Goal: Communication & Community: Answer question/provide support

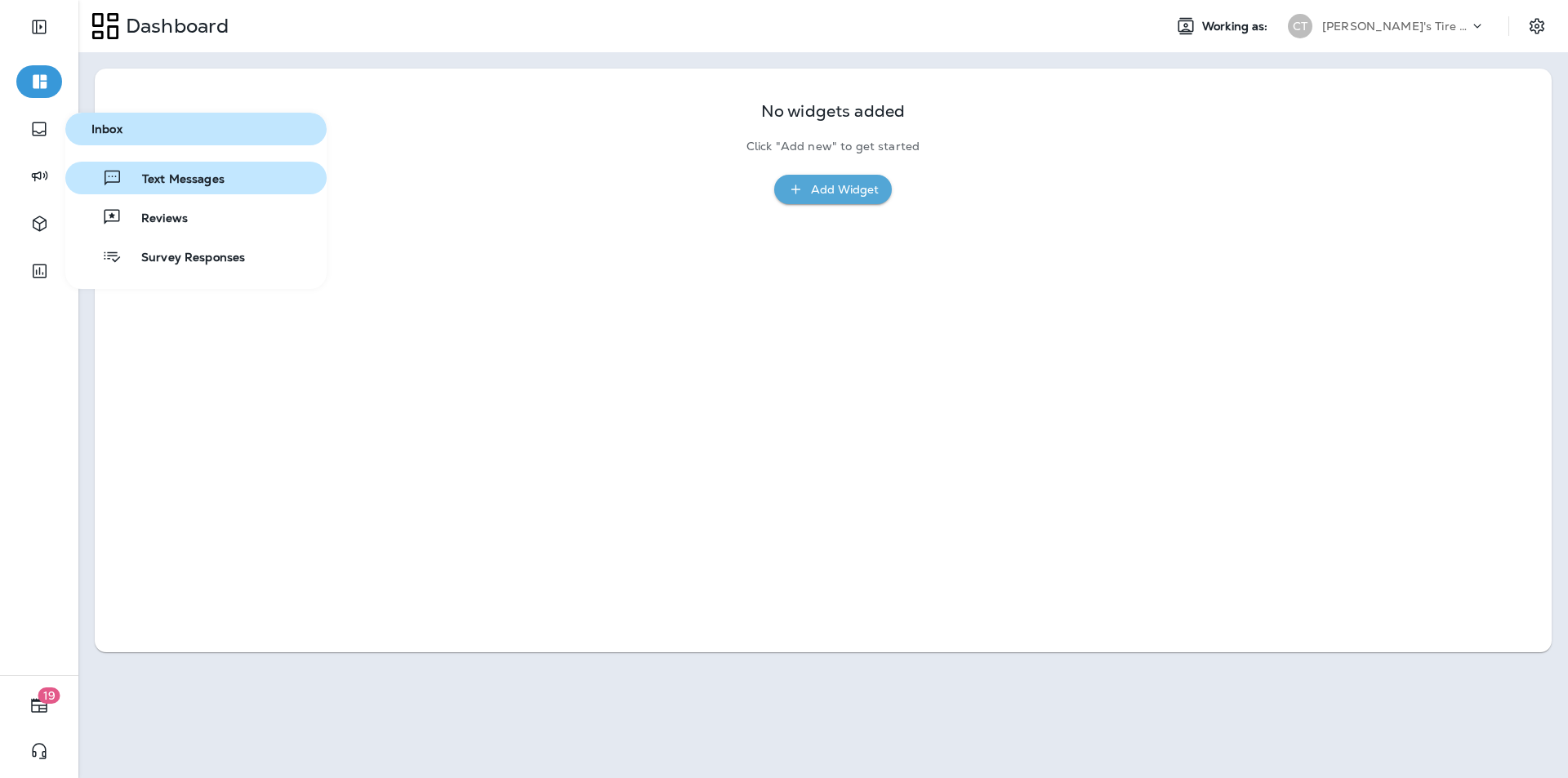
click at [155, 173] on span "Text Messages" at bounding box center [173, 180] width 102 height 16
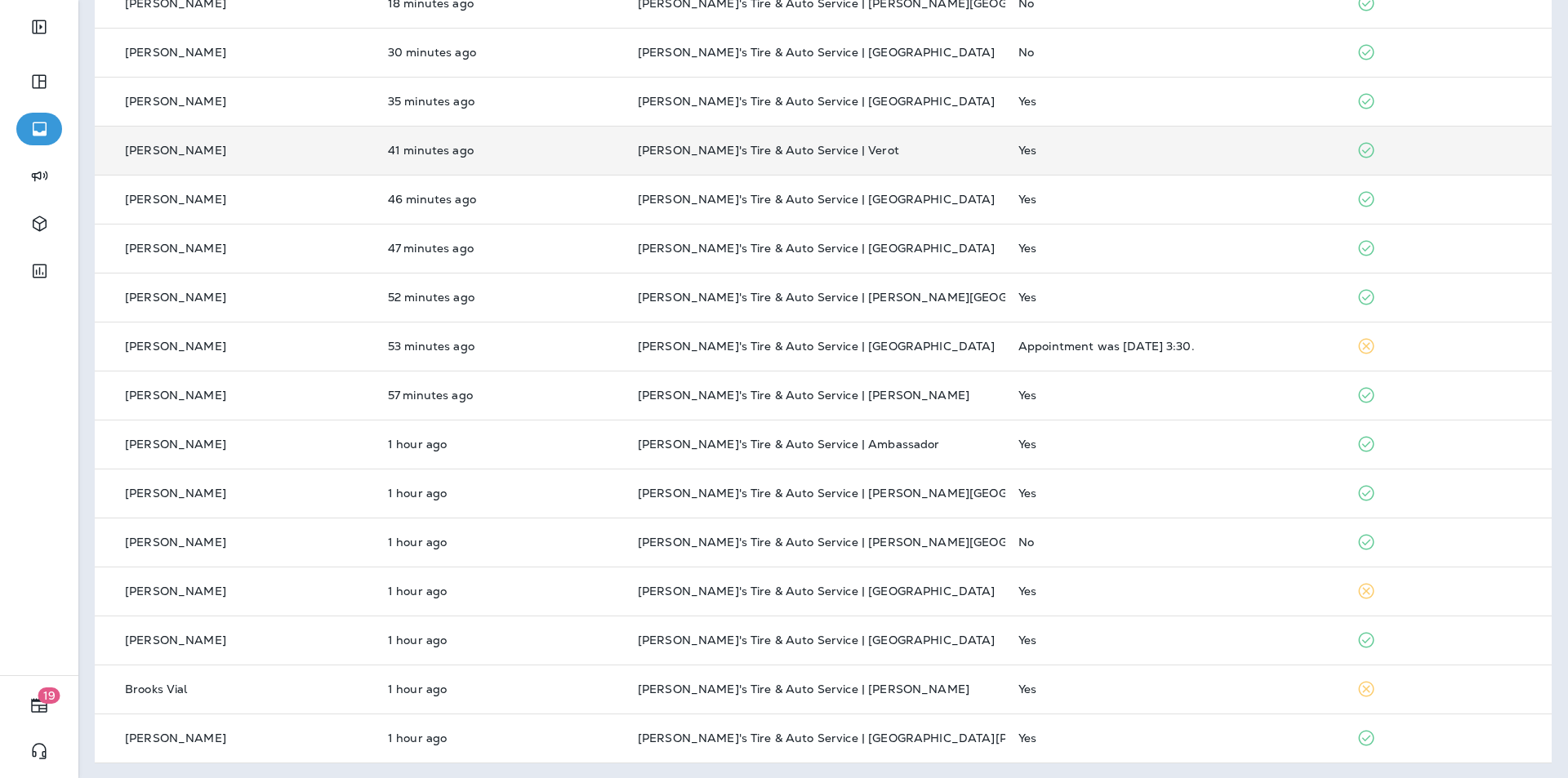
scroll to position [389, 0]
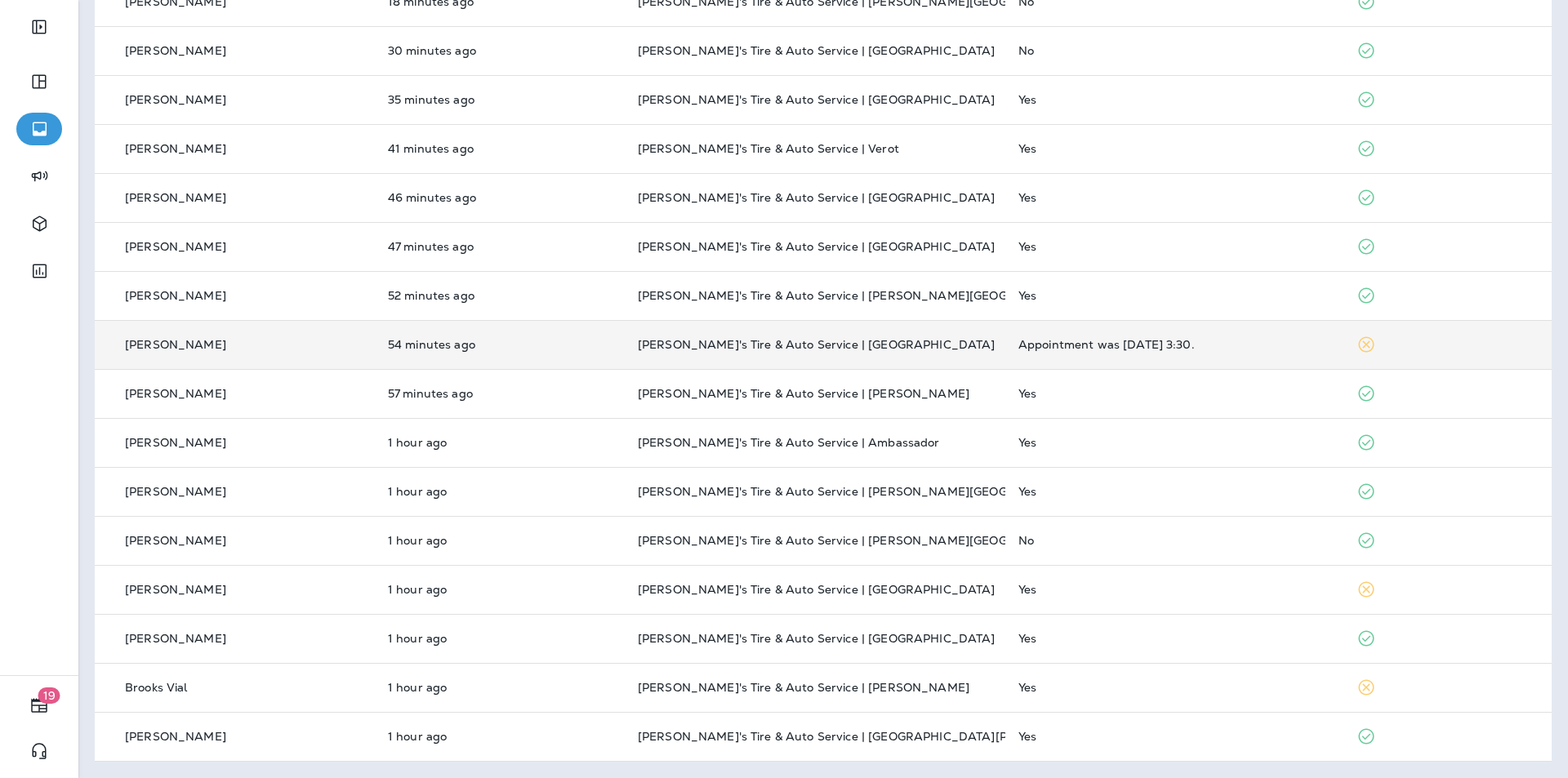
click at [824, 339] on p "[PERSON_NAME]'s Tire & Auto Service | [GEOGRAPHIC_DATA]" at bounding box center [815, 344] width 355 height 13
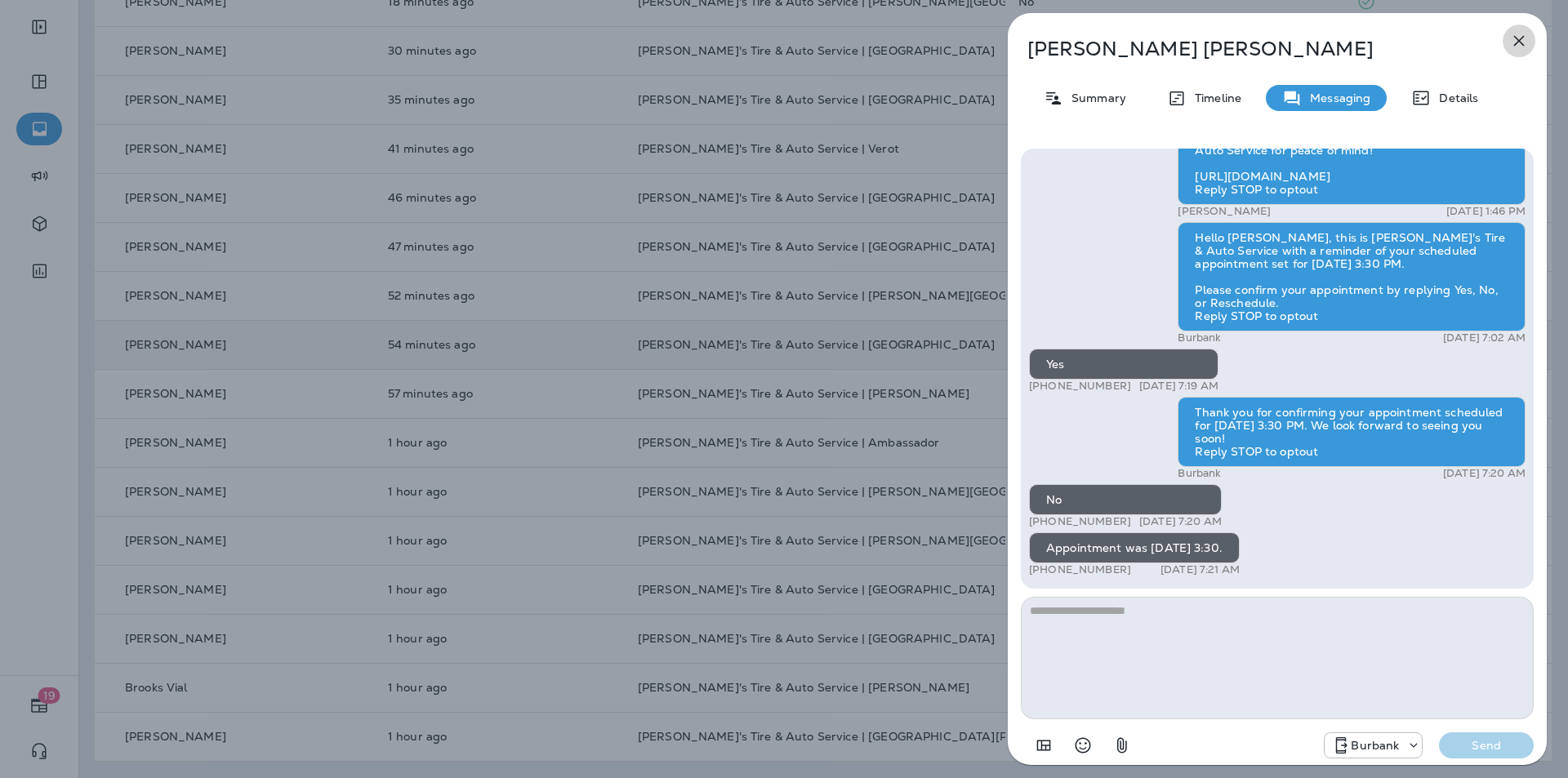
click at [824, 39] on icon "button" at bounding box center [1519, 41] width 11 height 11
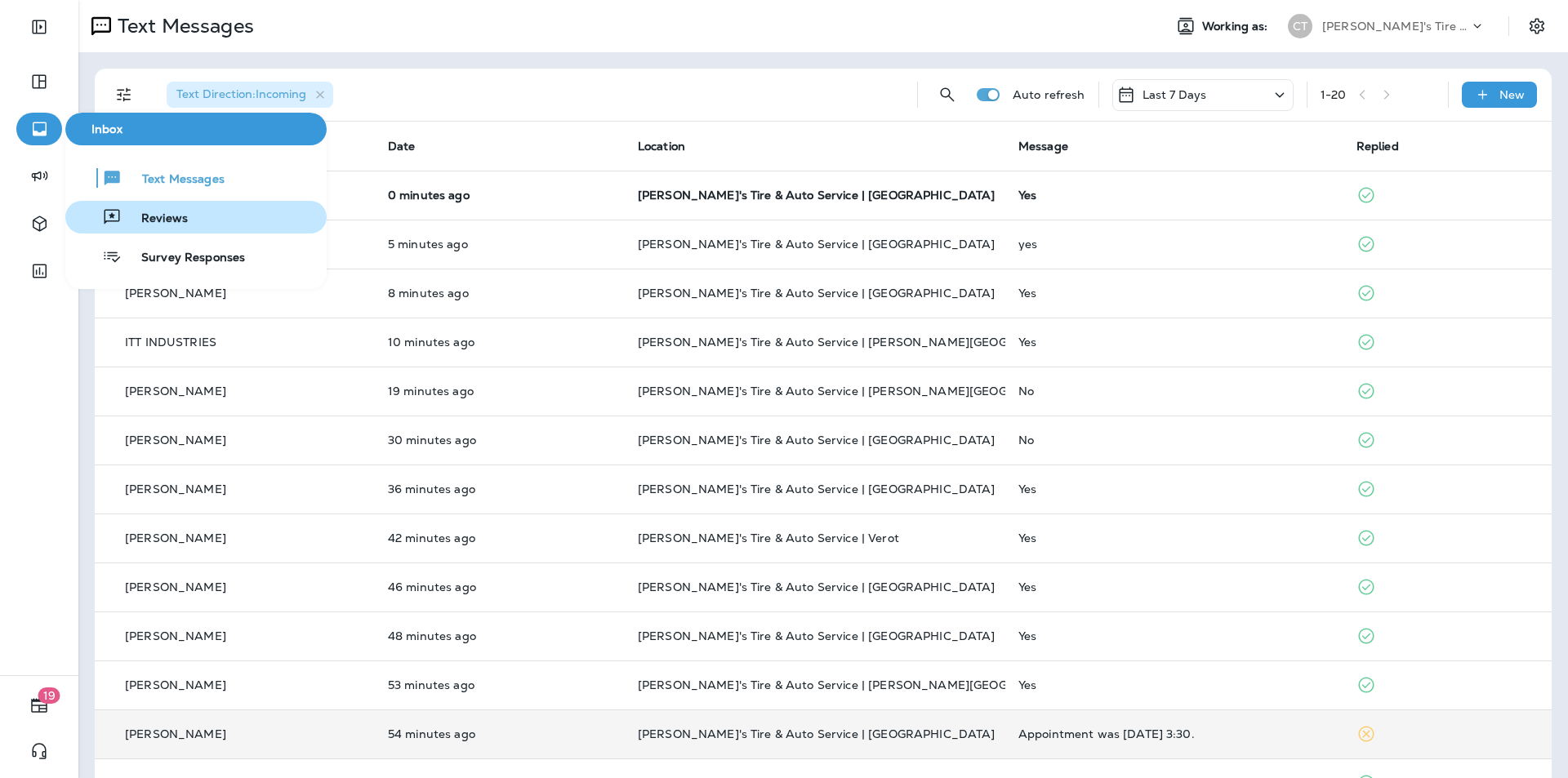
click at [146, 220] on span "Reviews" at bounding box center [155, 219] width 66 height 16
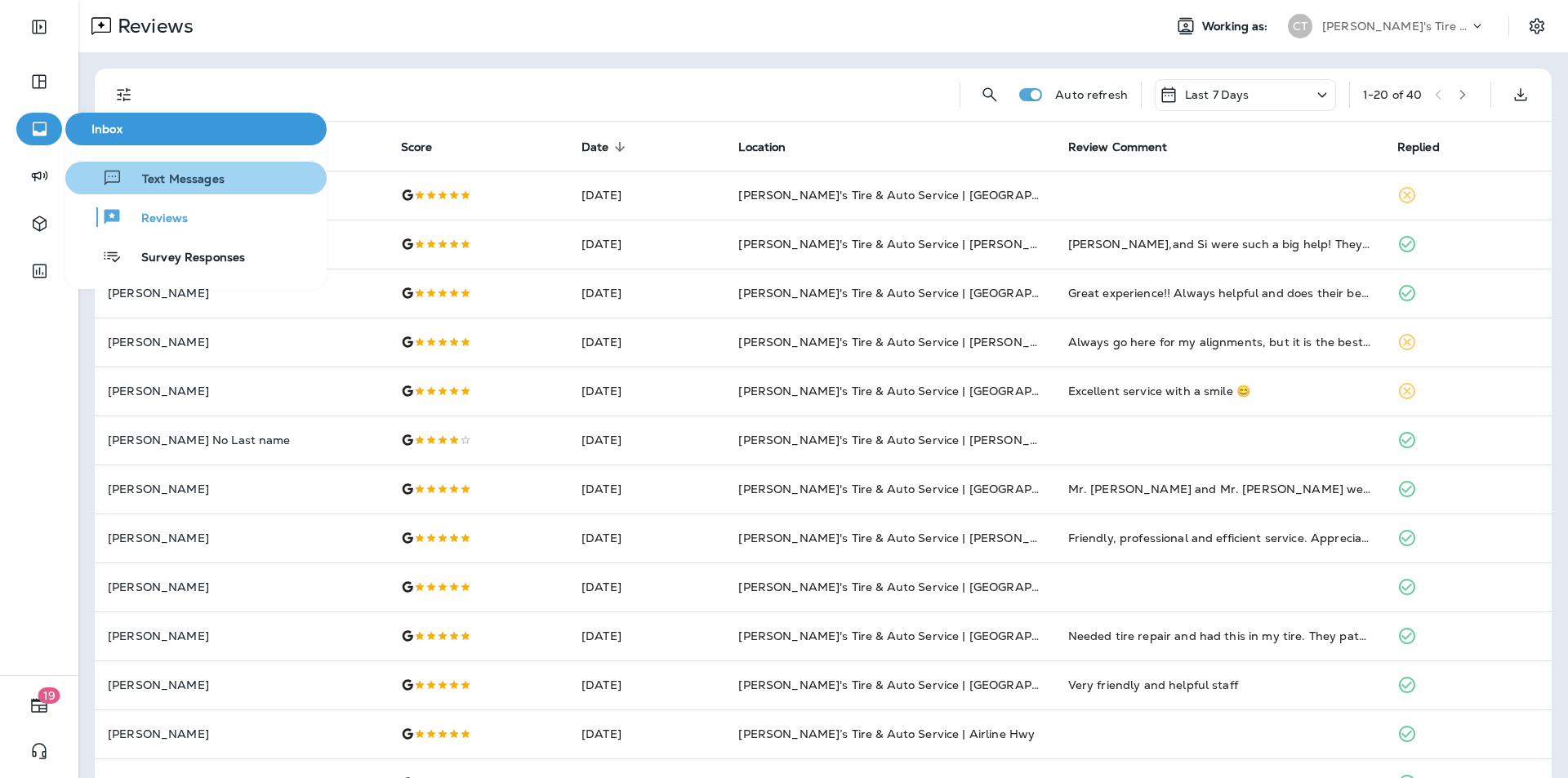
click at [178, 177] on span "Text Messages" at bounding box center [173, 180] width 102 height 16
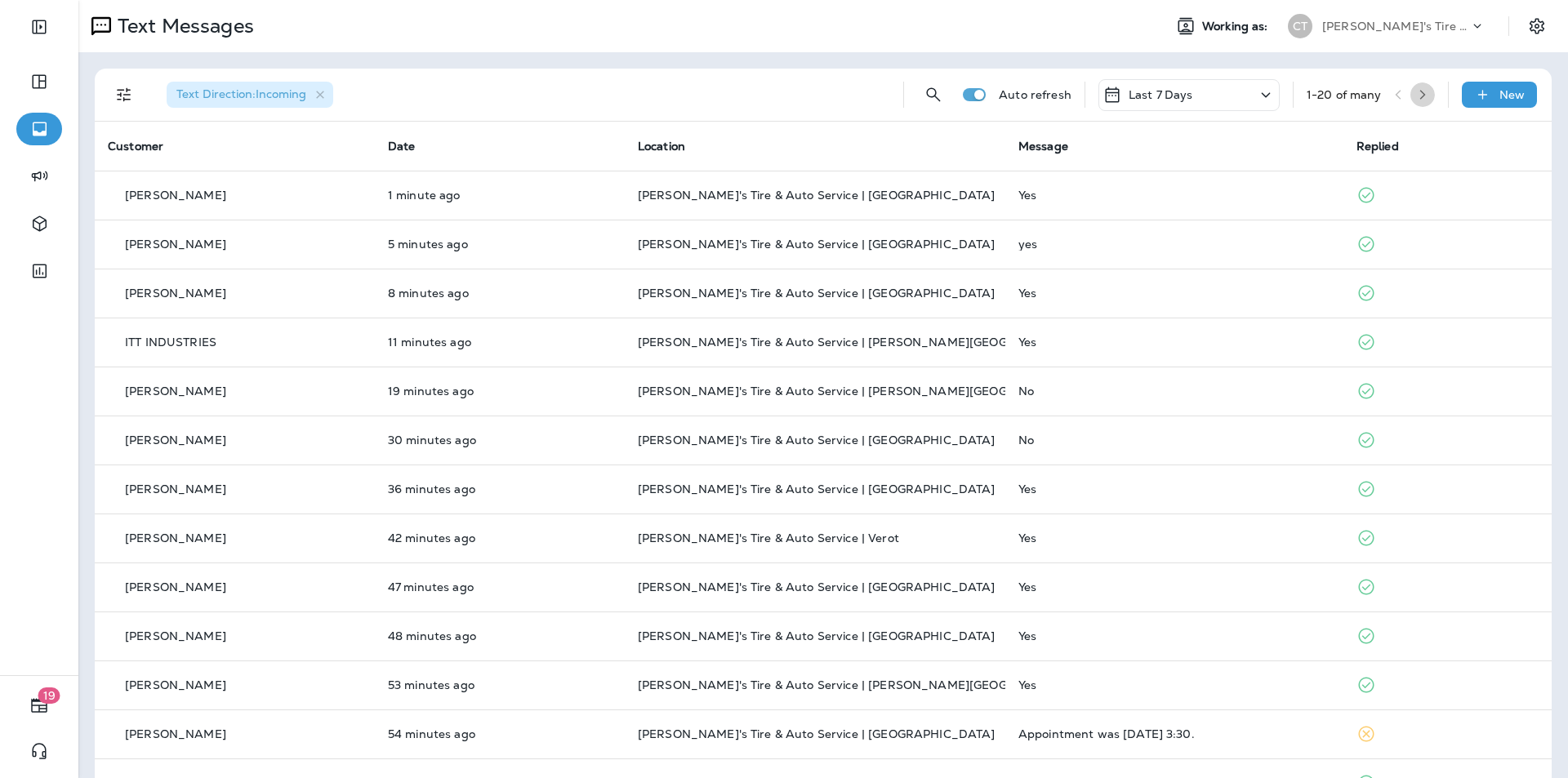
click at [824, 90] on icon "button" at bounding box center [1423, 95] width 12 height 12
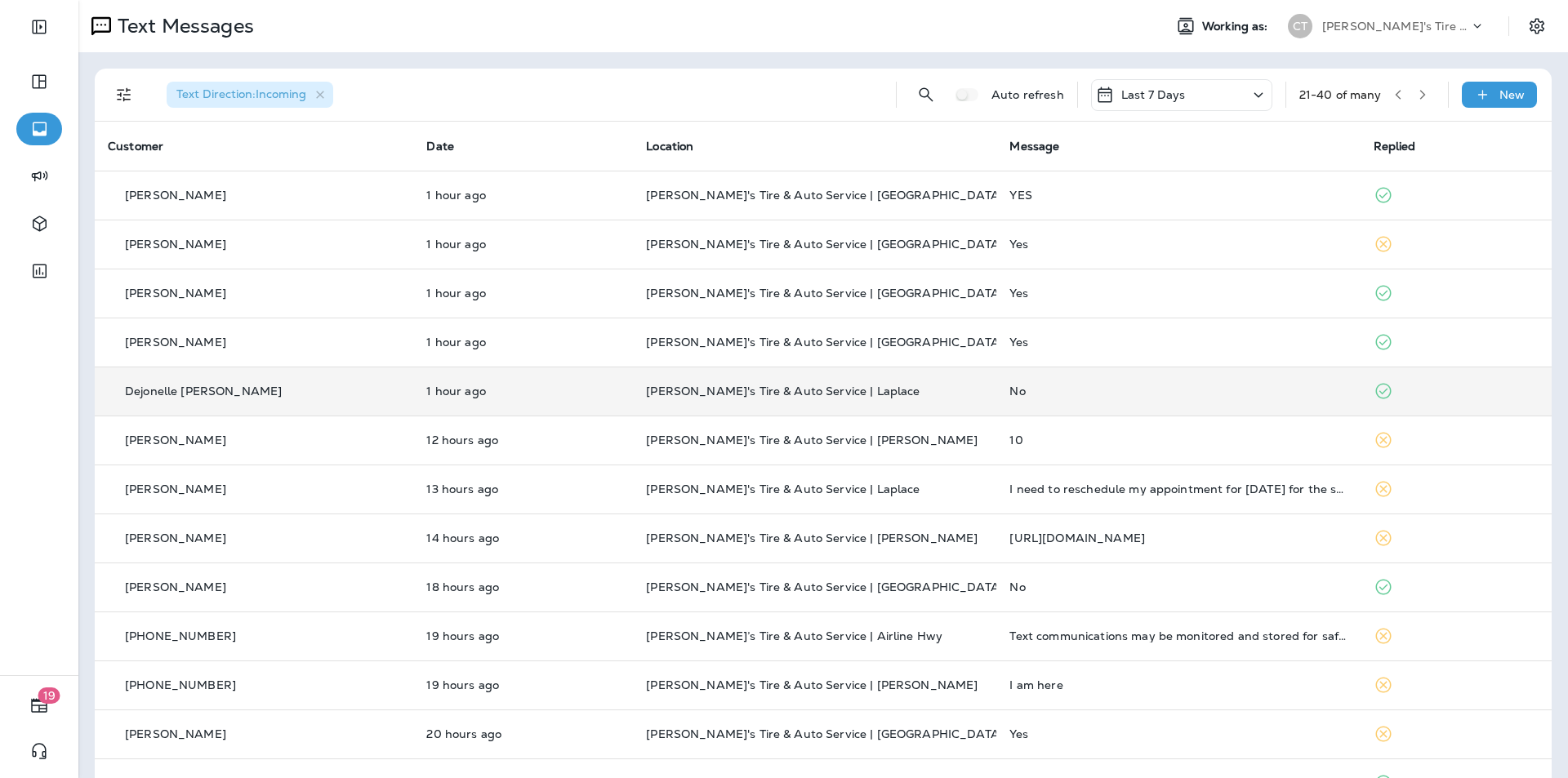
click at [824, 388] on div "No" at bounding box center [1177, 390] width 337 height 13
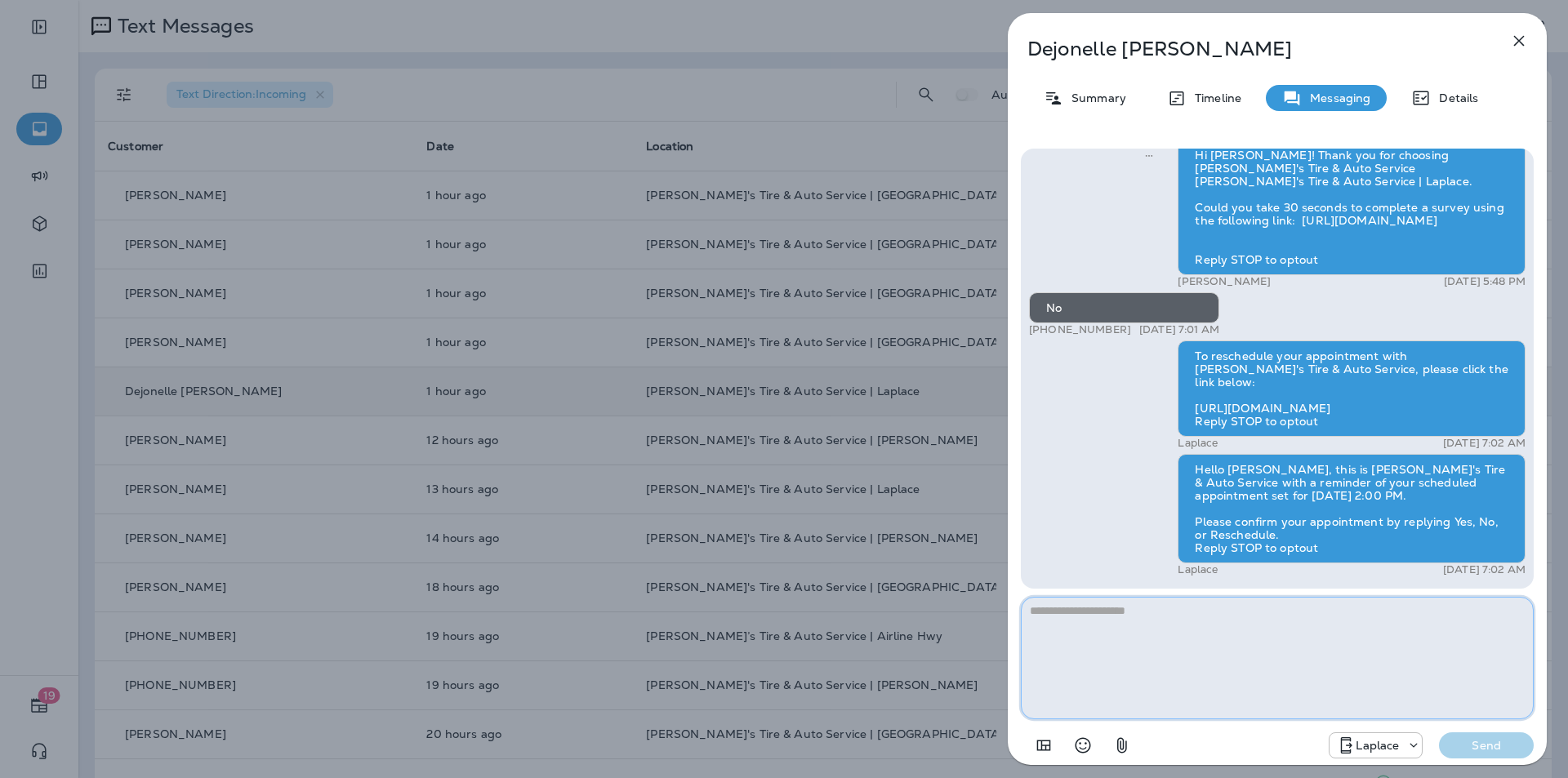
click at [824, 618] on textarea at bounding box center [1277, 658] width 512 height 123
paste textarea "**********"
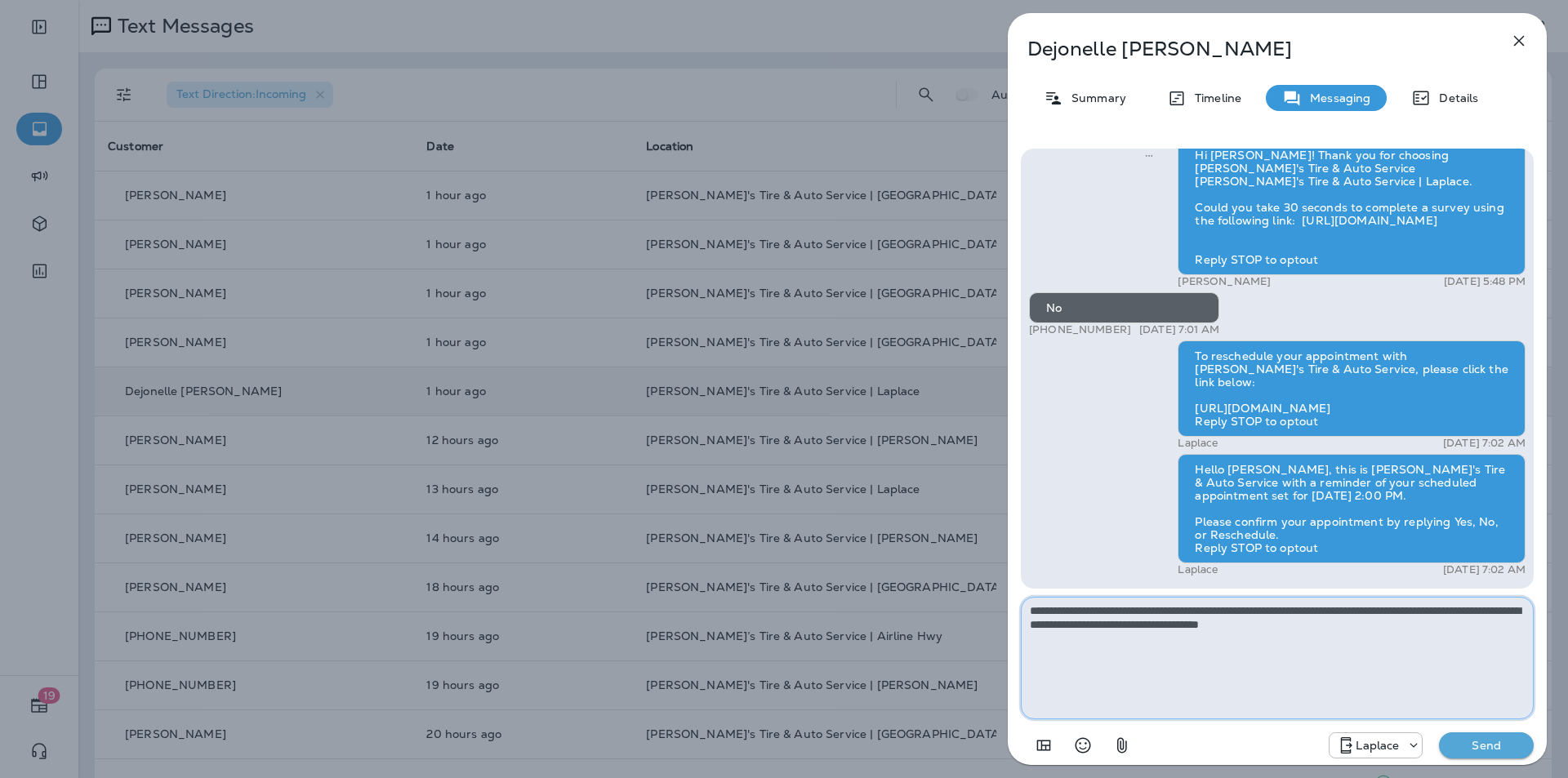
type textarea "**********"
click at [824, 681] on p "Send" at bounding box center [1486, 745] width 68 height 15
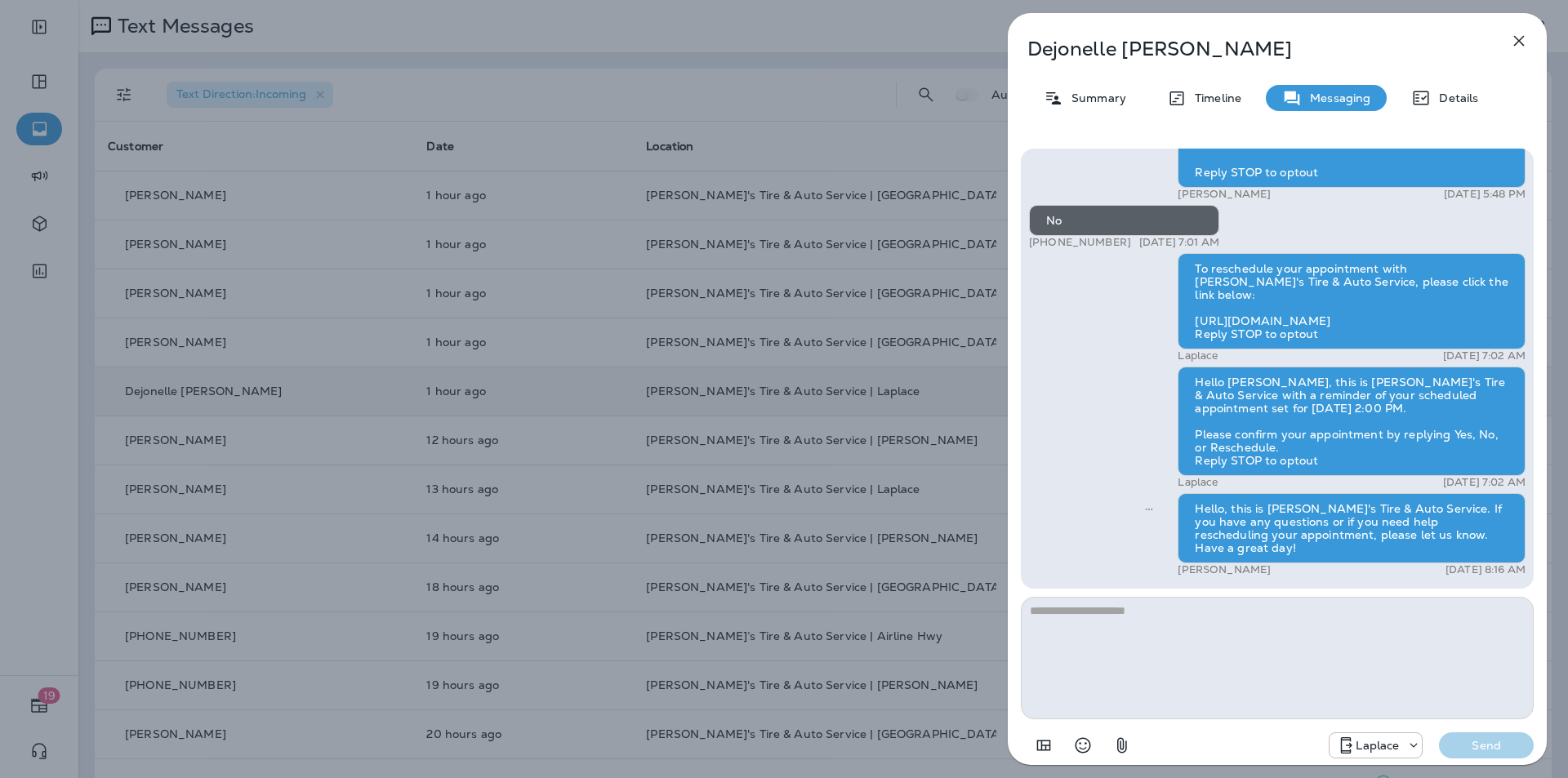
click at [824, 40] on icon "button" at bounding box center [1519, 41] width 20 height 20
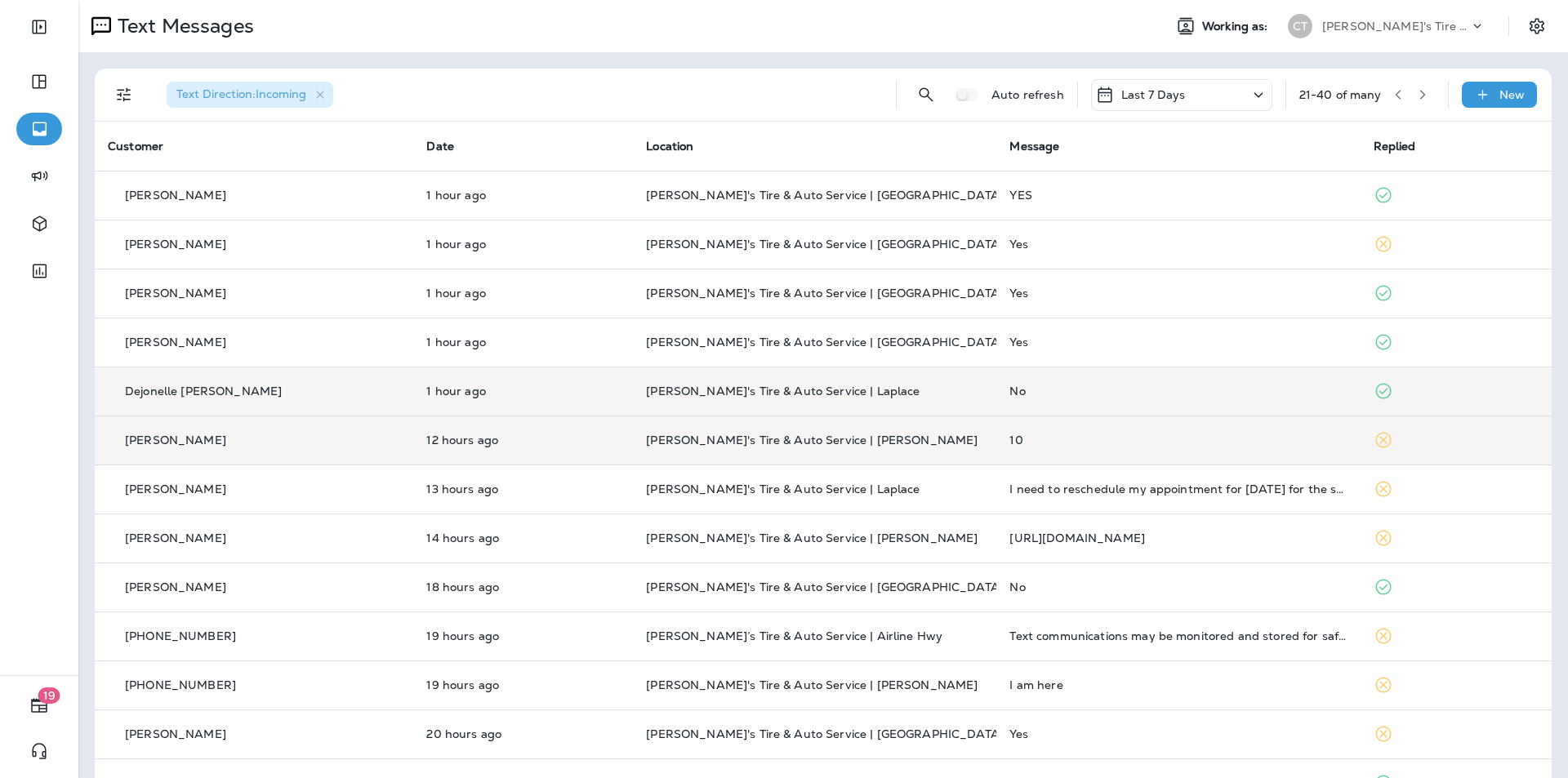
click at [824, 437] on div "10" at bounding box center [1177, 440] width 337 height 13
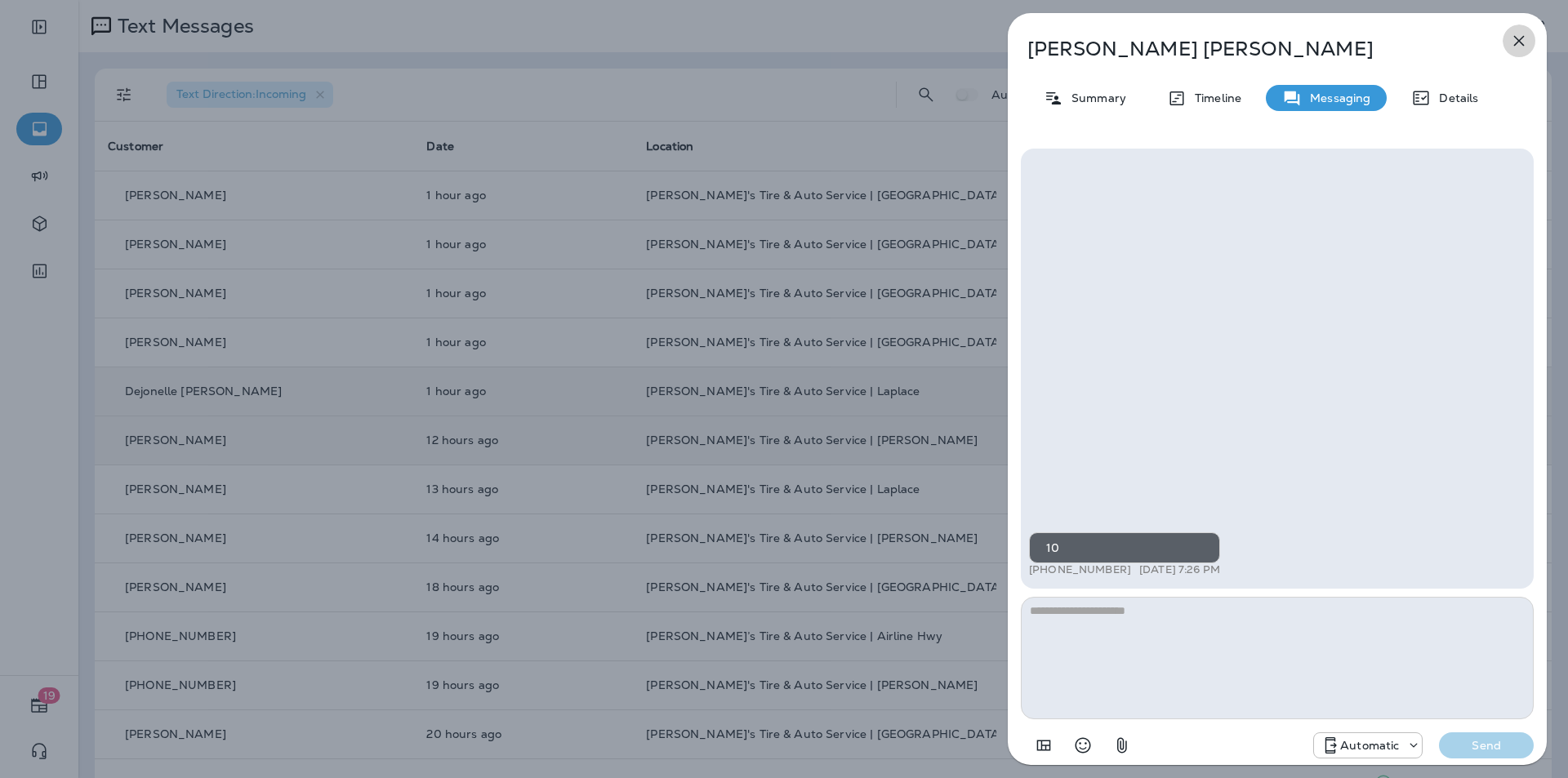
click at [824, 44] on icon "button" at bounding box center [1519, 41] width 20 height 20
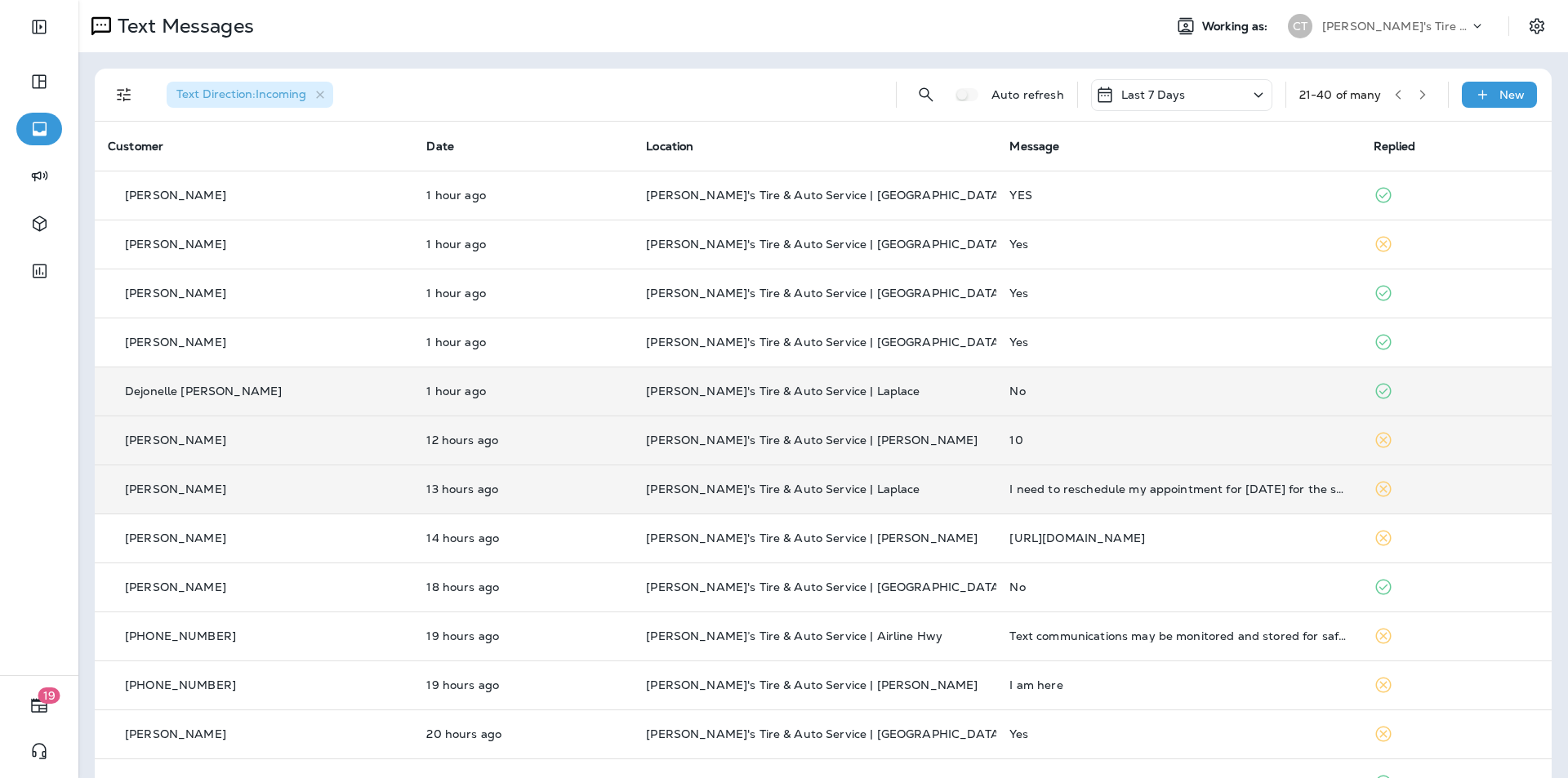
click at [824, 485] on p "[PERSON_NAME]'s Tire & Auto Service | Laplace" at bounding box center [815, 489] width 337 height 13
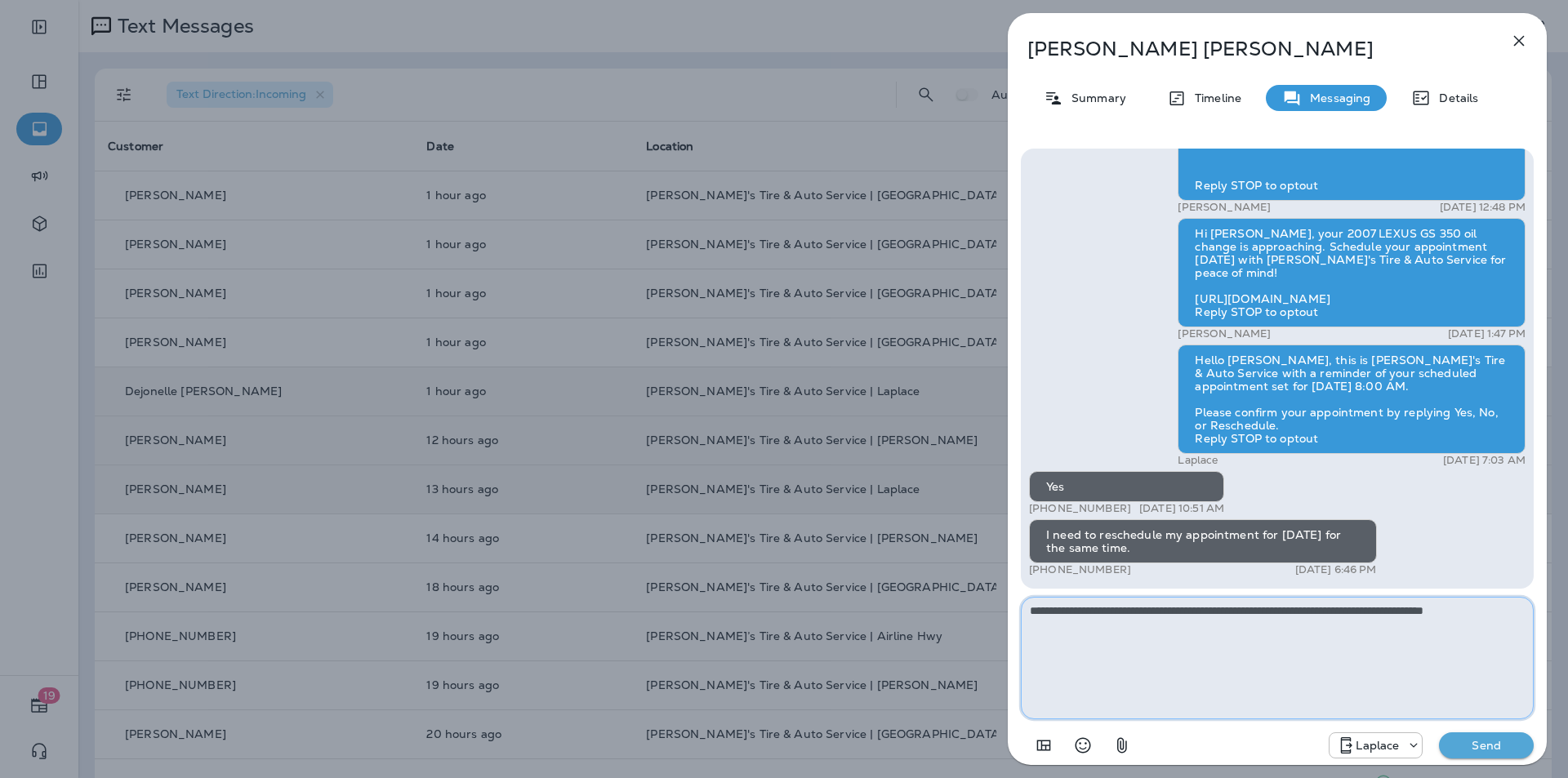
type textarea "**********"
click at [824, 681] on p "Send" at bounding box center [1486, 745] width 68 height 15
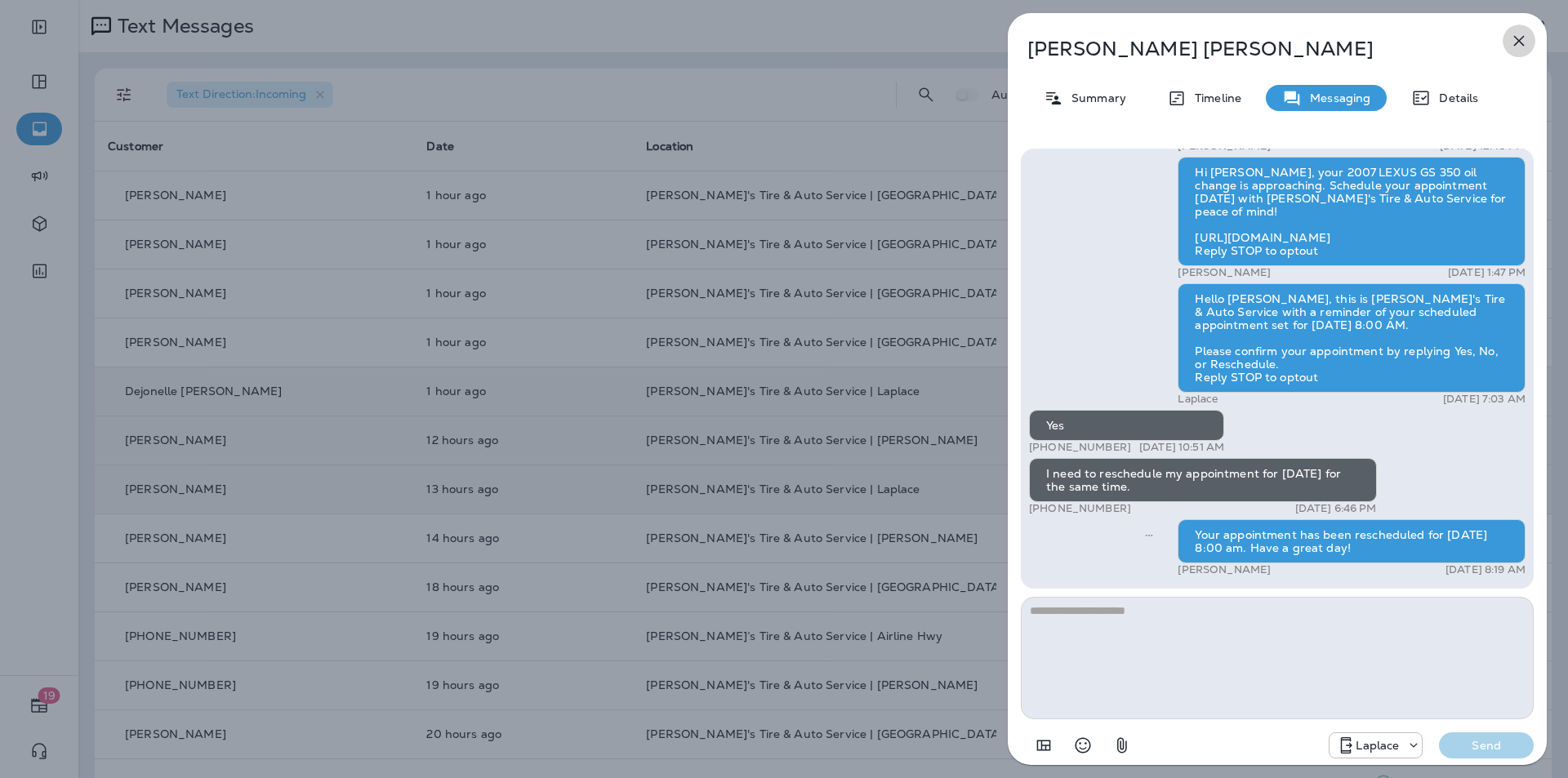
click at [824, 44] on icon "button" at bounding box center [1519, 41] width 11 height 11
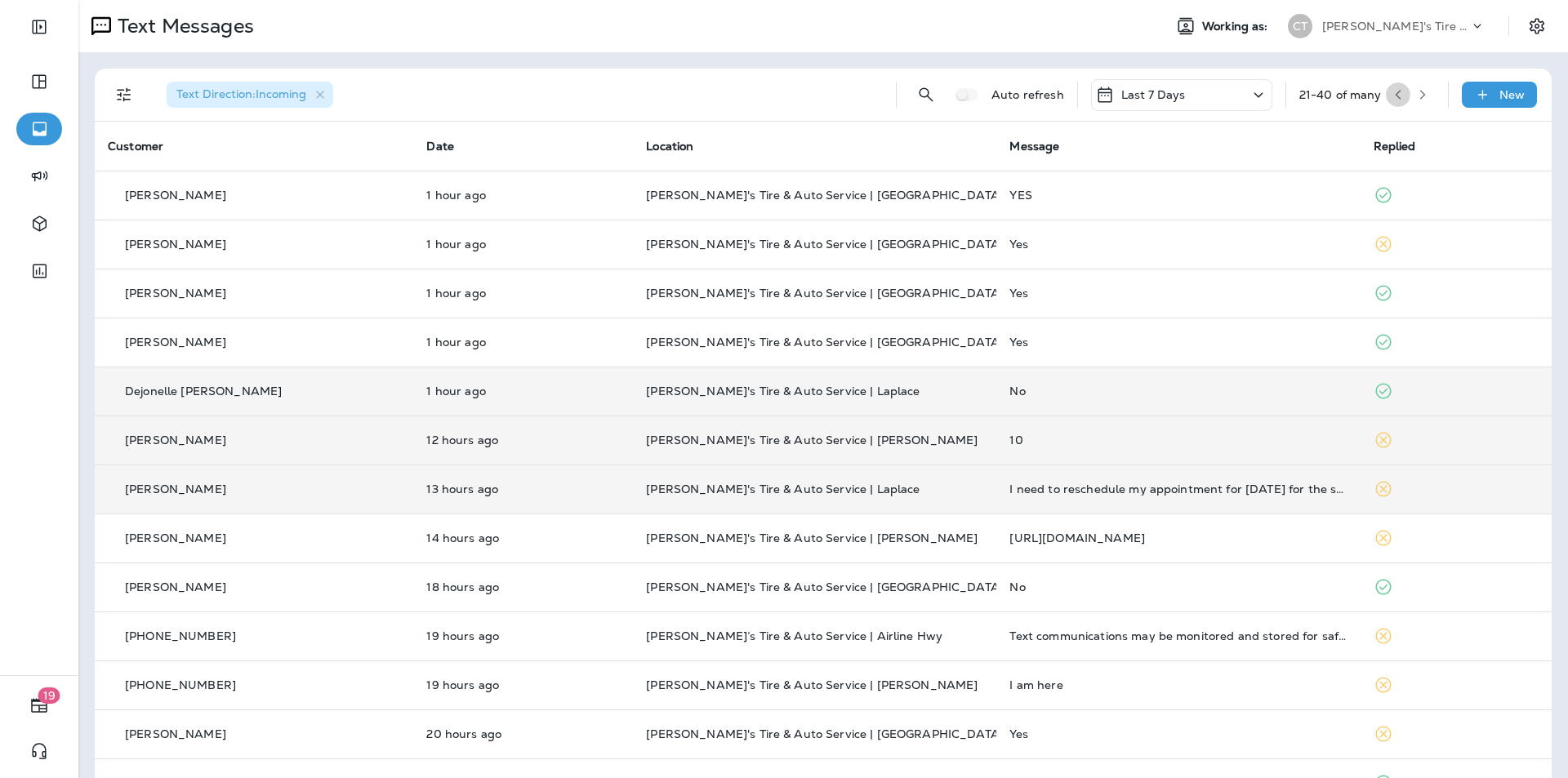
click at [824, 95] on icon "button" at bounding box center [1399, 95] width 12 height 12
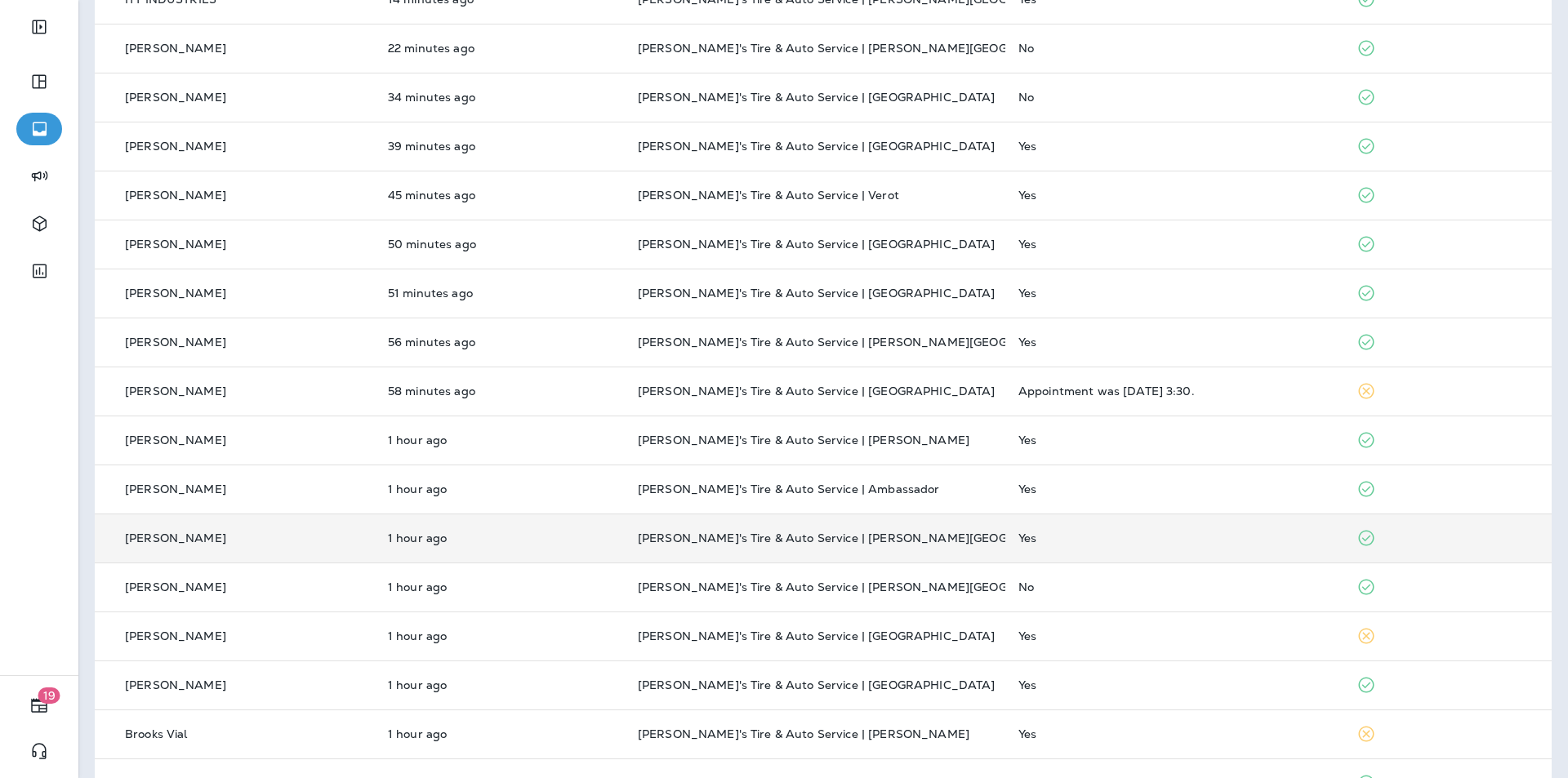
scroll to position [389, 0]
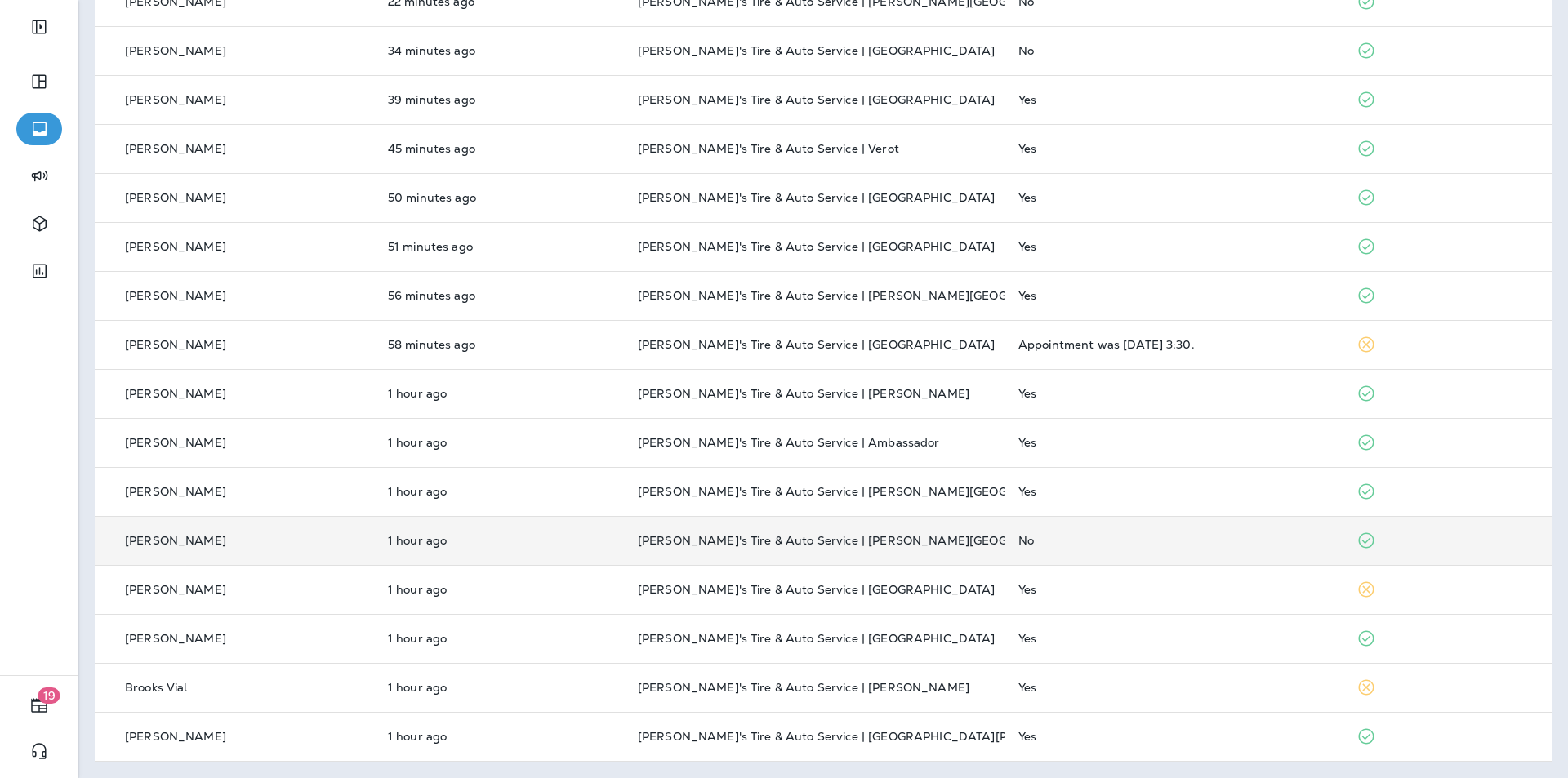
click at [824, 535] on div "No" at bounding box center [1174, 540] width 312 height 13
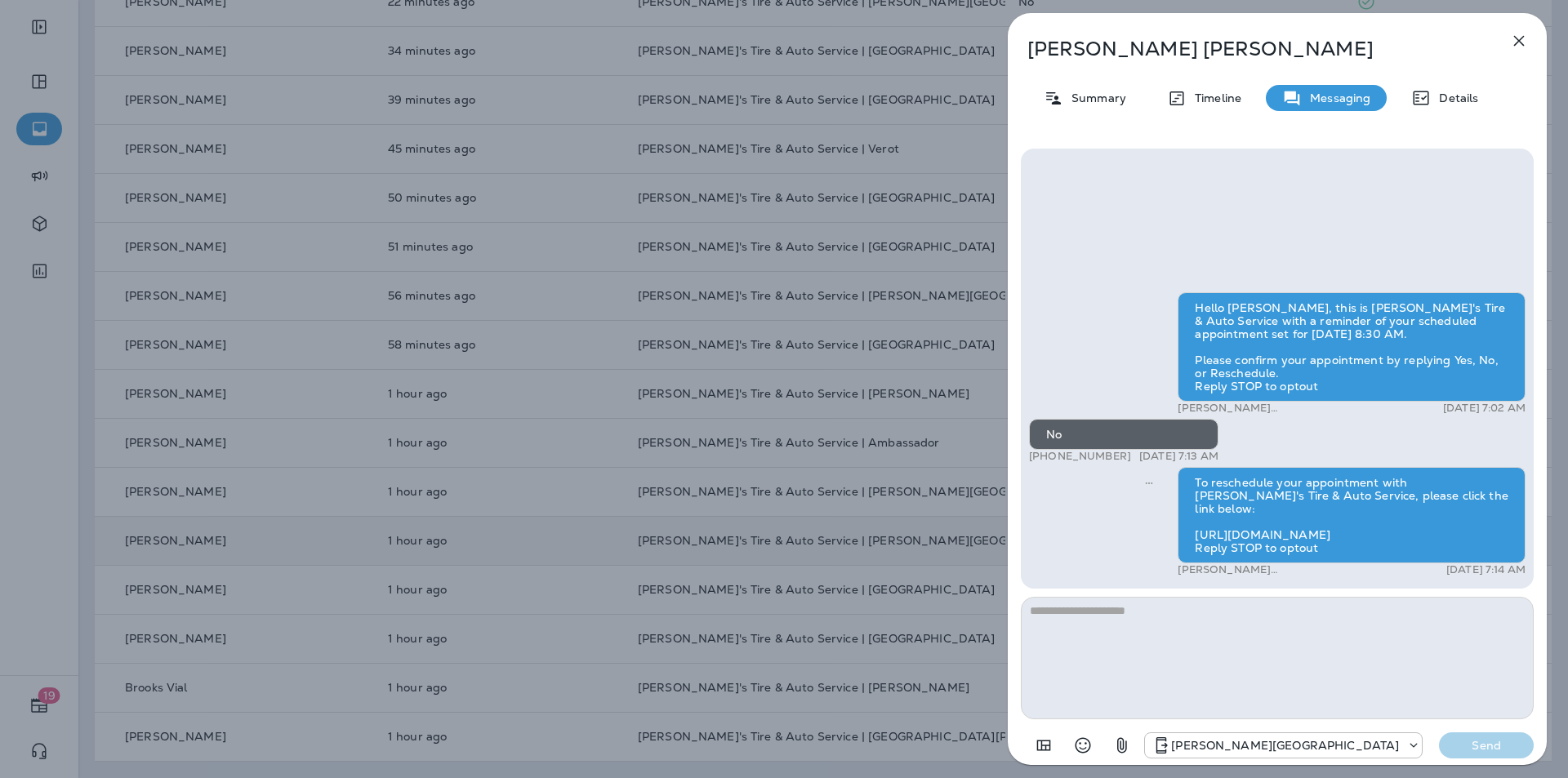
drag, startPoint x: 881, startPoint y: 384, endPoint x: 891, endPoint y: 385, distance: 10.0
click at [824, 383] on div "[PERSON_NAME] Summary Timeline Messaging Details Hello [PERSON_NAME], this is […" at bounding box center [784, 389] width 1568 height 778
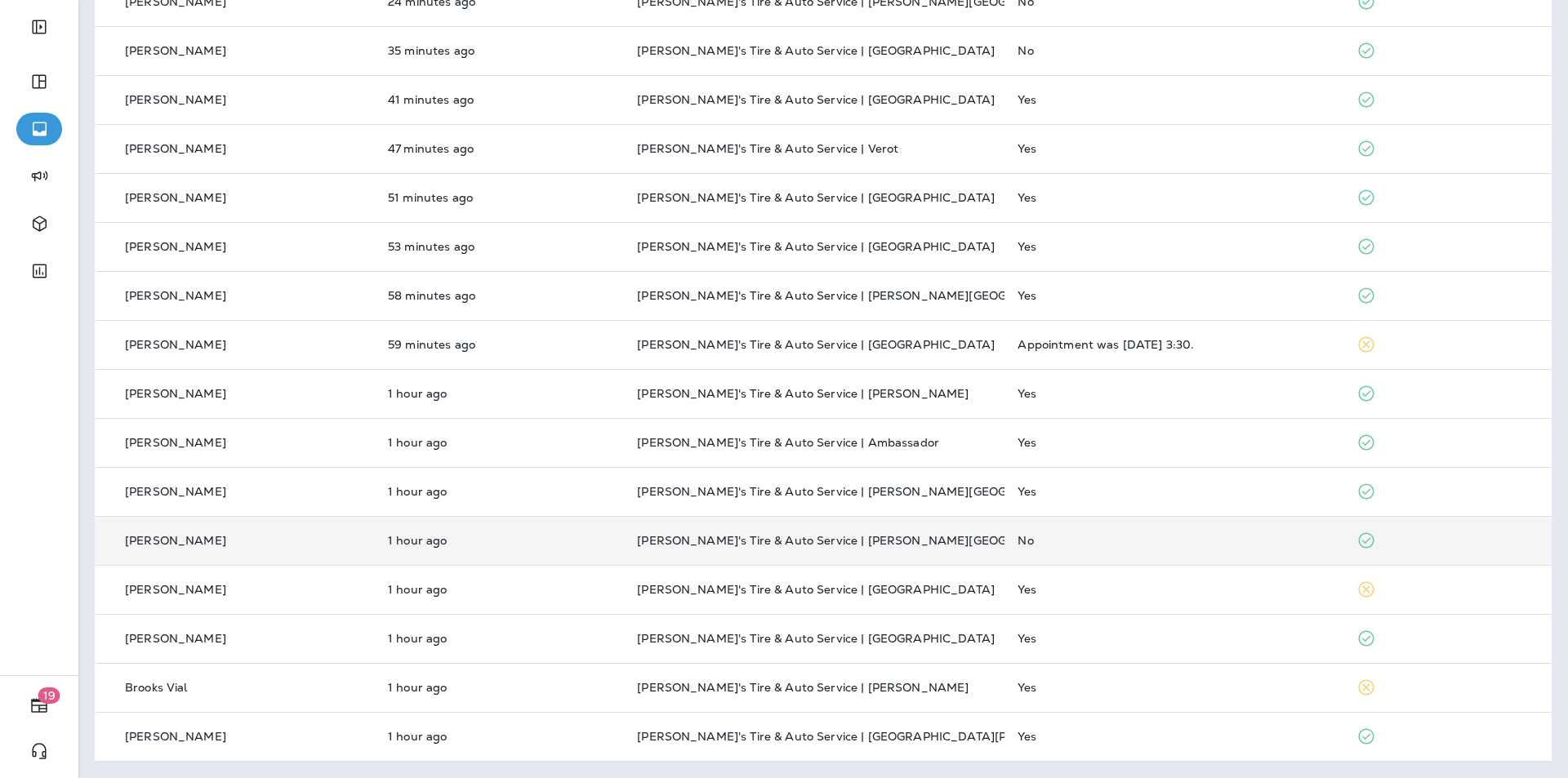
click at [824, 539] on div "No" at bounding box center [1174, 540] width 312 height 13
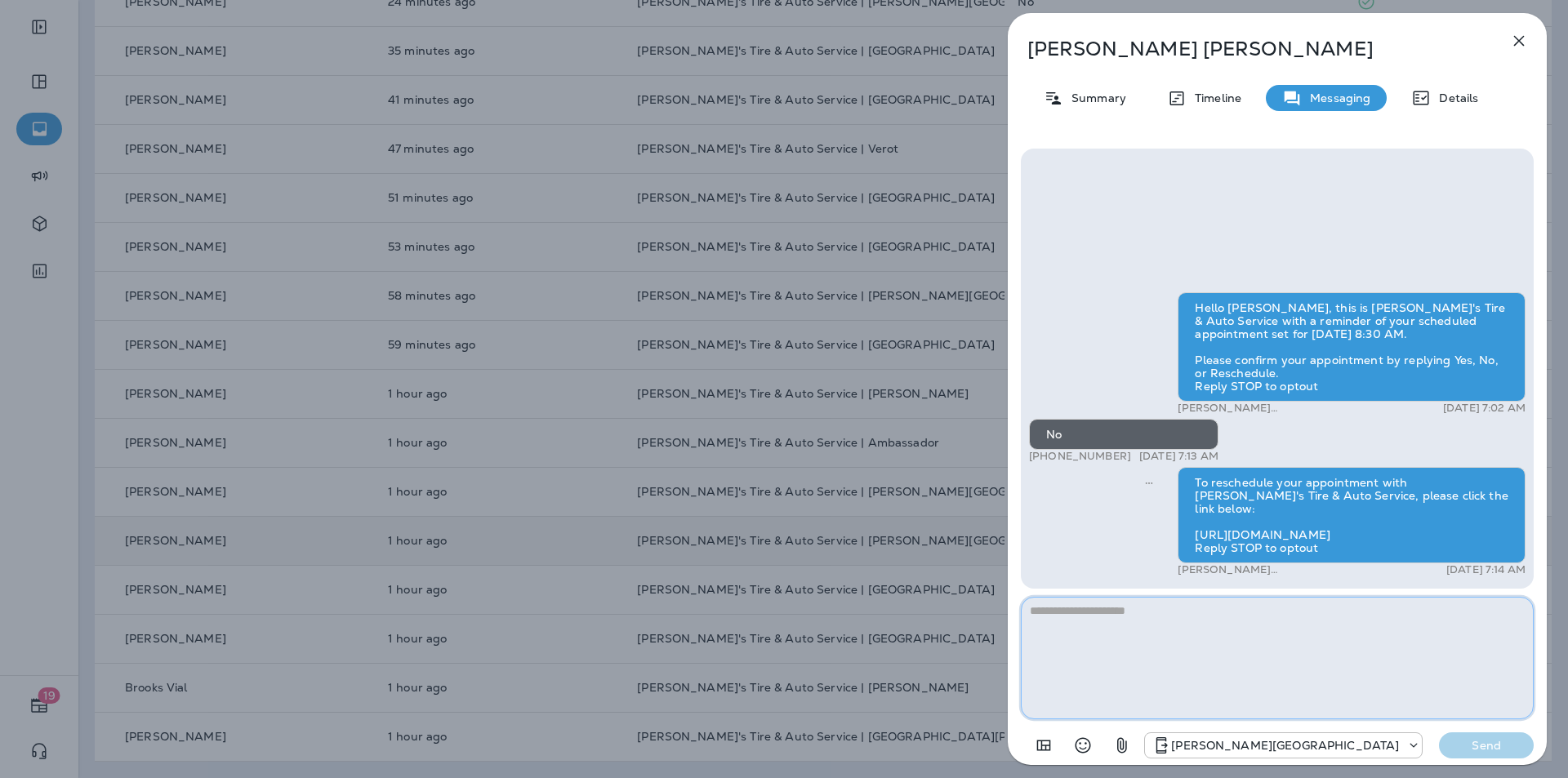
paste textarea "**********"
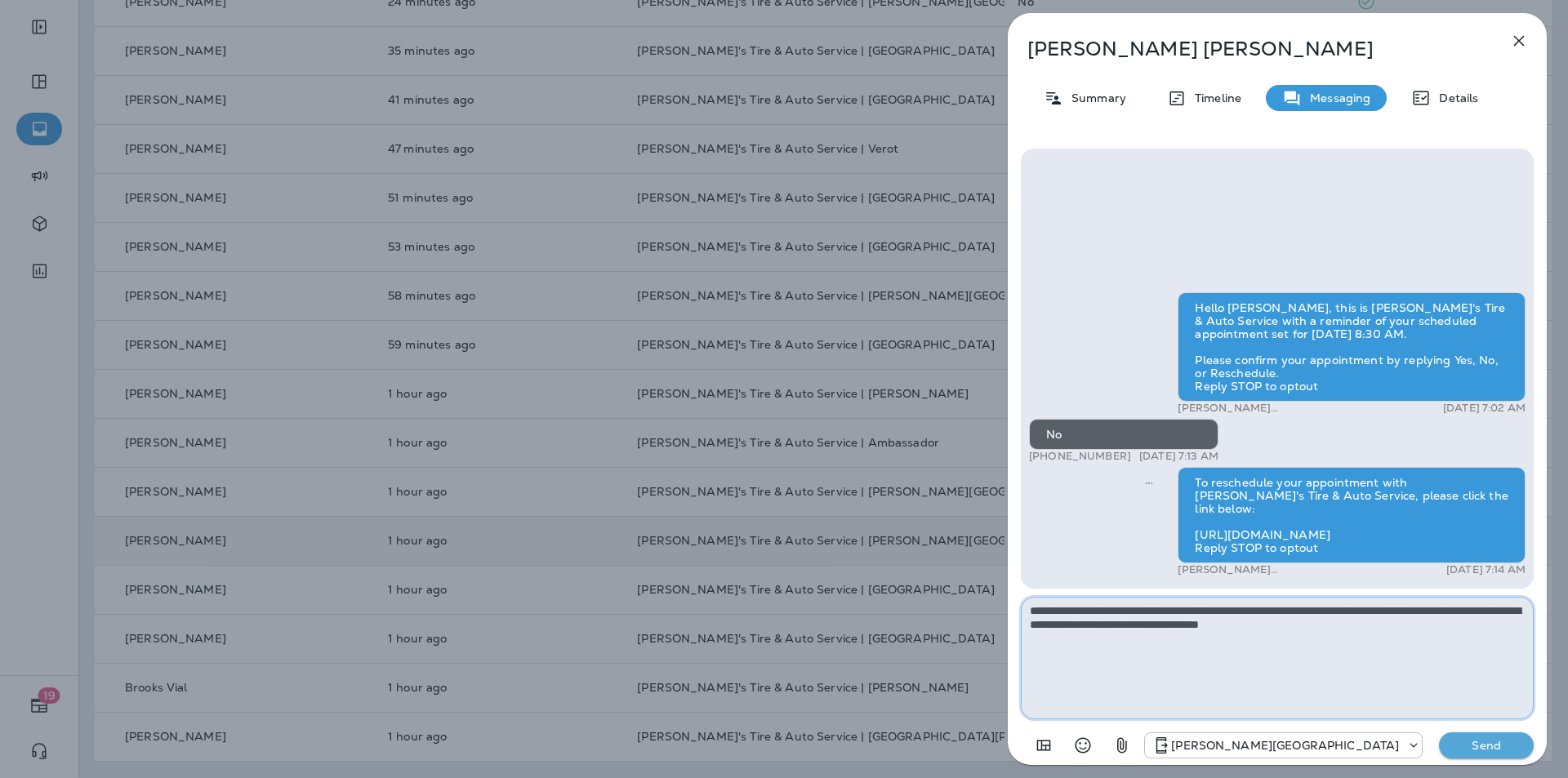
type textarea "**********"
click at [824, 681] on p "Send" at bounding box center [1486, 745] width 68 height 15
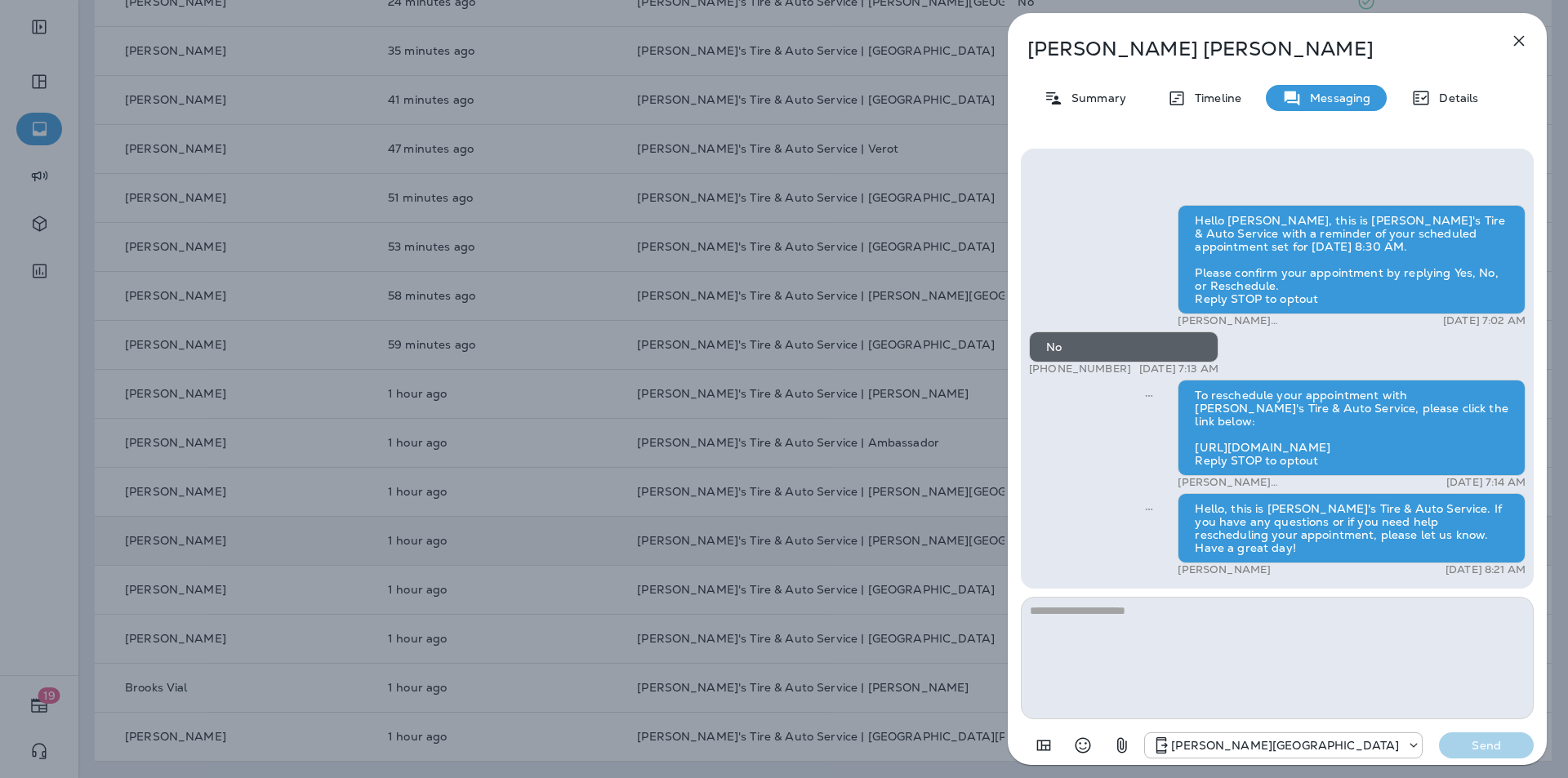
click at [824, 37] on icon "button" at bounding box center [1519, 41] width 20 height 20
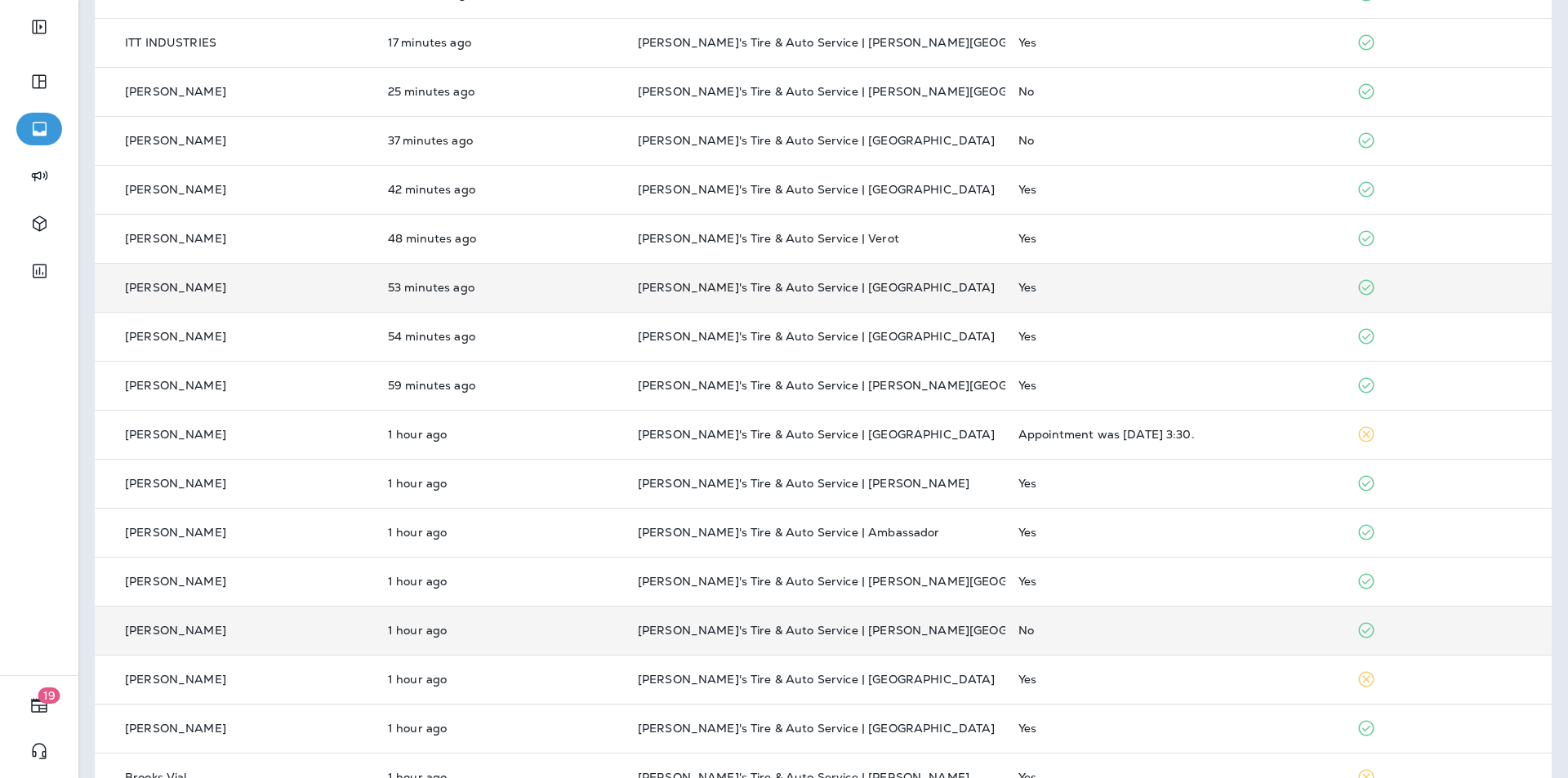
scroll to position [145, 0]
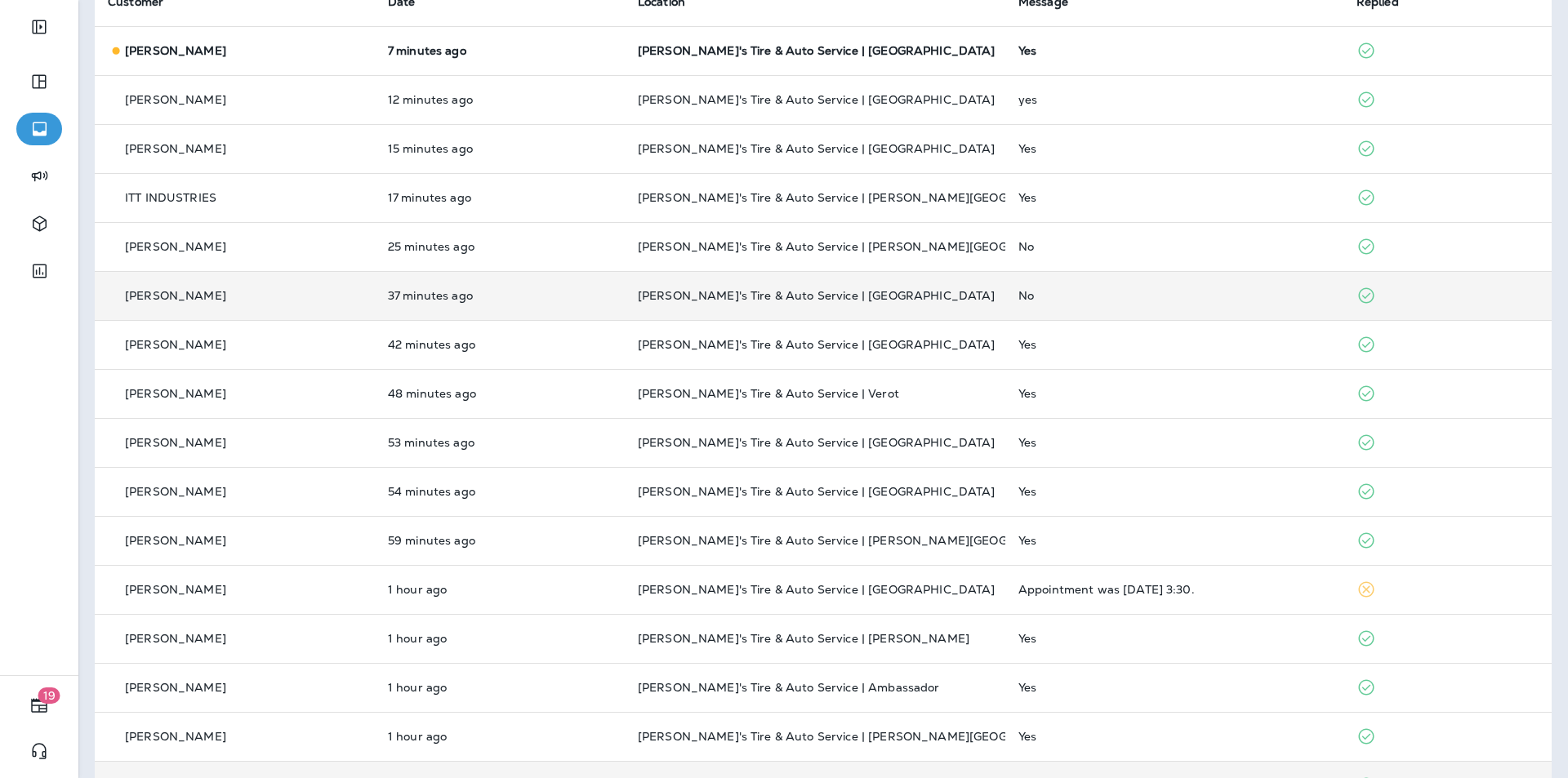
click at [824, 298] on div "No" at bounding box center [1174, 295] width 312 height 13
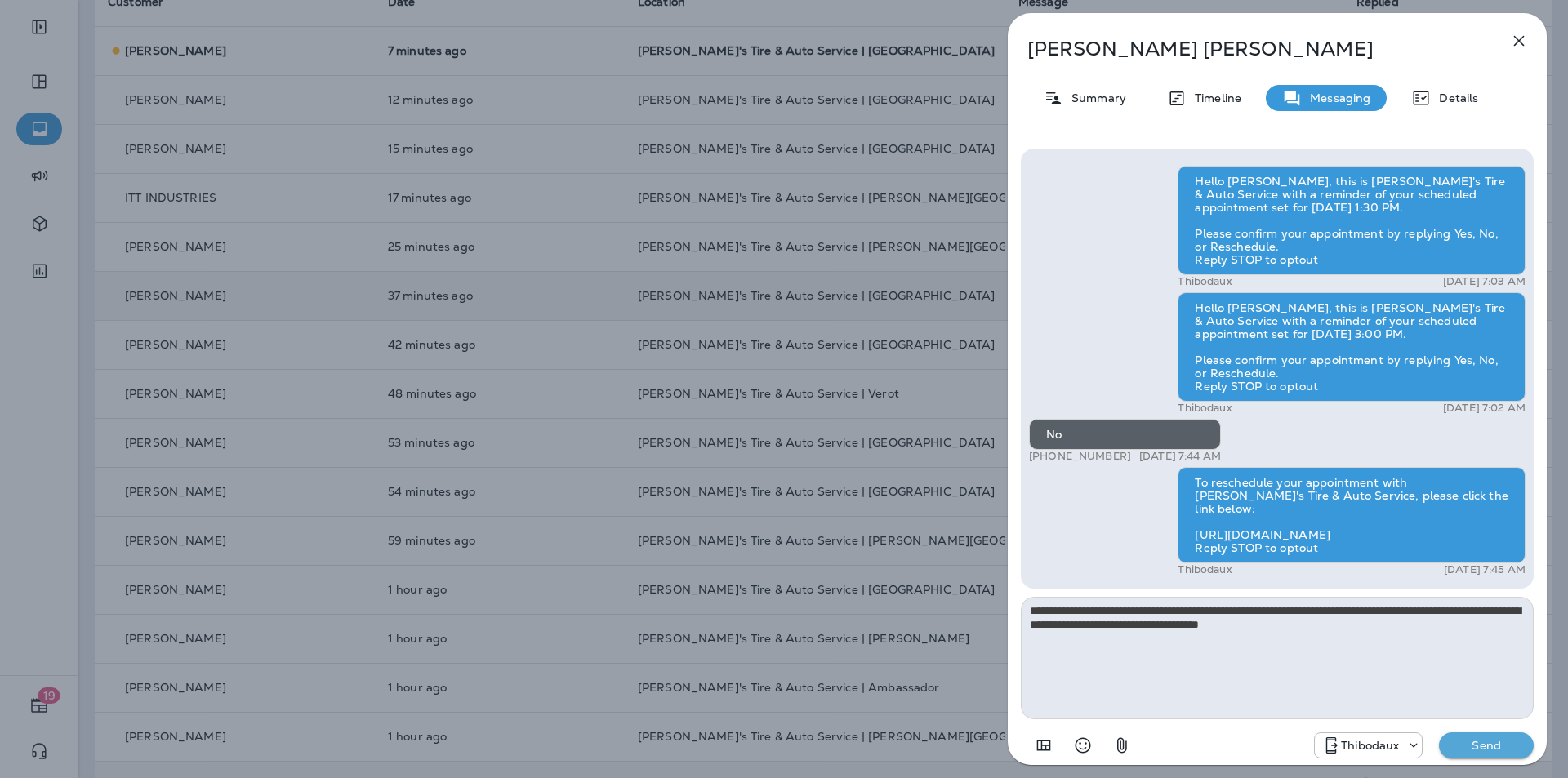
type textarea "**********"
click at [824, 681] on p "Send" at bounding box center [1486, 745] width 68 height 15
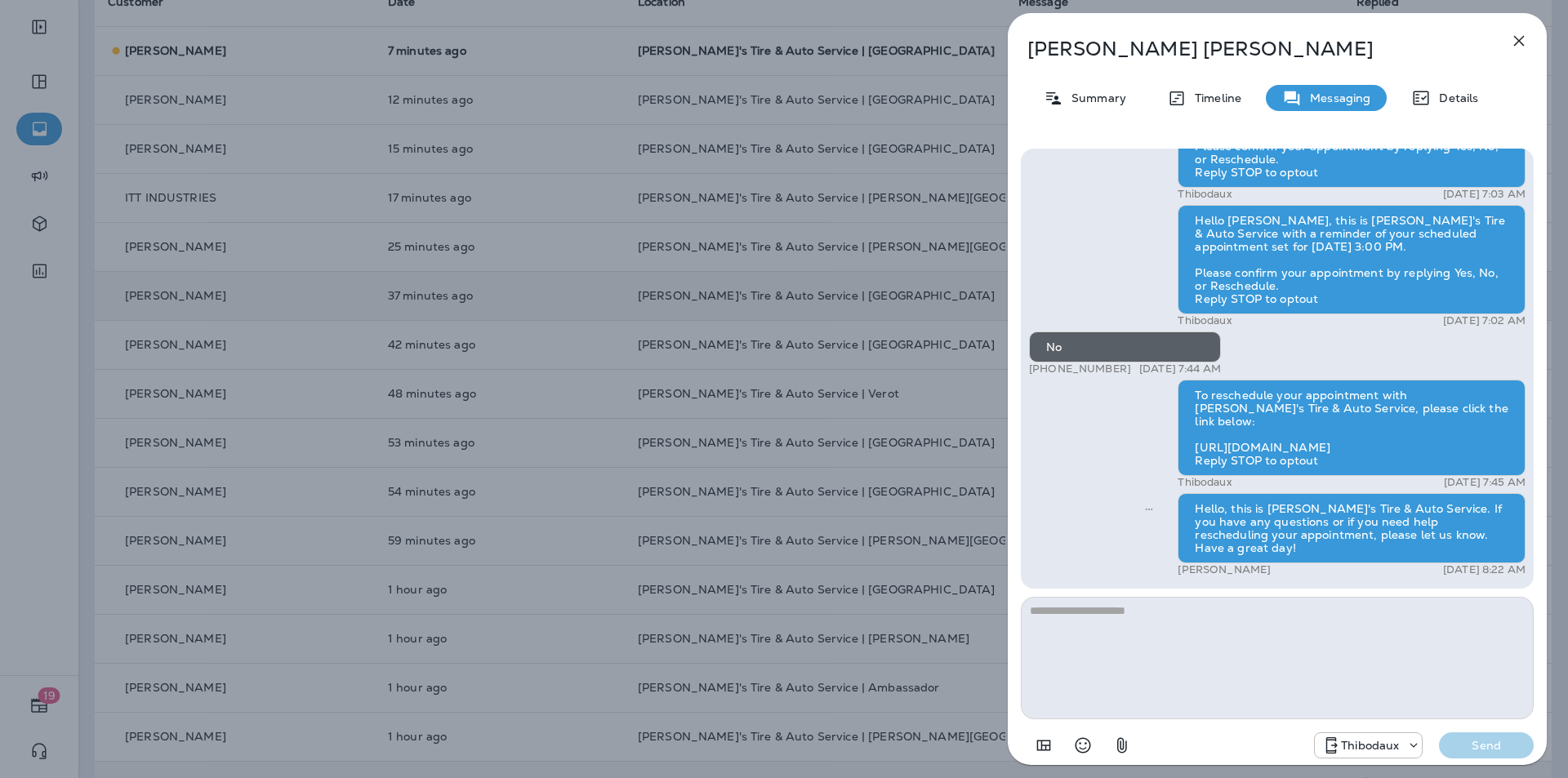
click at [824, 40] on icon "button" at bounding box center [1519, 41] width 20 height 20
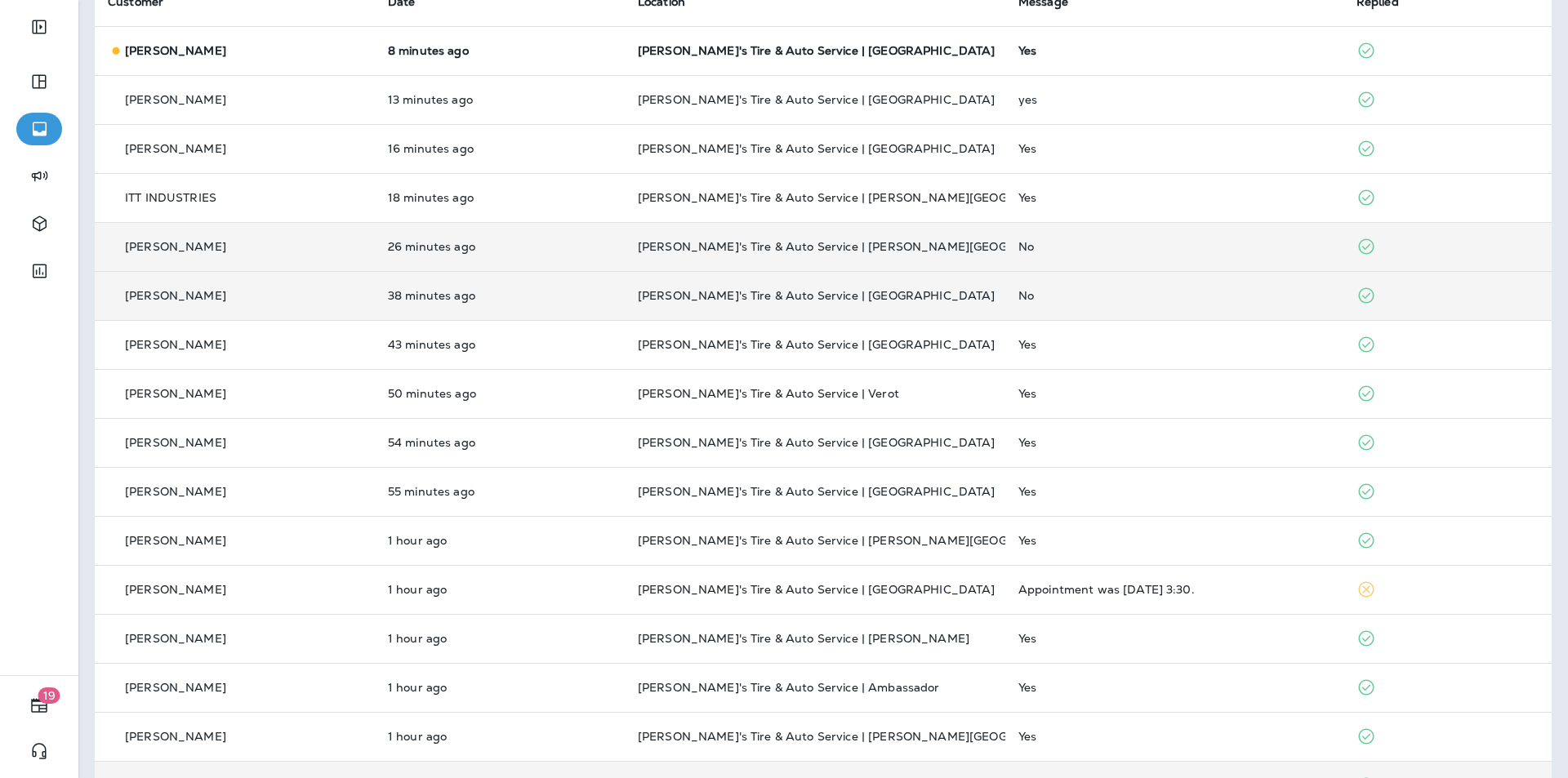
click at [824, 244] on div "No" at bounding box center [1174, 246] width 312 height 13
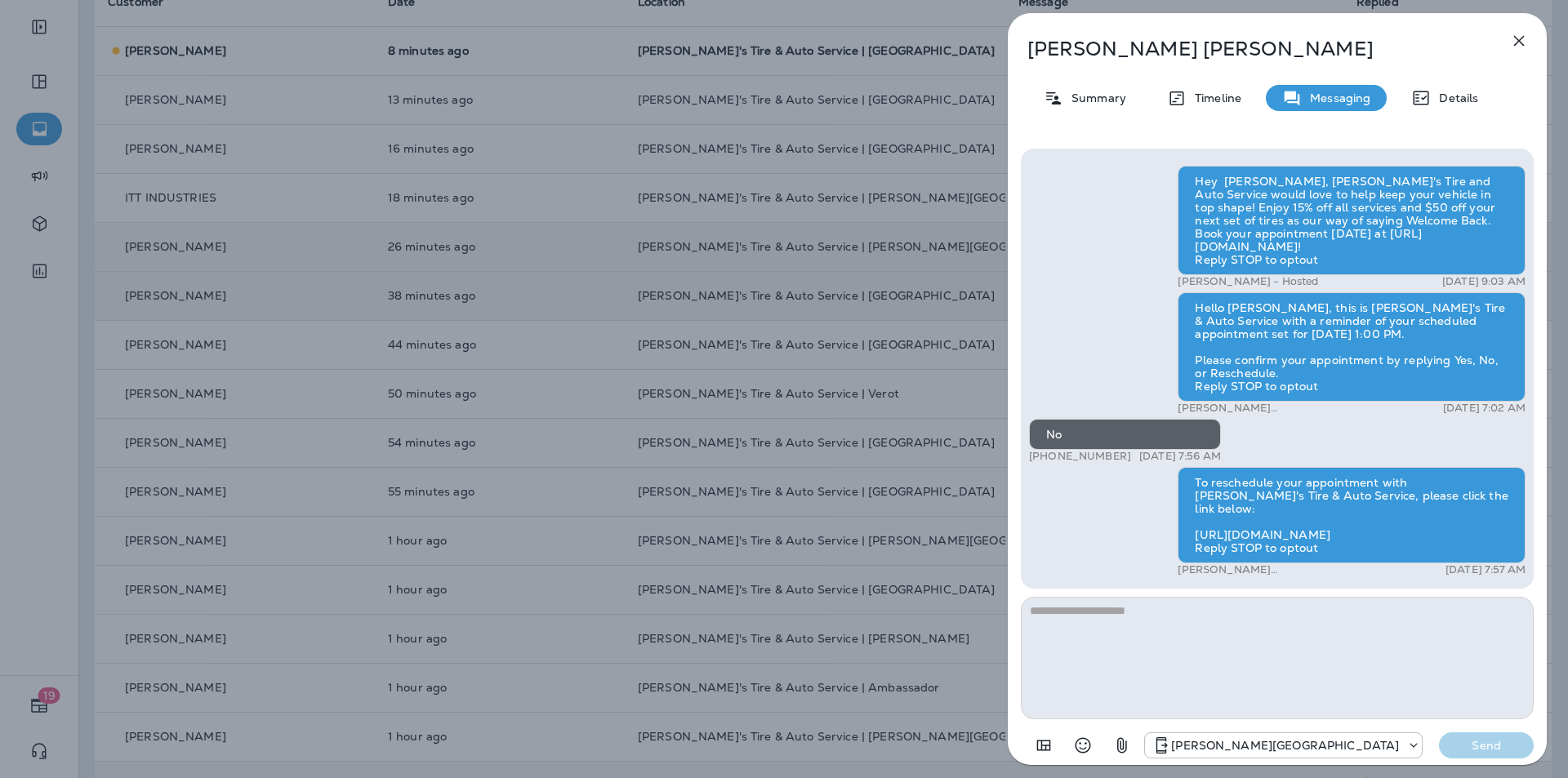
click at [824, 616] on textarea at bounding box center [1277, 658] width 512 height 123
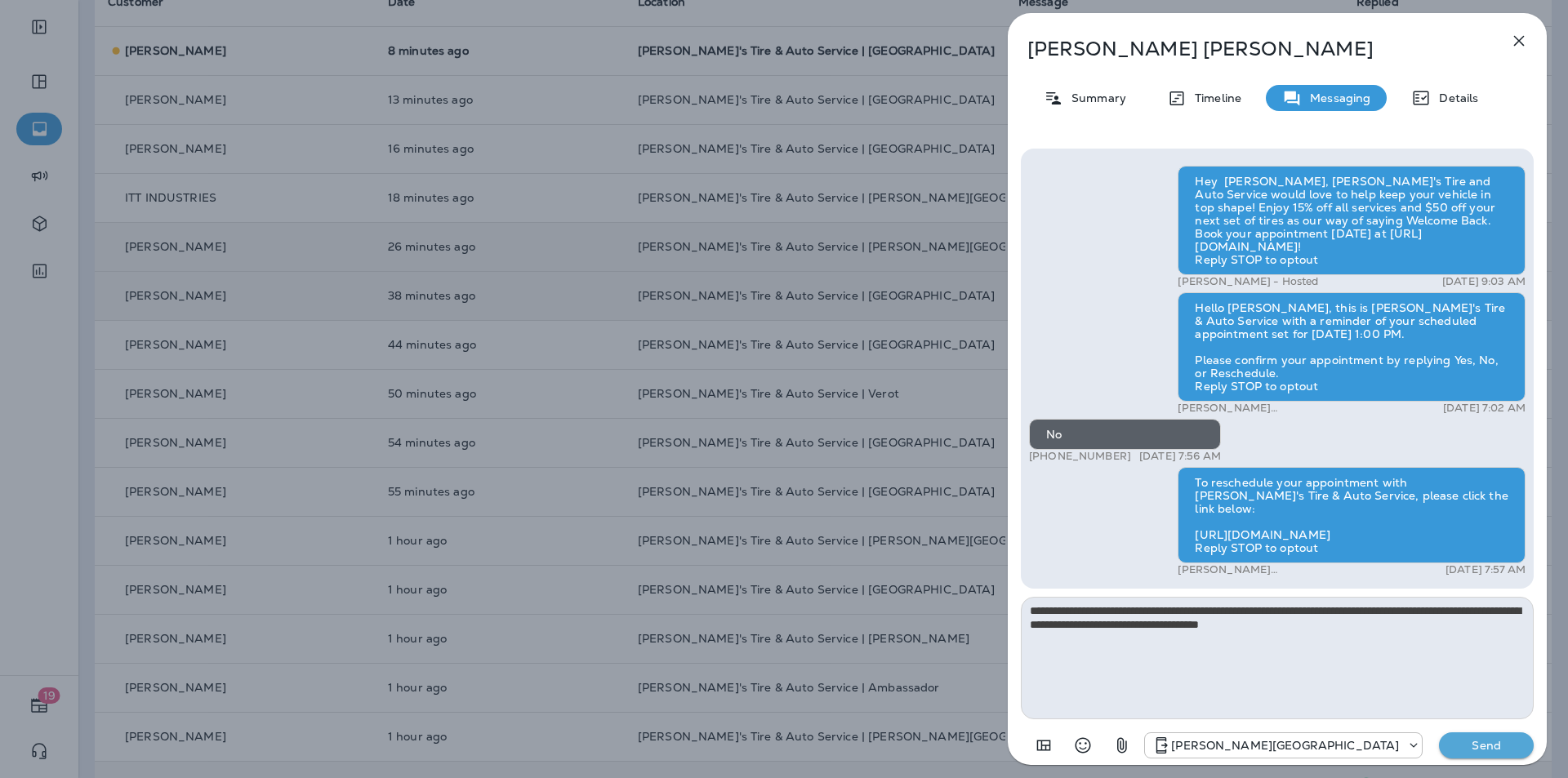
type textarea "**********"
click at [824, 681] on p "Send" at bounding box center [1486, 745] width 68 height 15
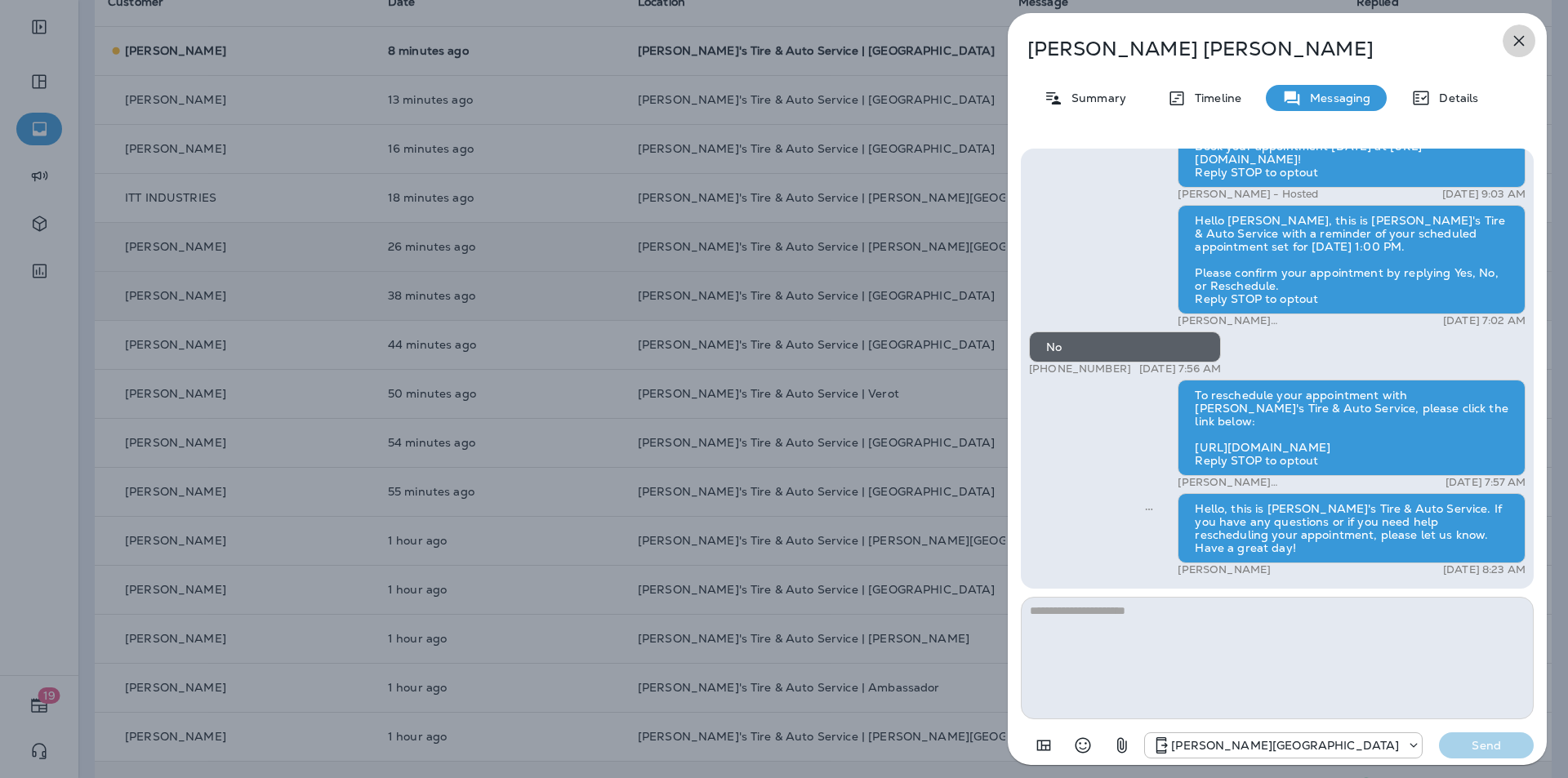
click at [824, 41] on icon "button" at bounding box center [1519, 41] width 20 height 20
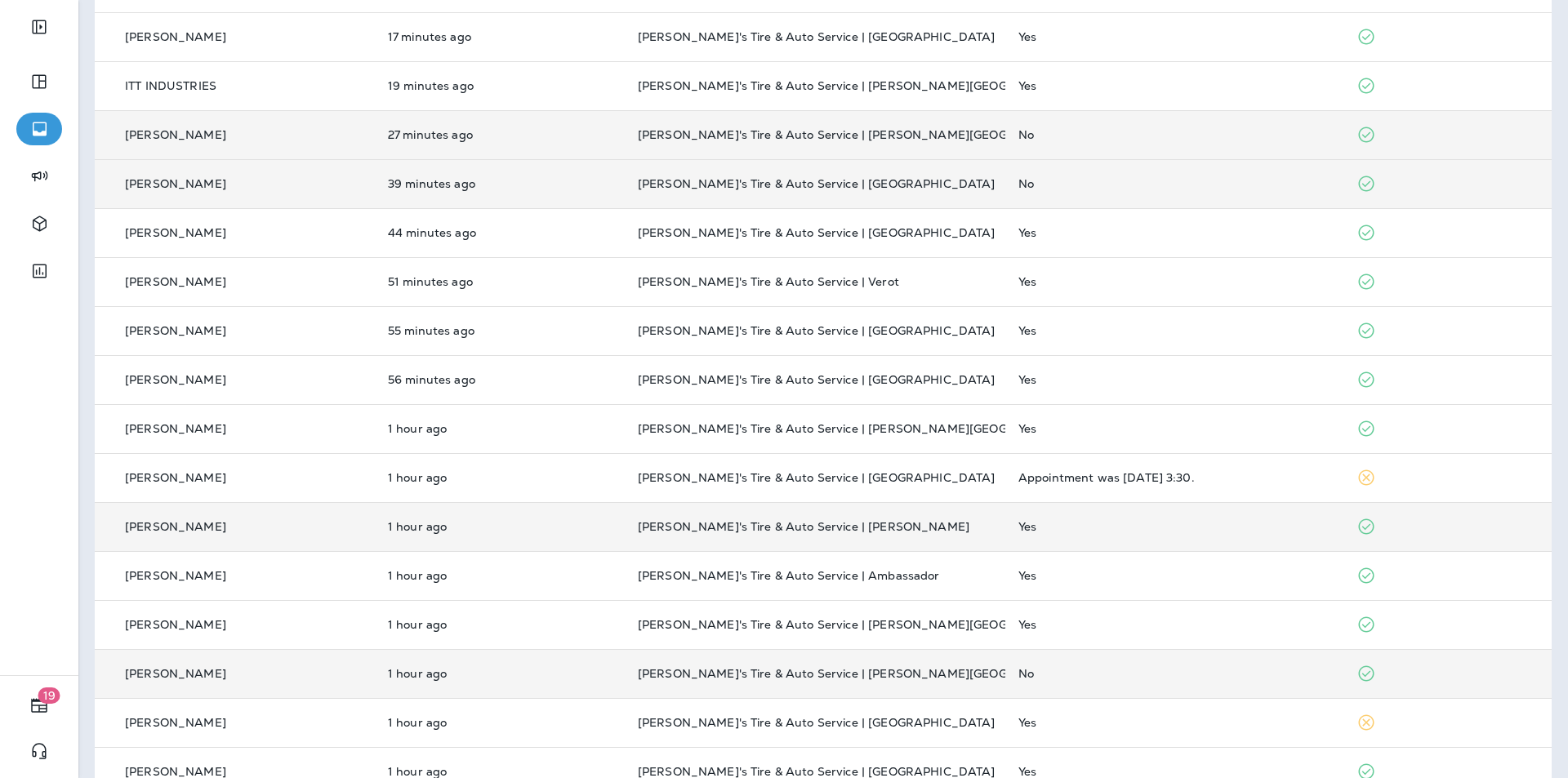
scroll to position [308, 0]
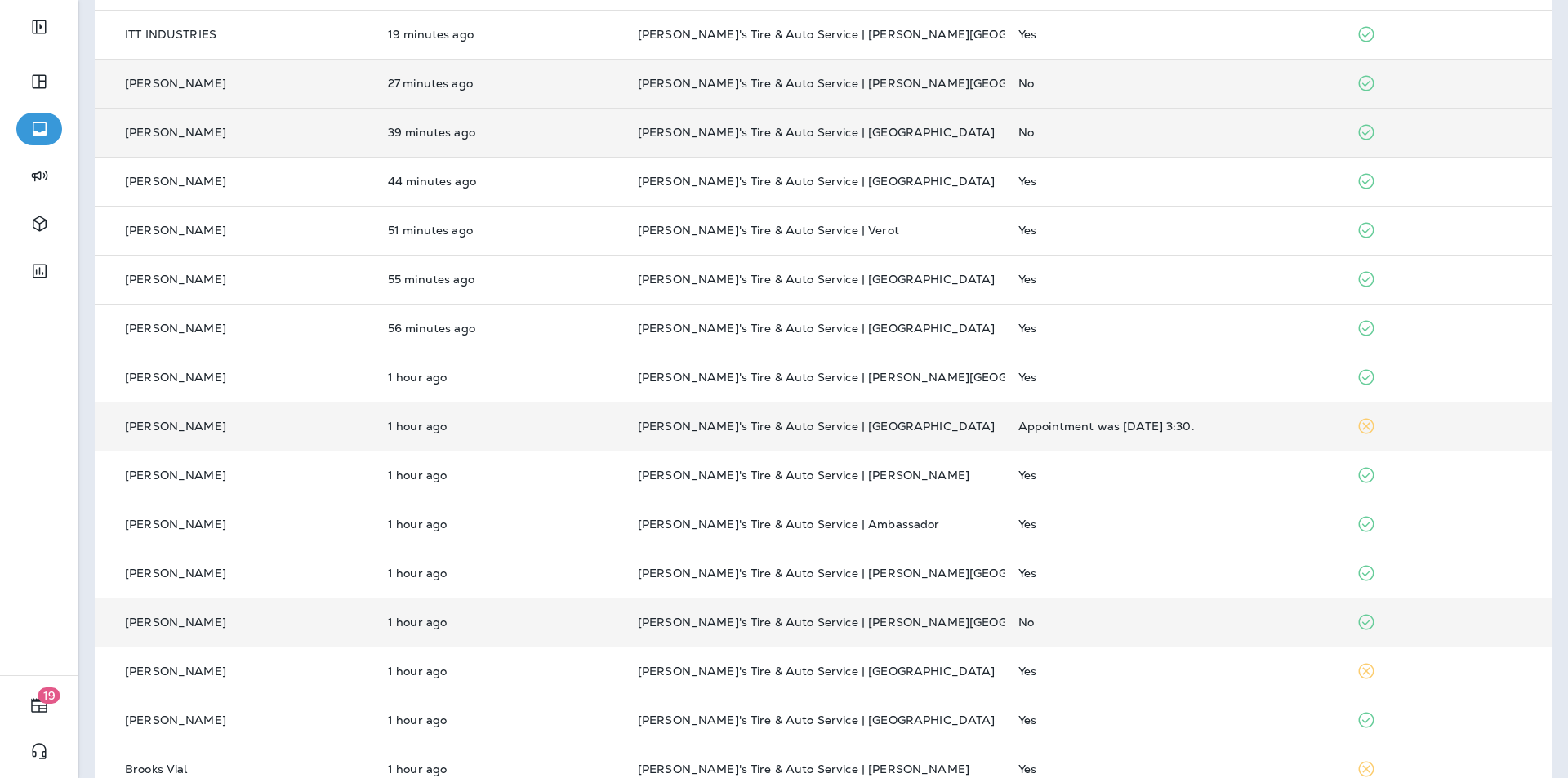
click at [824, 425] on p "[PERSON_NAME]'s Tire & Auto Service | [GEOGRAPHIC_DATA]" at bounding box center [815, 425] width 355 height 13
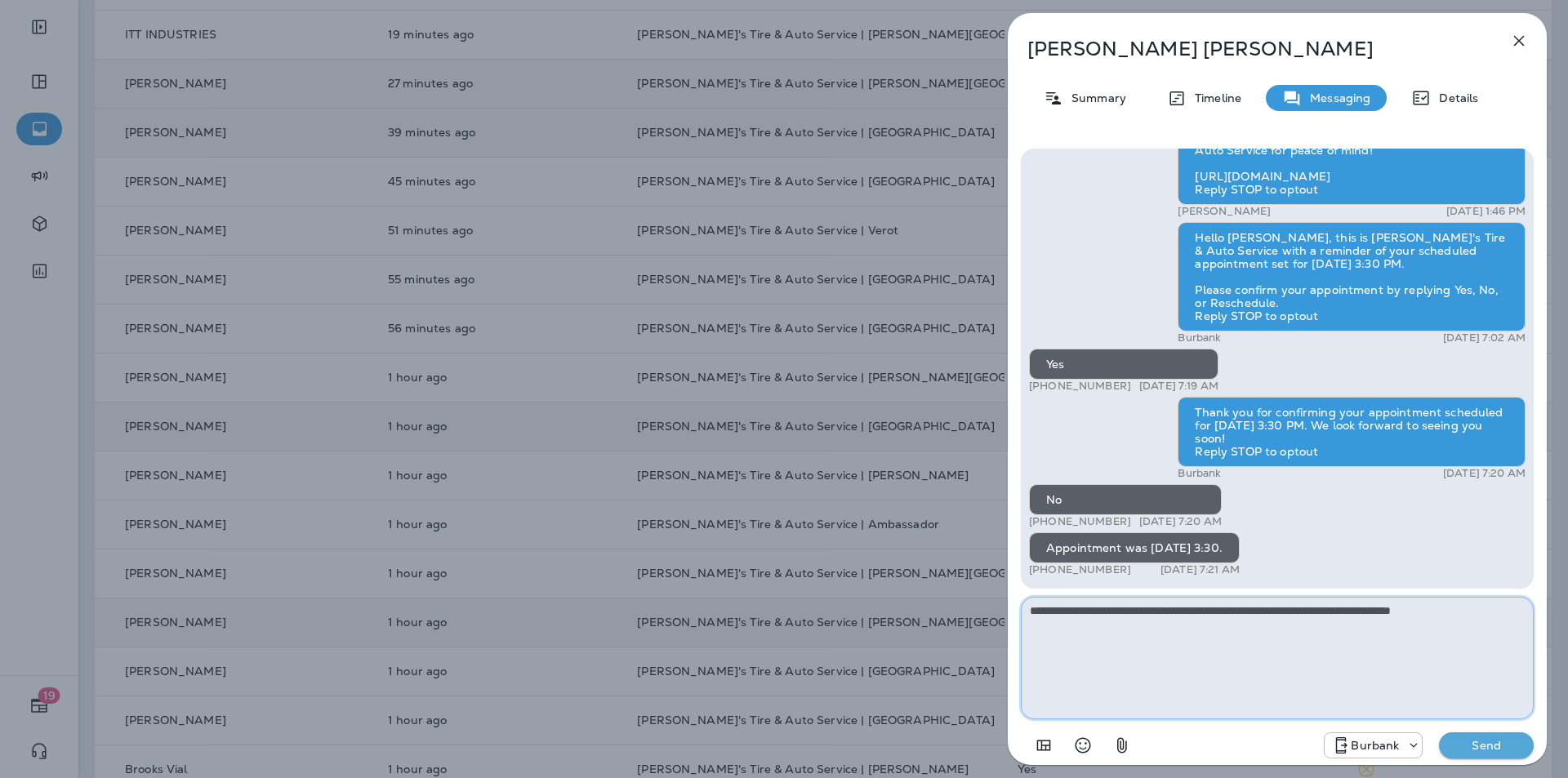
type textarea "**********"
click at [824, 681] on p "Send" at bounding box center [1486, 745] width 68 height 15
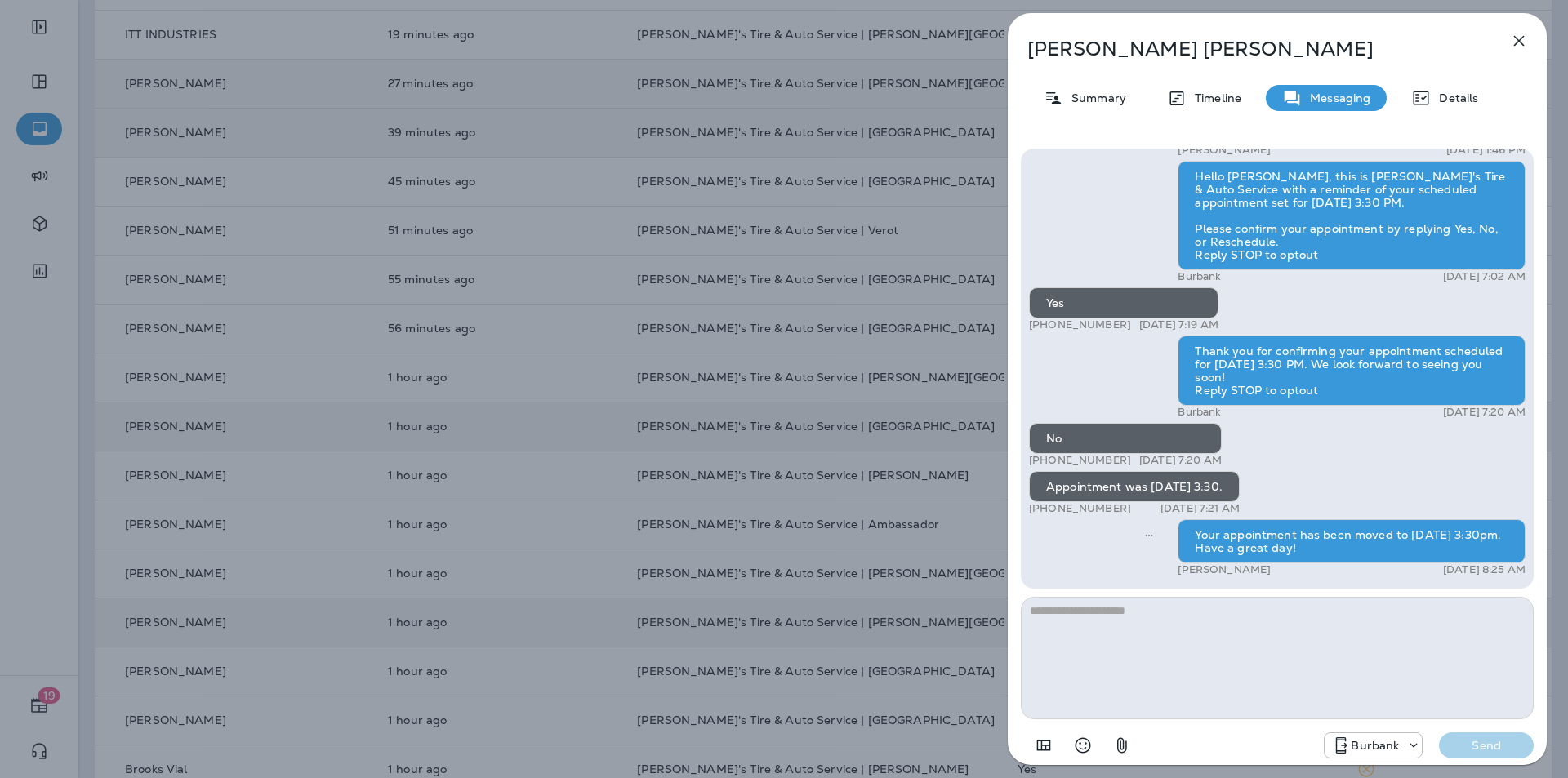
click at [824, 40] on icon "button" at bounding box center [1519, 41] width 11 height 11
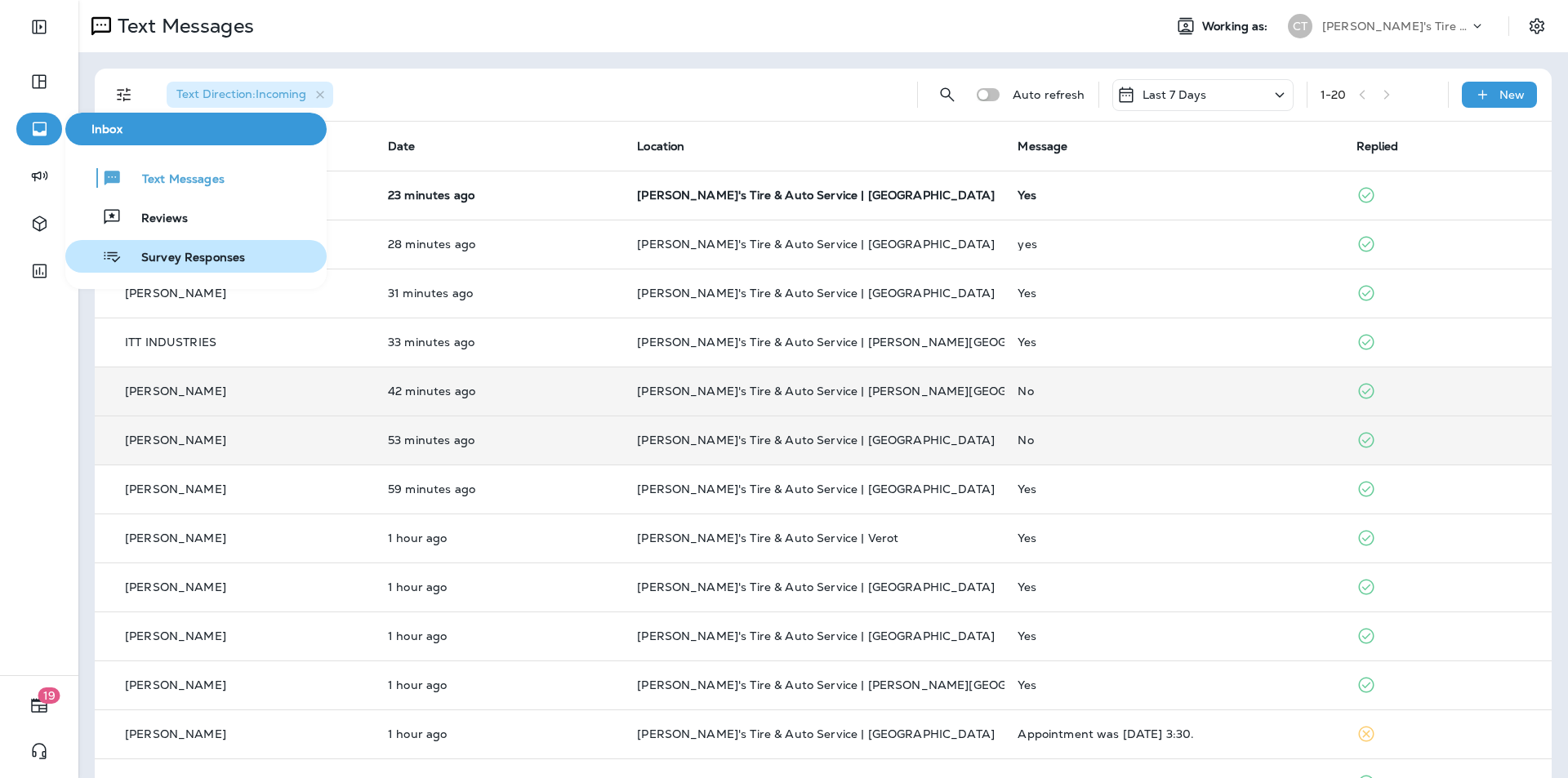
click at [154, 249] on div "Survey Responses" at bounding box center [159, 257] width 173 height 20
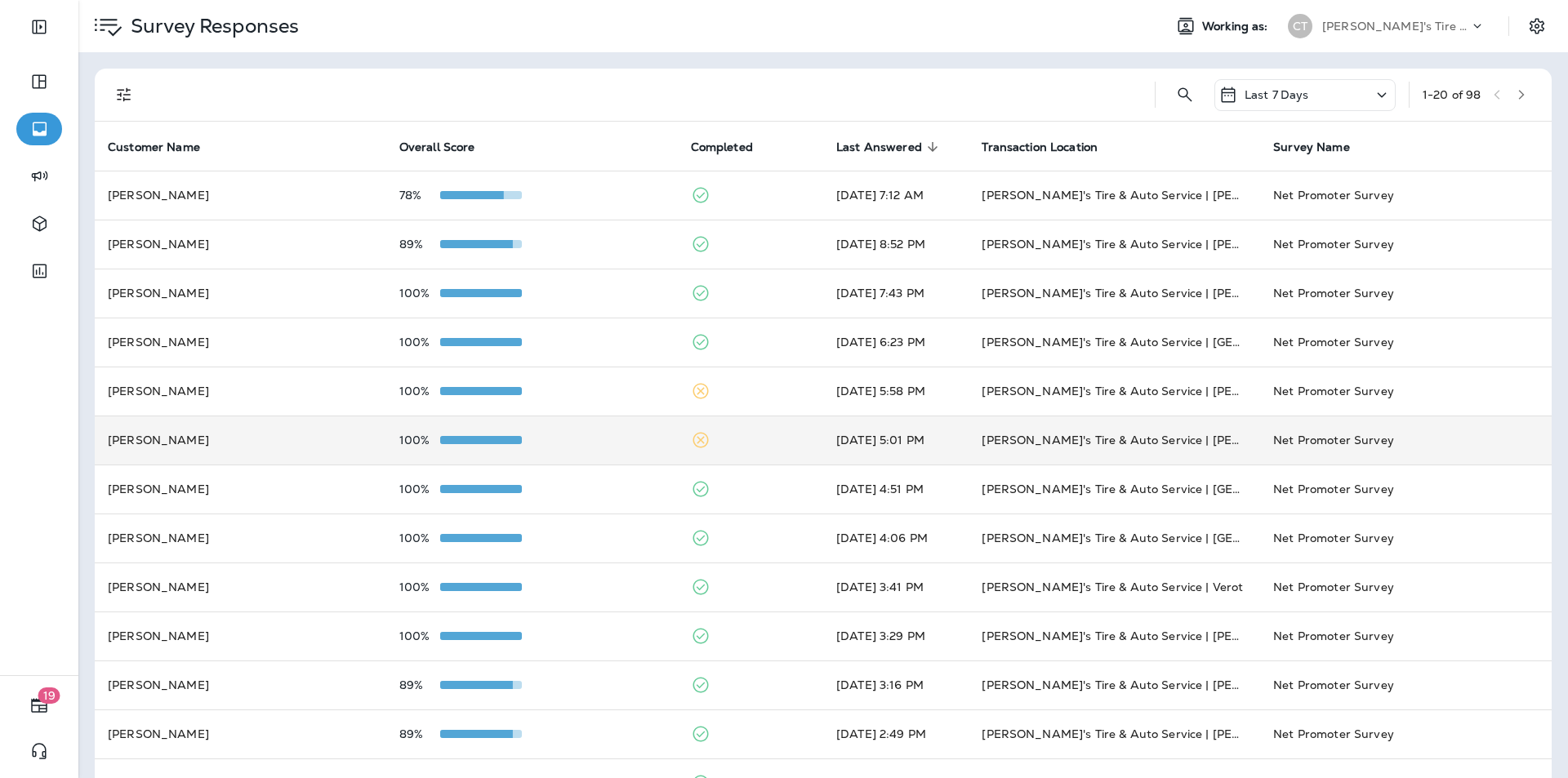
click at [586, 439] on div "100%" at bounding box center [532, 440] width 266 height 13
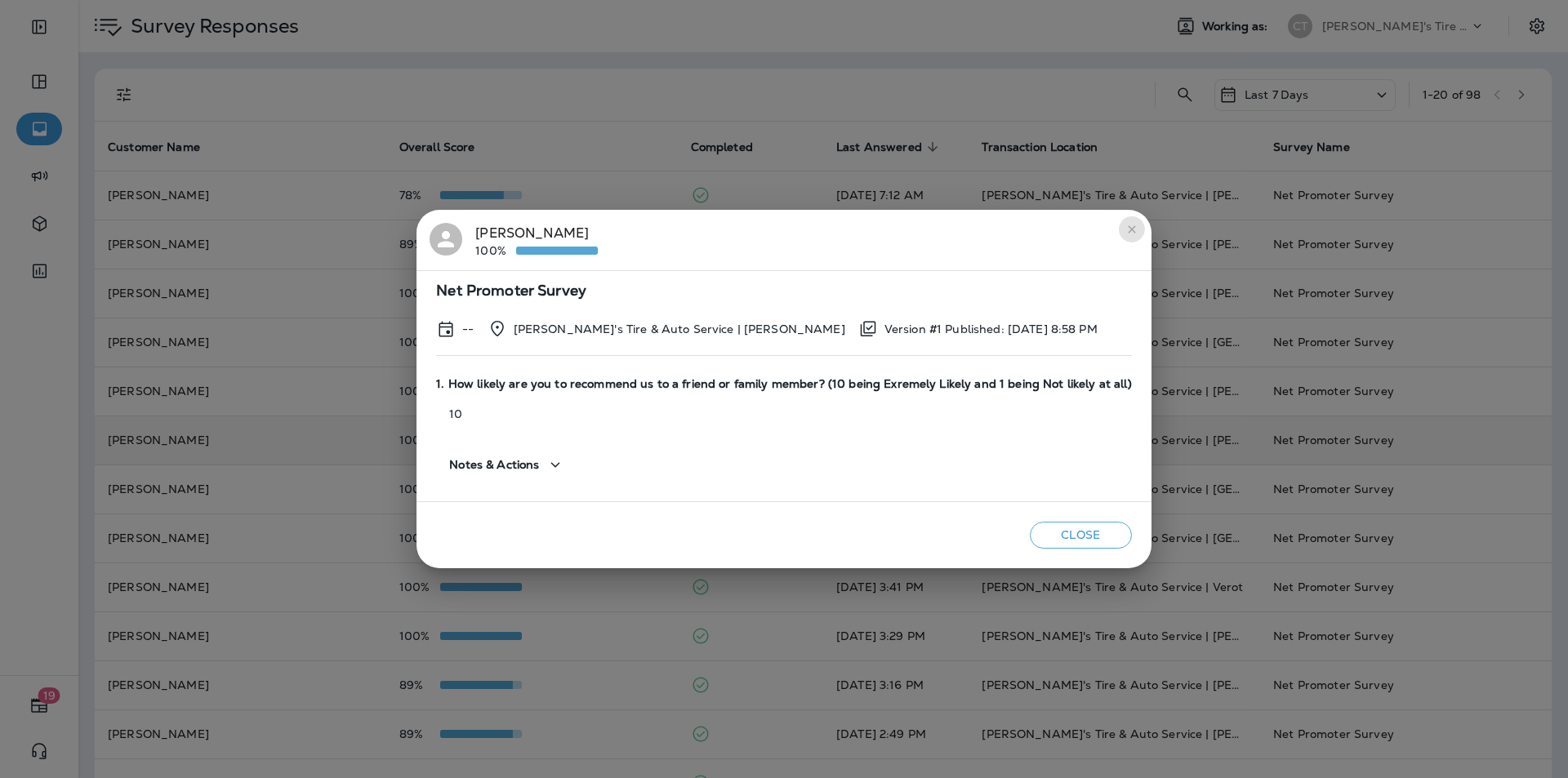
click at [824, 225] on icon "close" at bounding box center [1131, 229] width 13 height 13
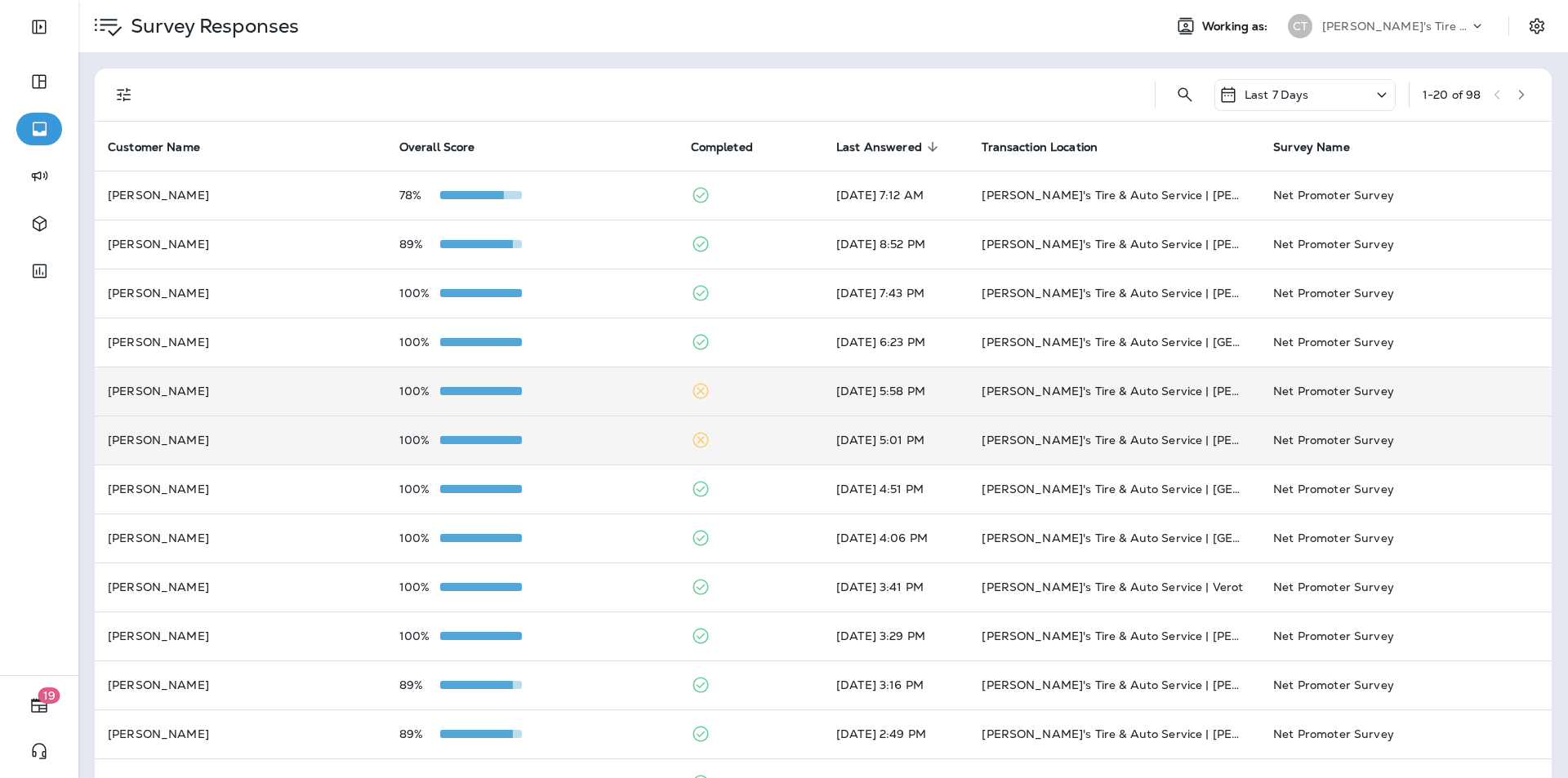
click at [601, 387] on div "100%" at bounding box center [532, 390] width 266 height 13
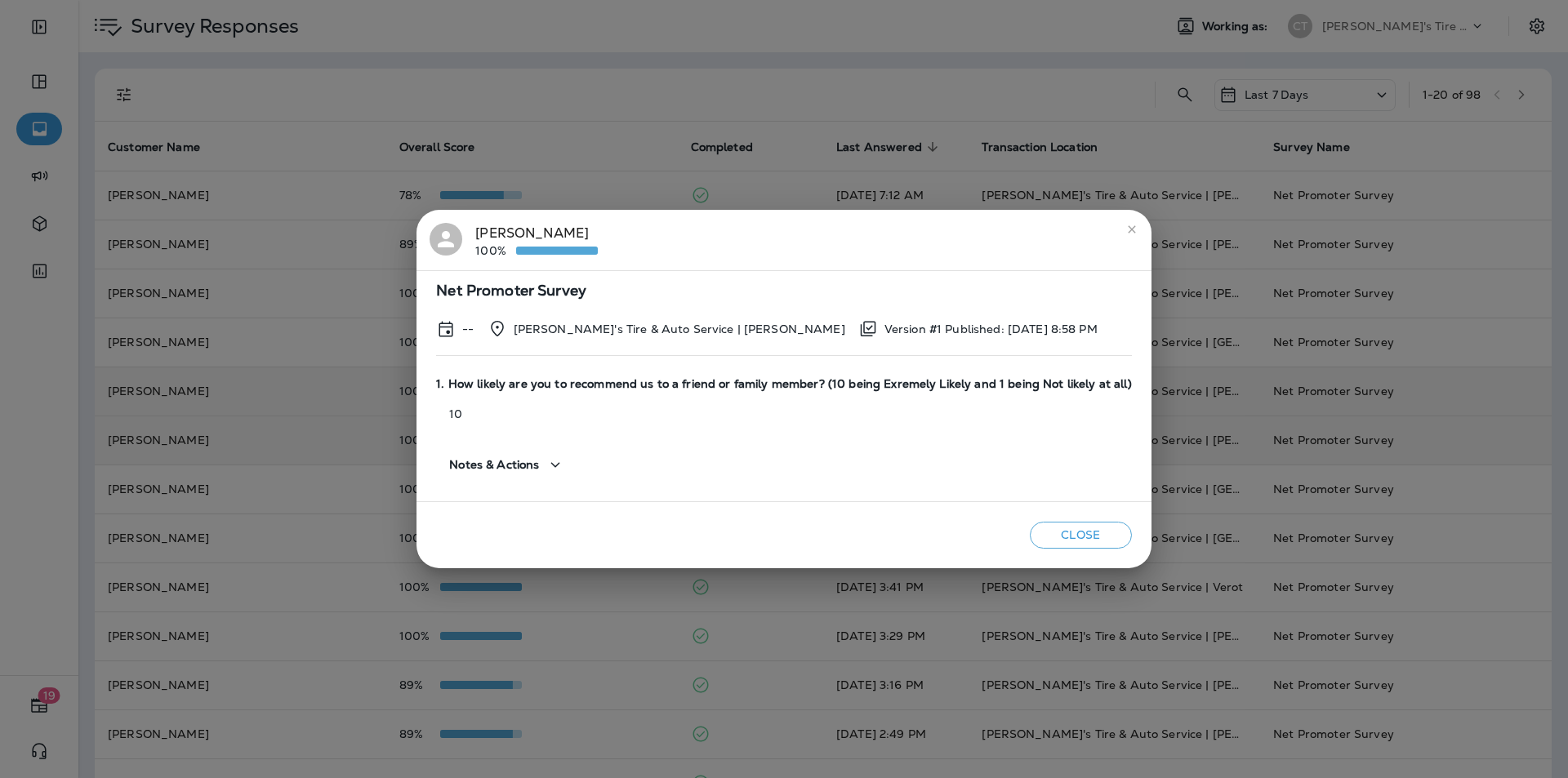
click at [824, 225] on icon "close" at bounding box center [1131, 229] width 13 height 13
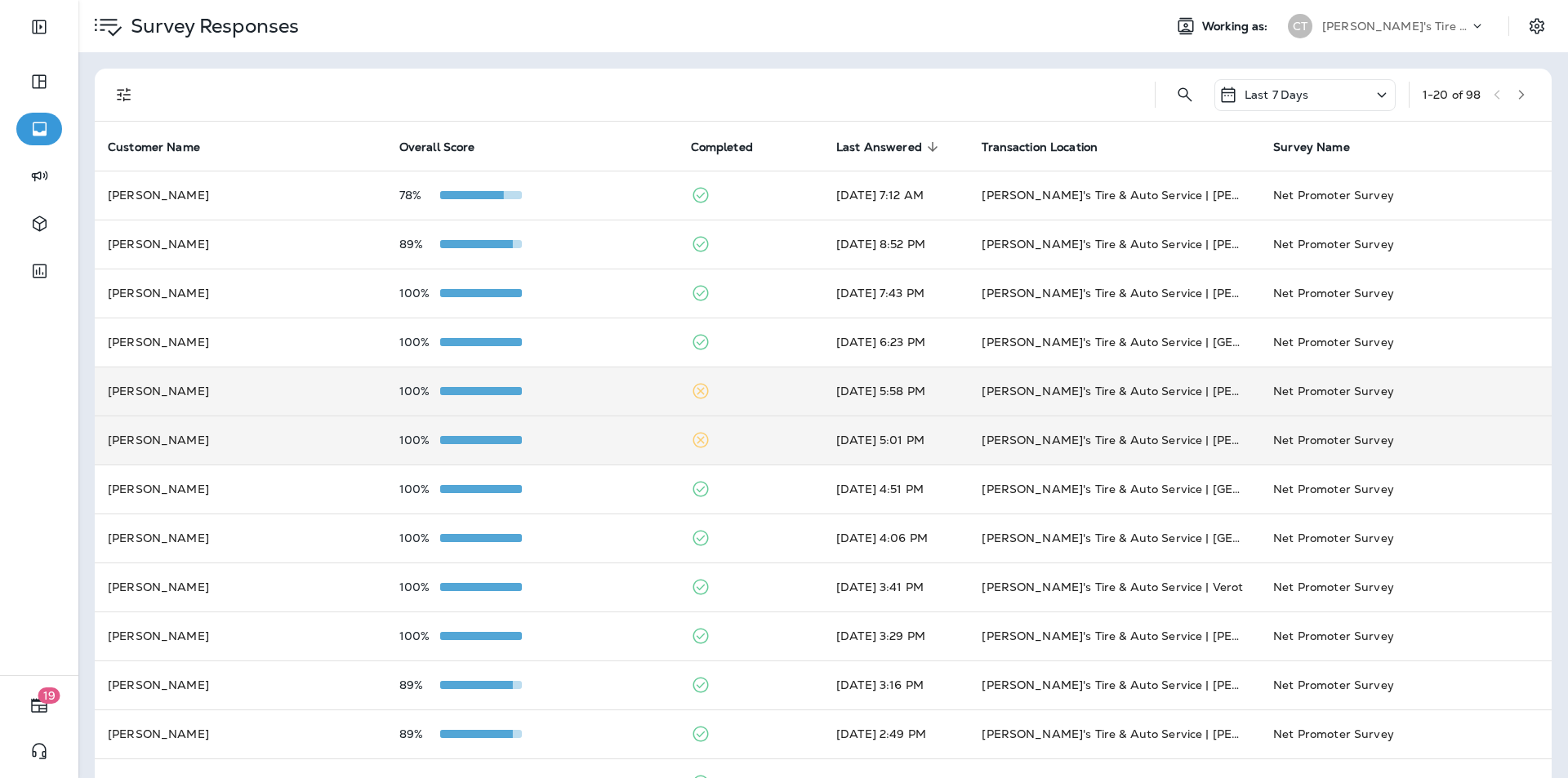
click at [596, 389] on div "100%" at bounding box center [532, 390] width 266 height 13
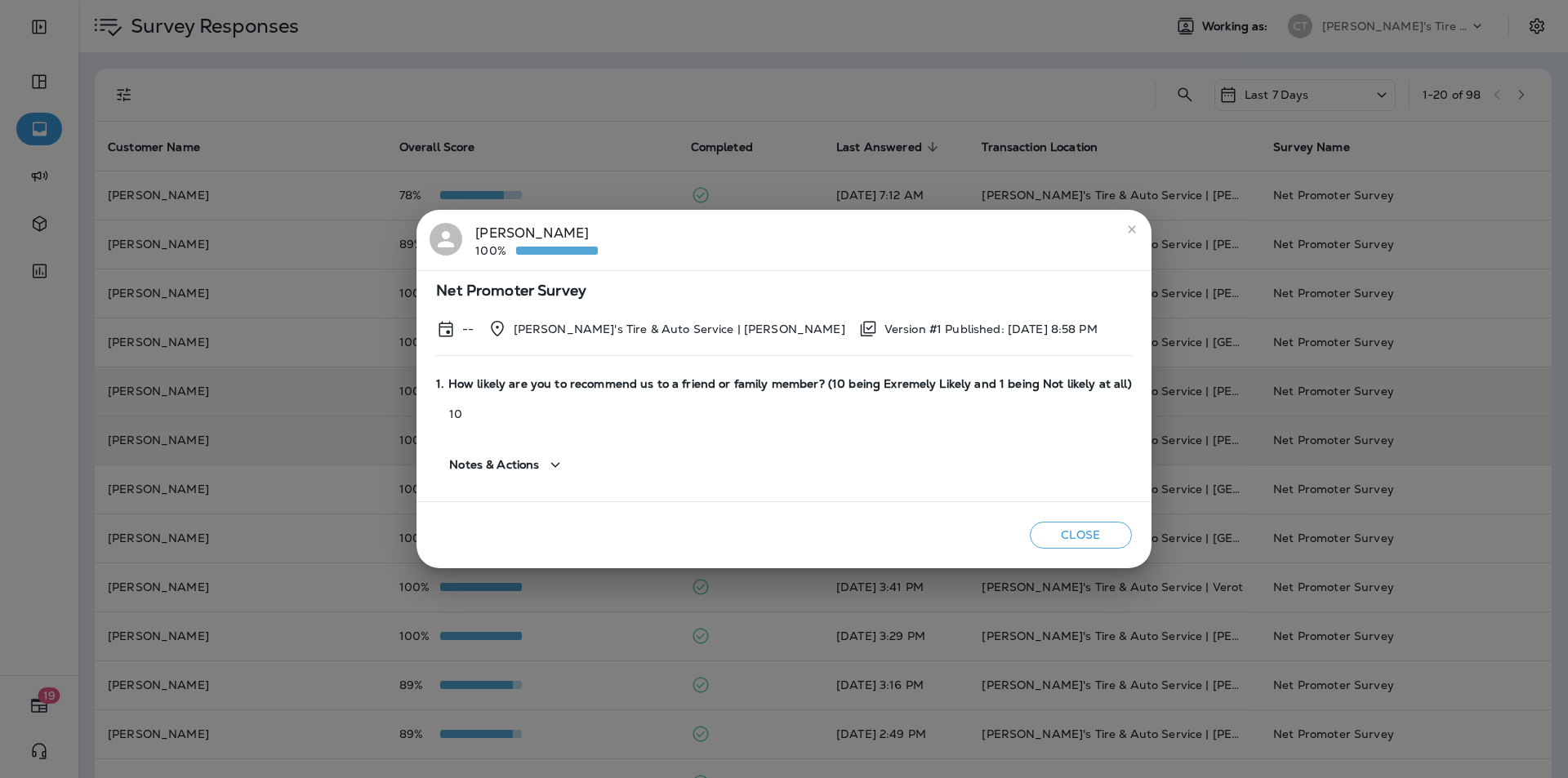
click at [824, 230] on icon "close" at bounding box center [1131, 228] width 7 height 7
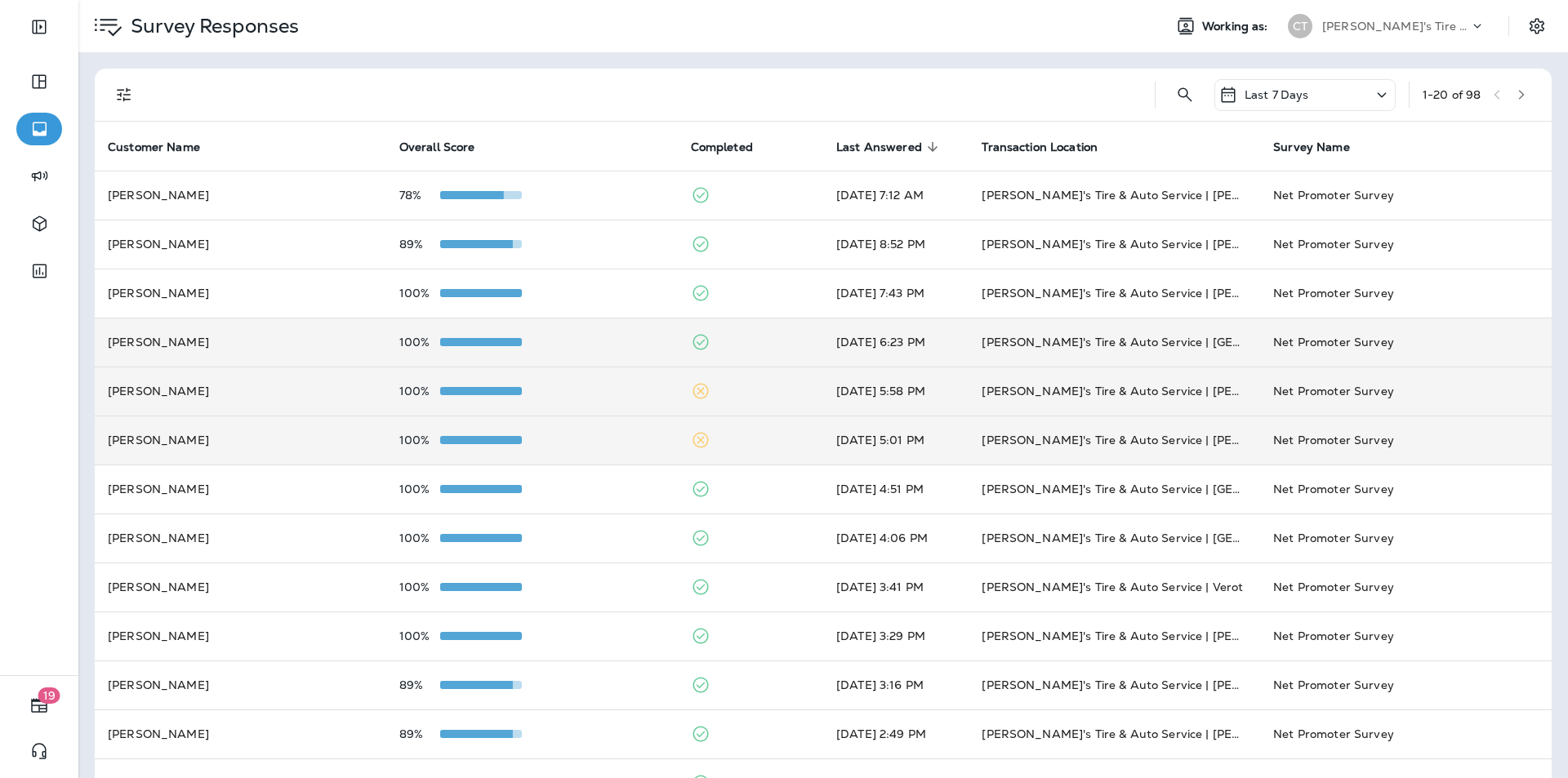
click at [605, 336] on div "100%" at bounding box center [532, 342] width 266 height 13
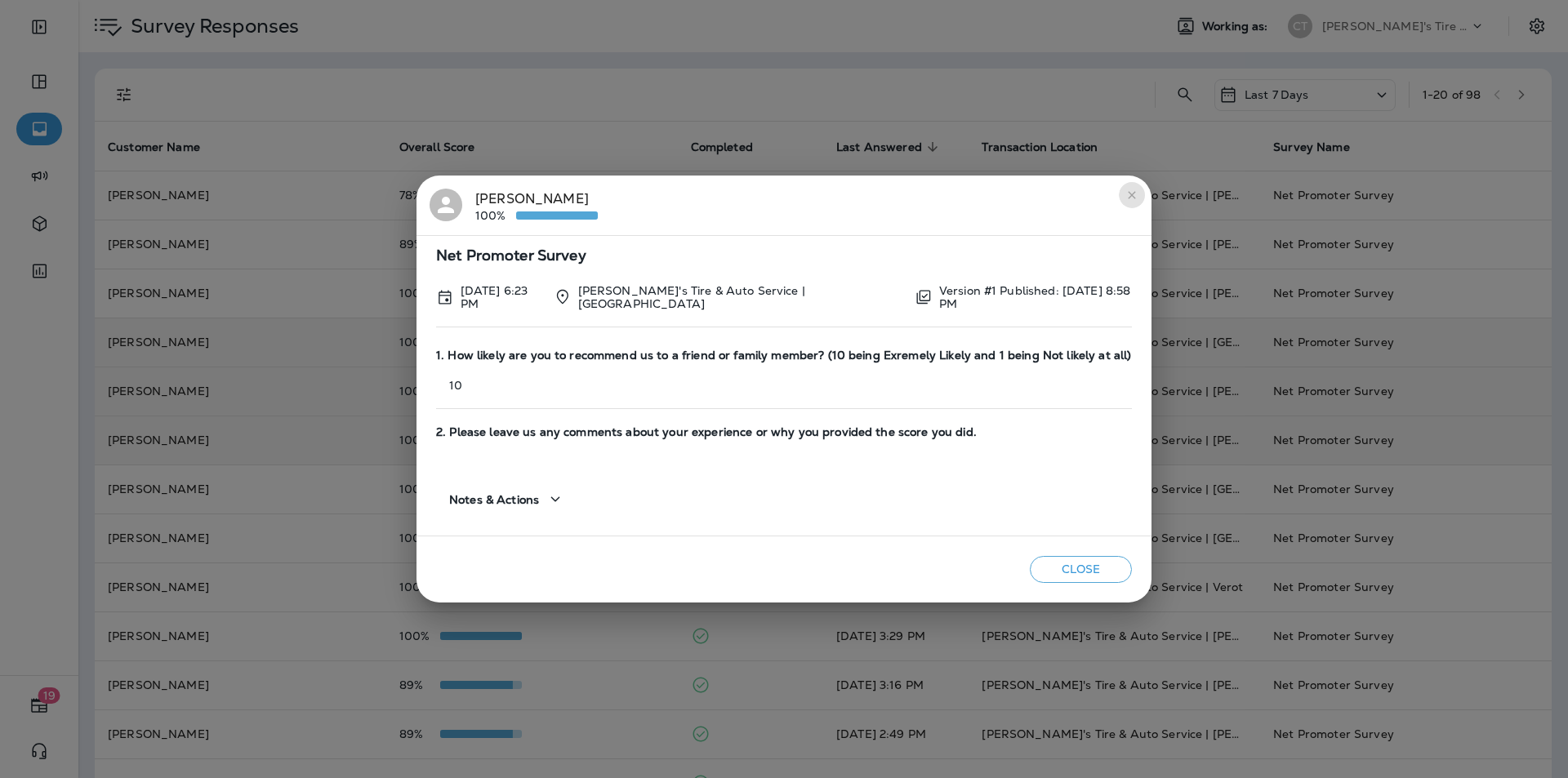
click at [824, 198] on icon "close" at bounding box center [1131, 194] width 7 height 7
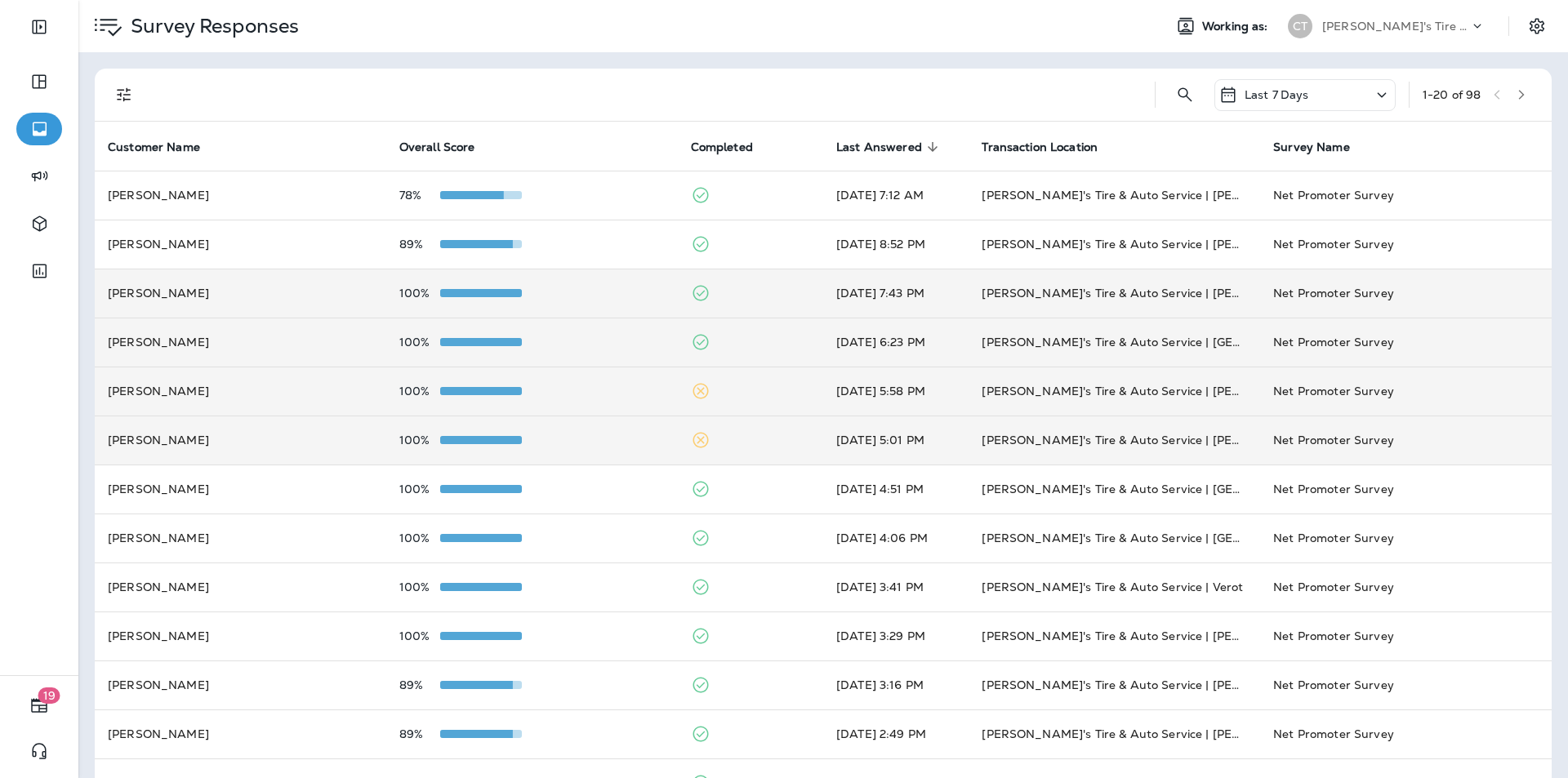
click at [599, 283] on td "100%" at bounding box center [532, 292] width 291 height 49
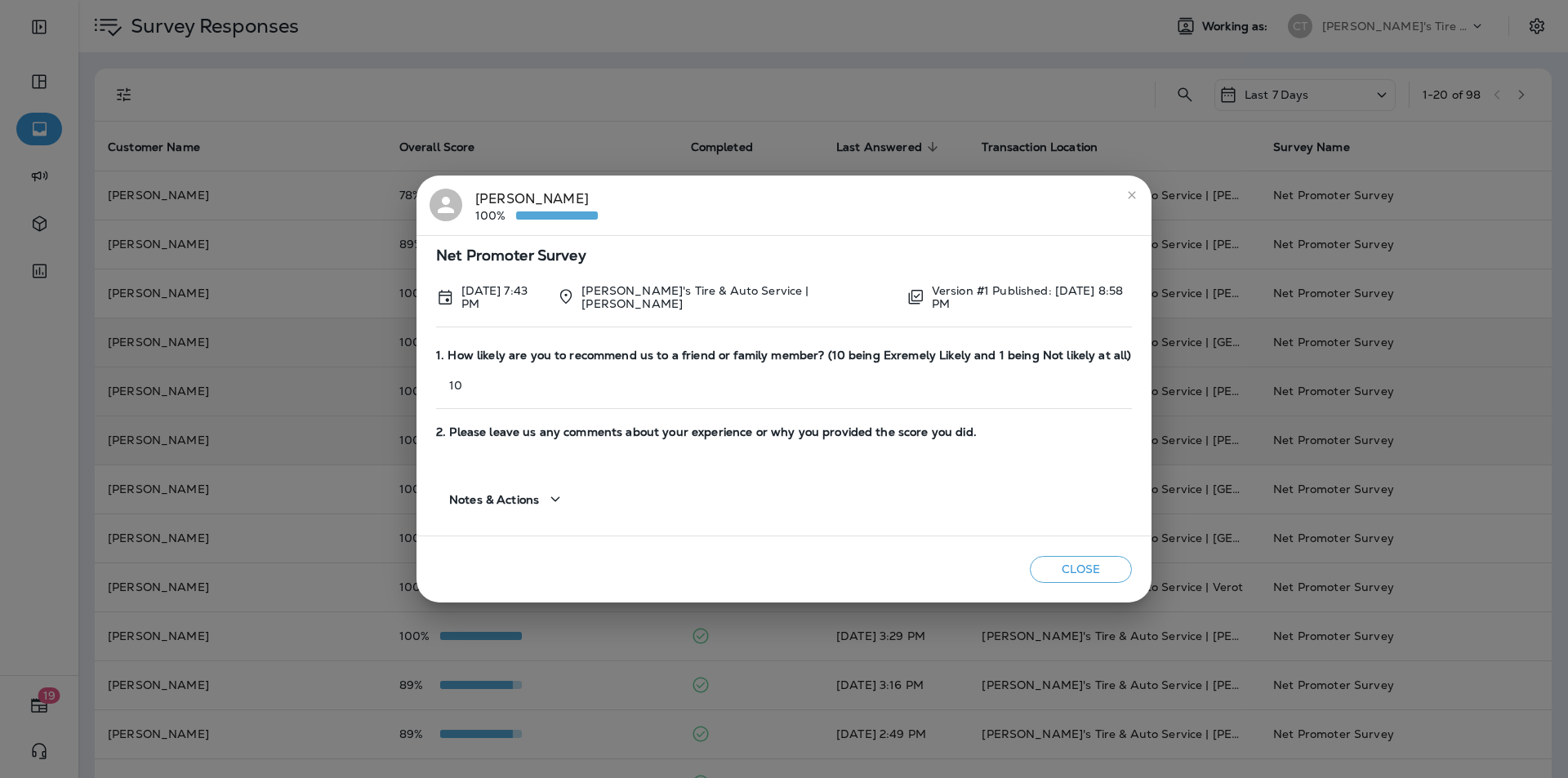
click at [824, 194] on icon "close" at bounding box center [1131, 194] width 13 height 13
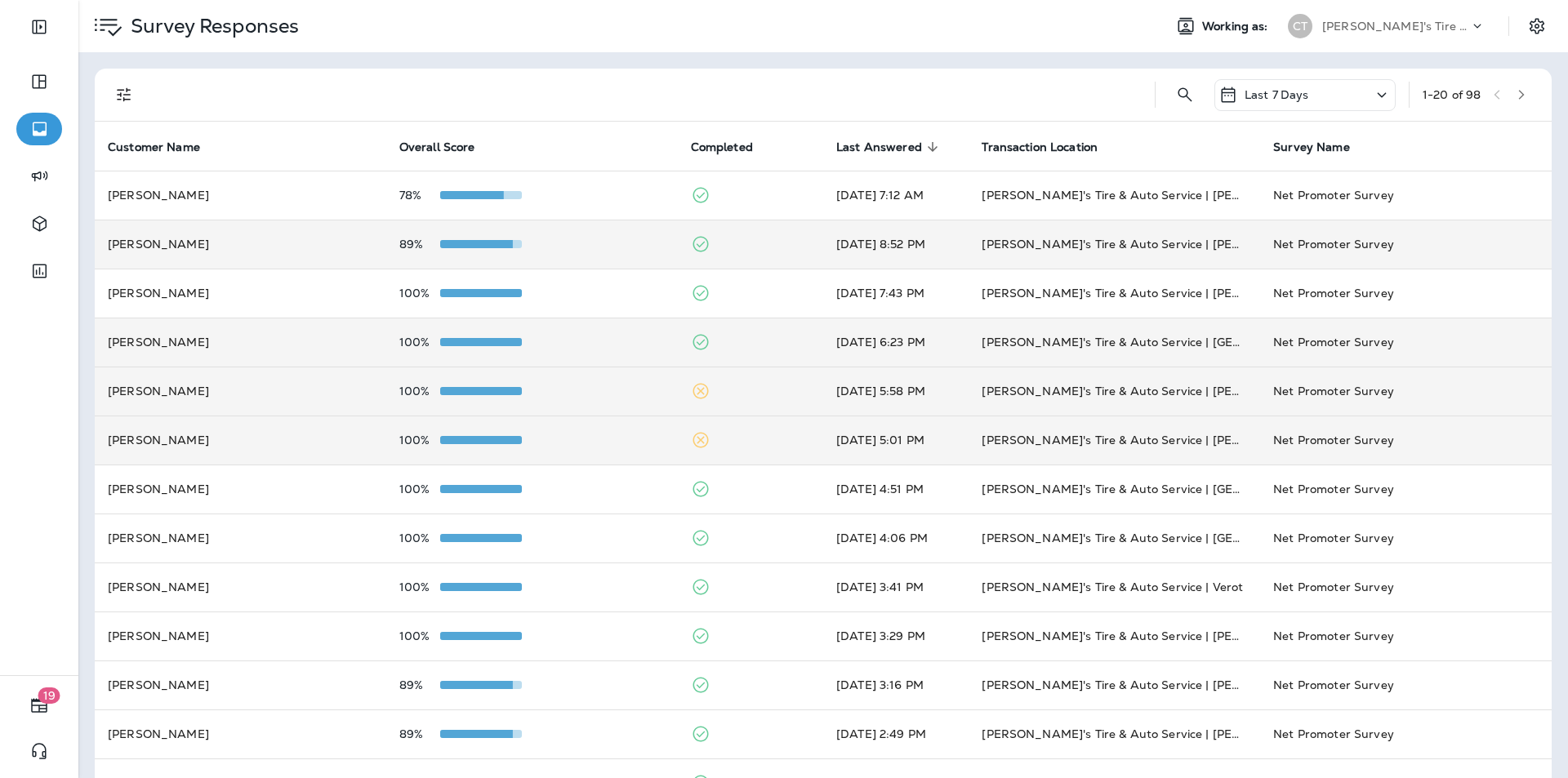
click at [604, 238] on div "89%" at bounding box center [532, 244] width 266 height 13
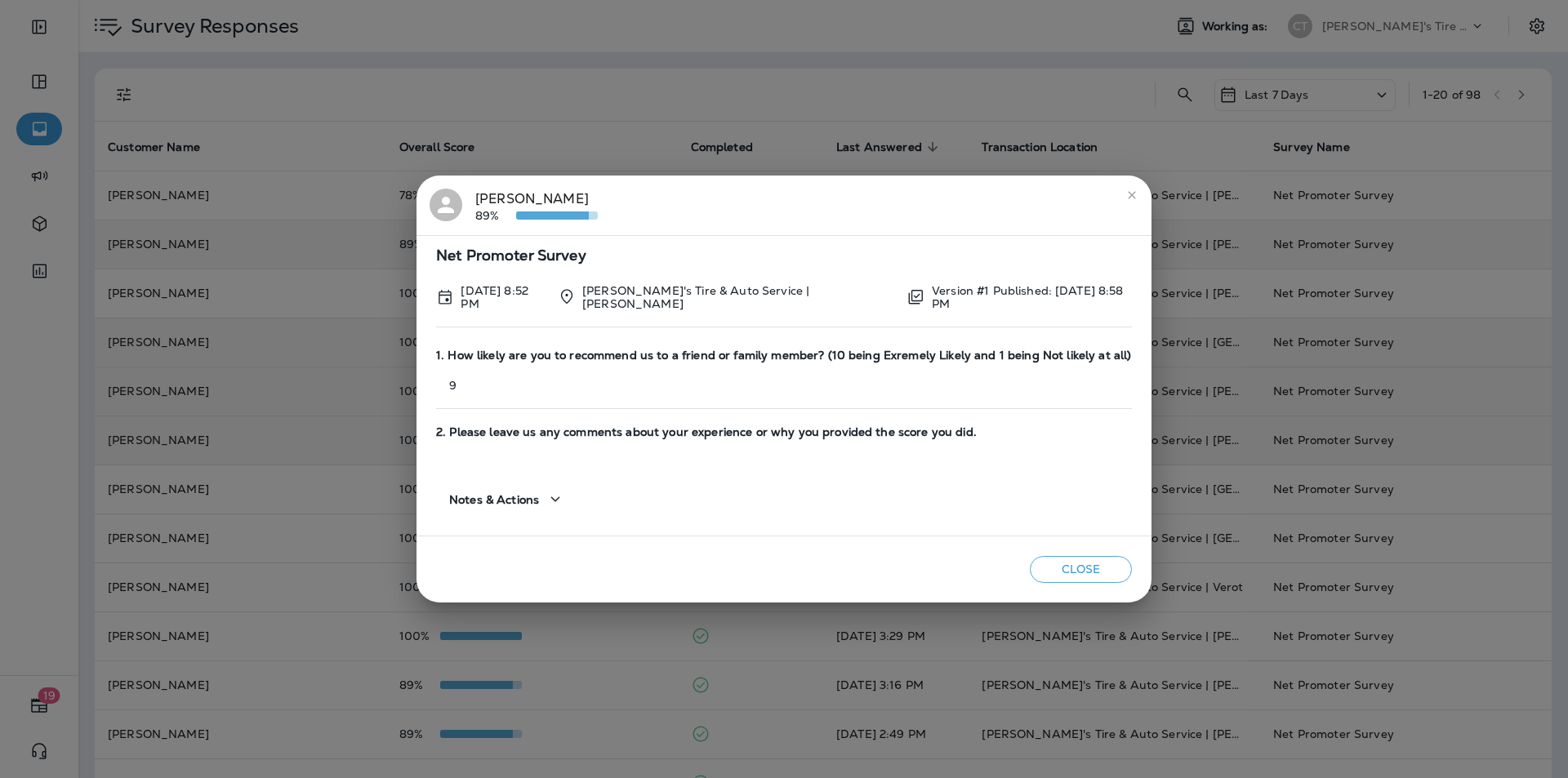
click at [824, 195] on icon "close" at bounding box center [1131, 194] width 7 height 7
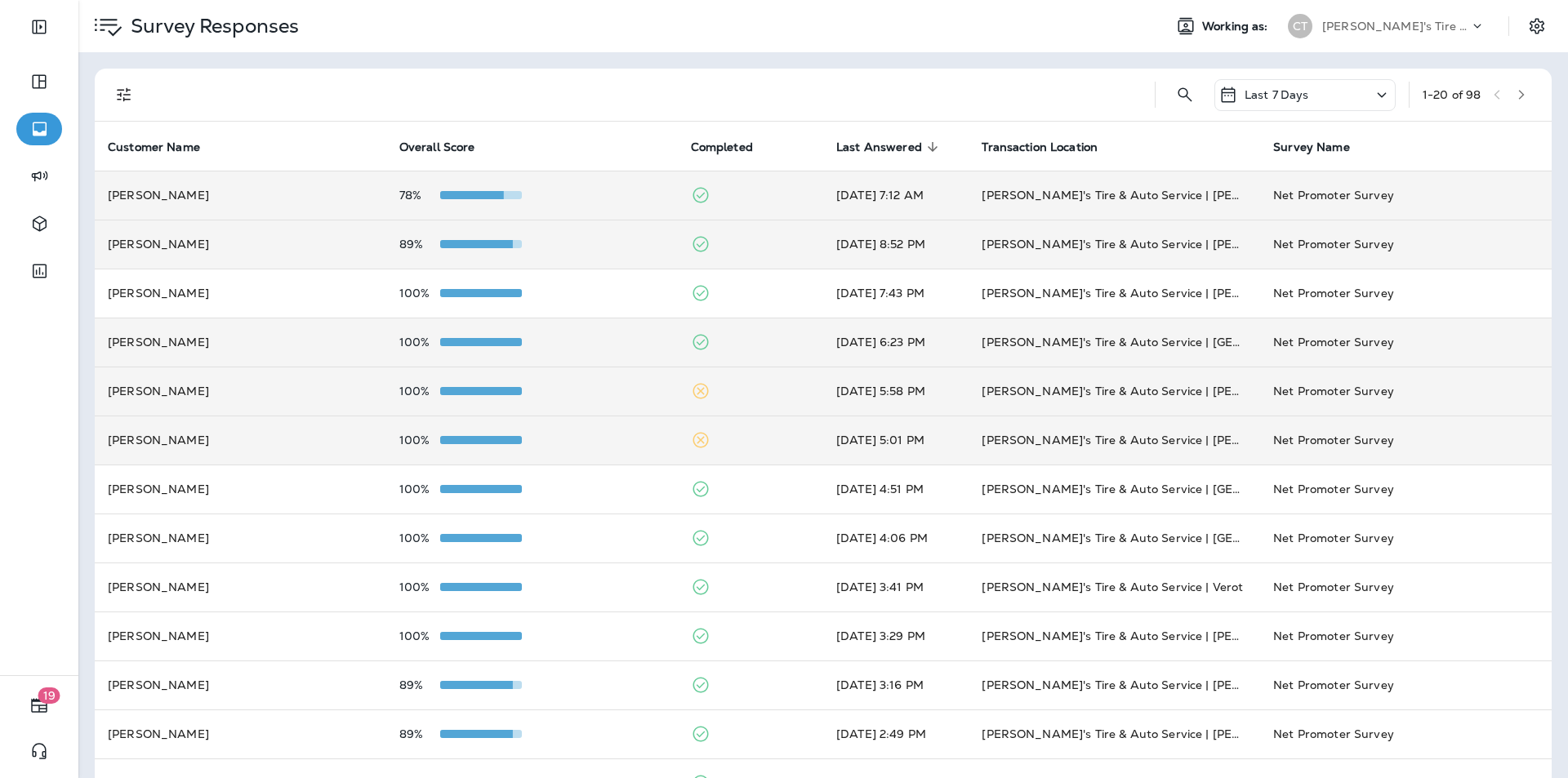
click at [608, 194] on div "78%" at bounding box center [532, 194] width 266 height 13
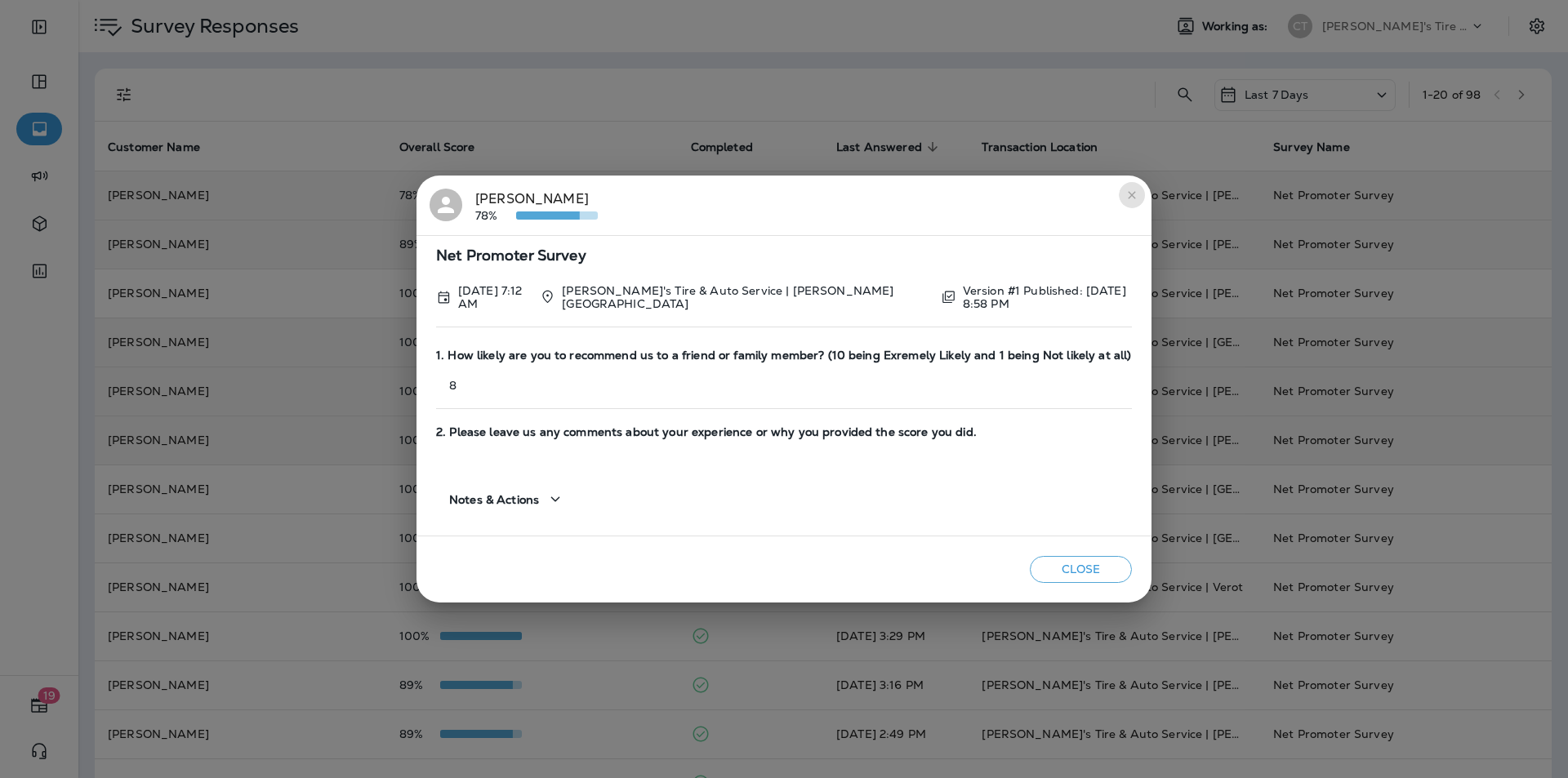
click at [824, 189] on icon "close" at bounding box center [1131, 194] width 13 height 13
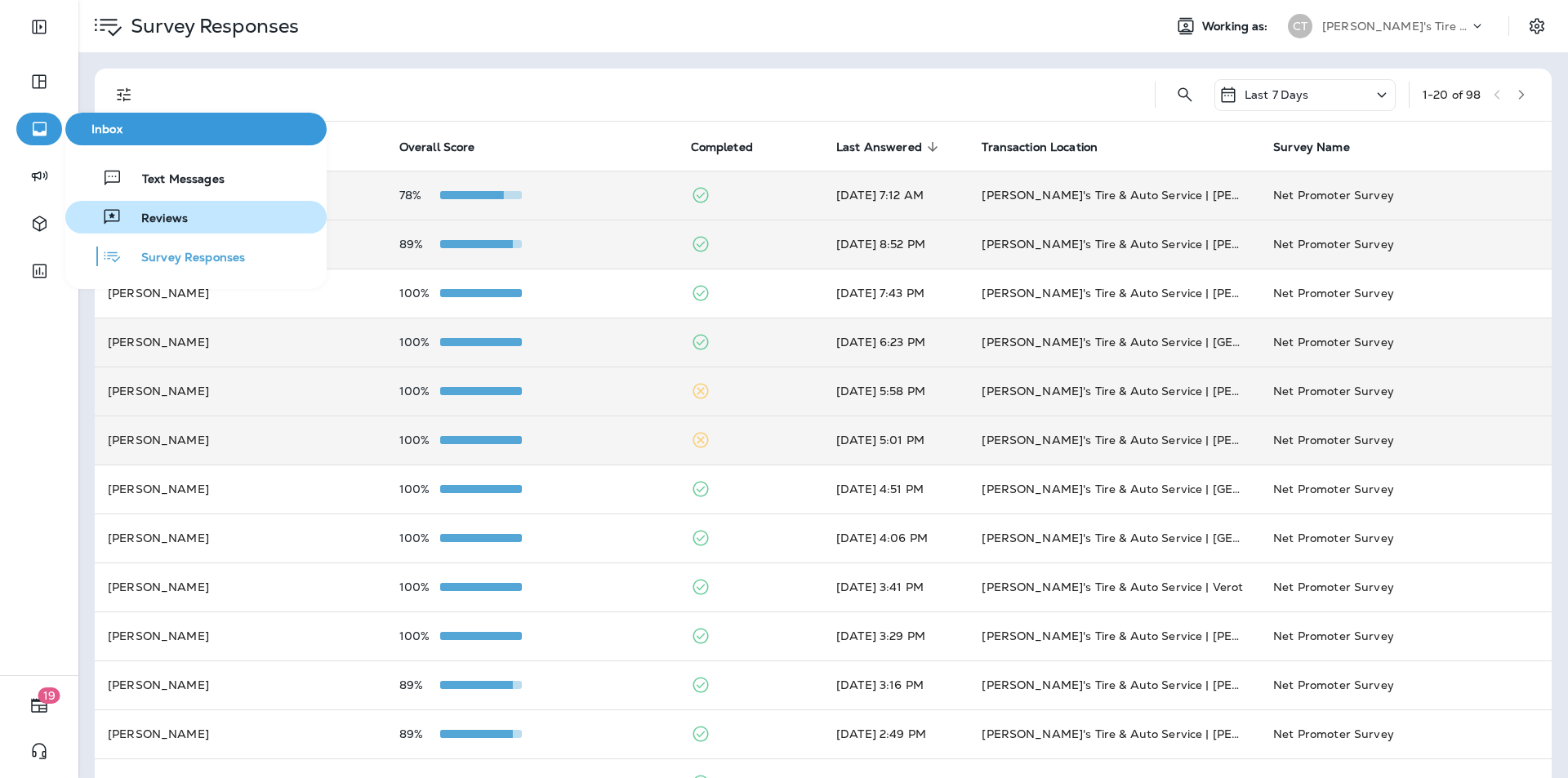
click at [149, 216] on span "Reviews" at bounding box center [155, 219] width 66 height 16
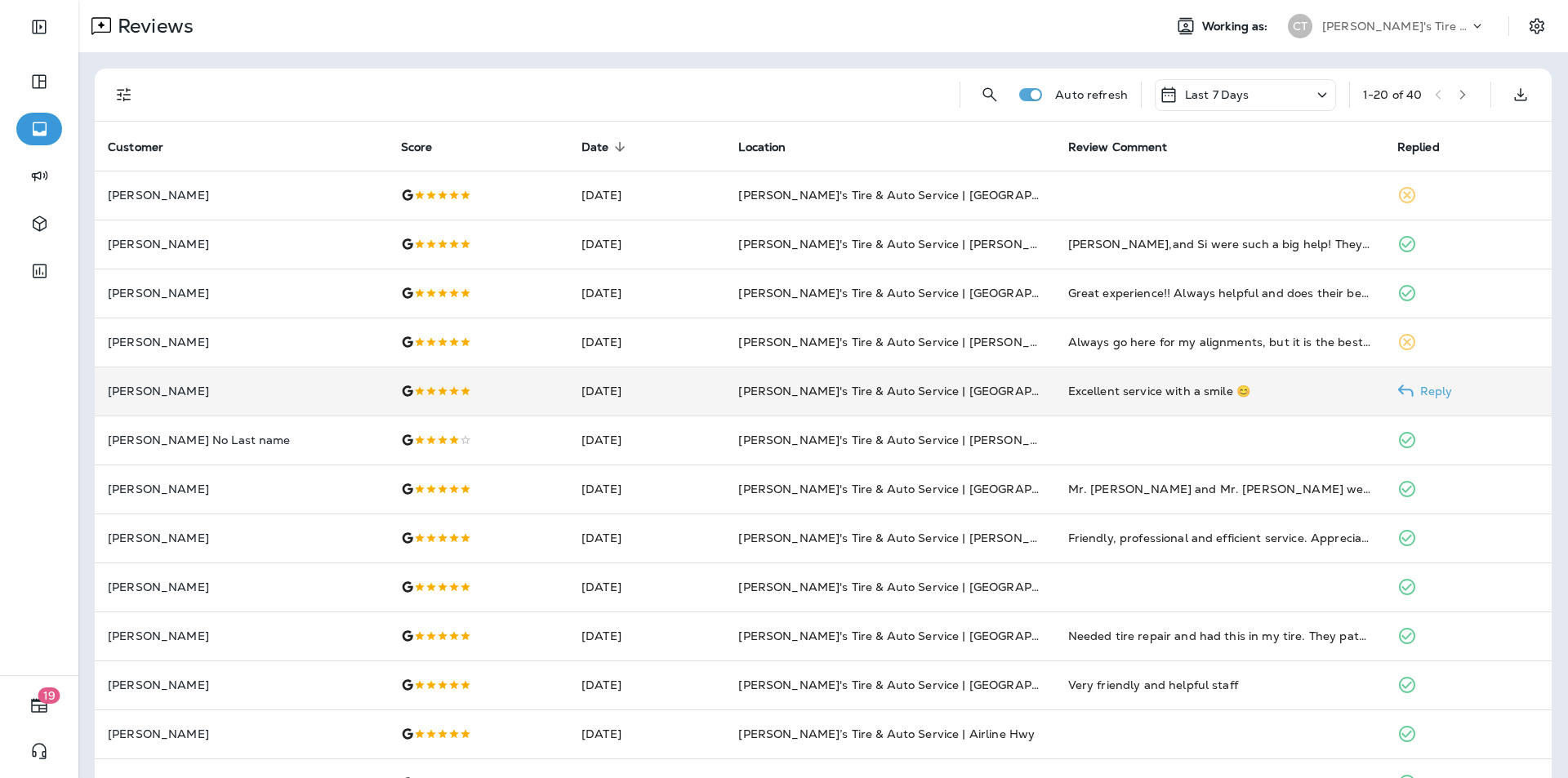
click at [824, 387] on p "Reply" at bounding box center [1433, 390] width 40 height 13
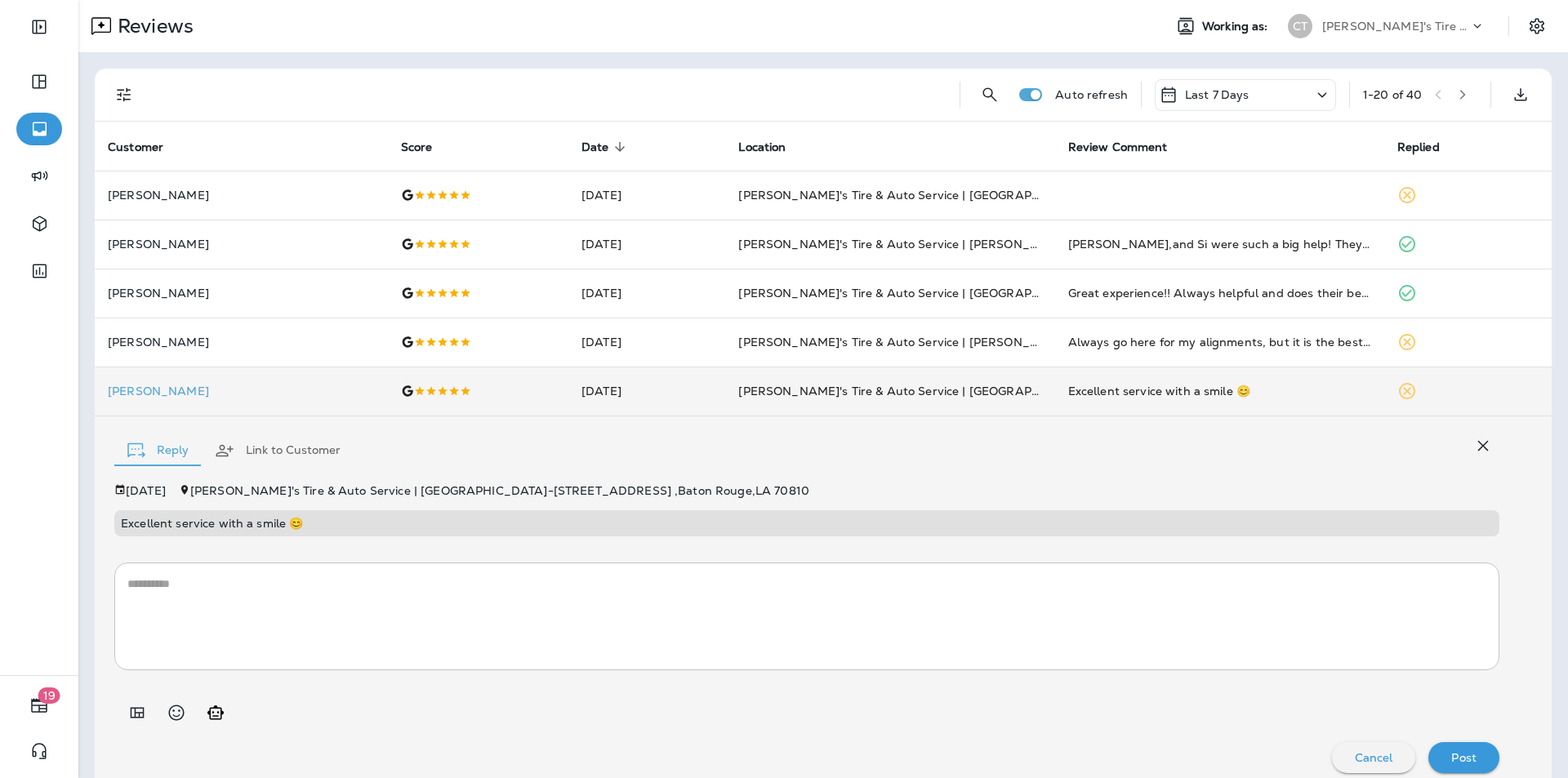
scroll to position [15, 0]
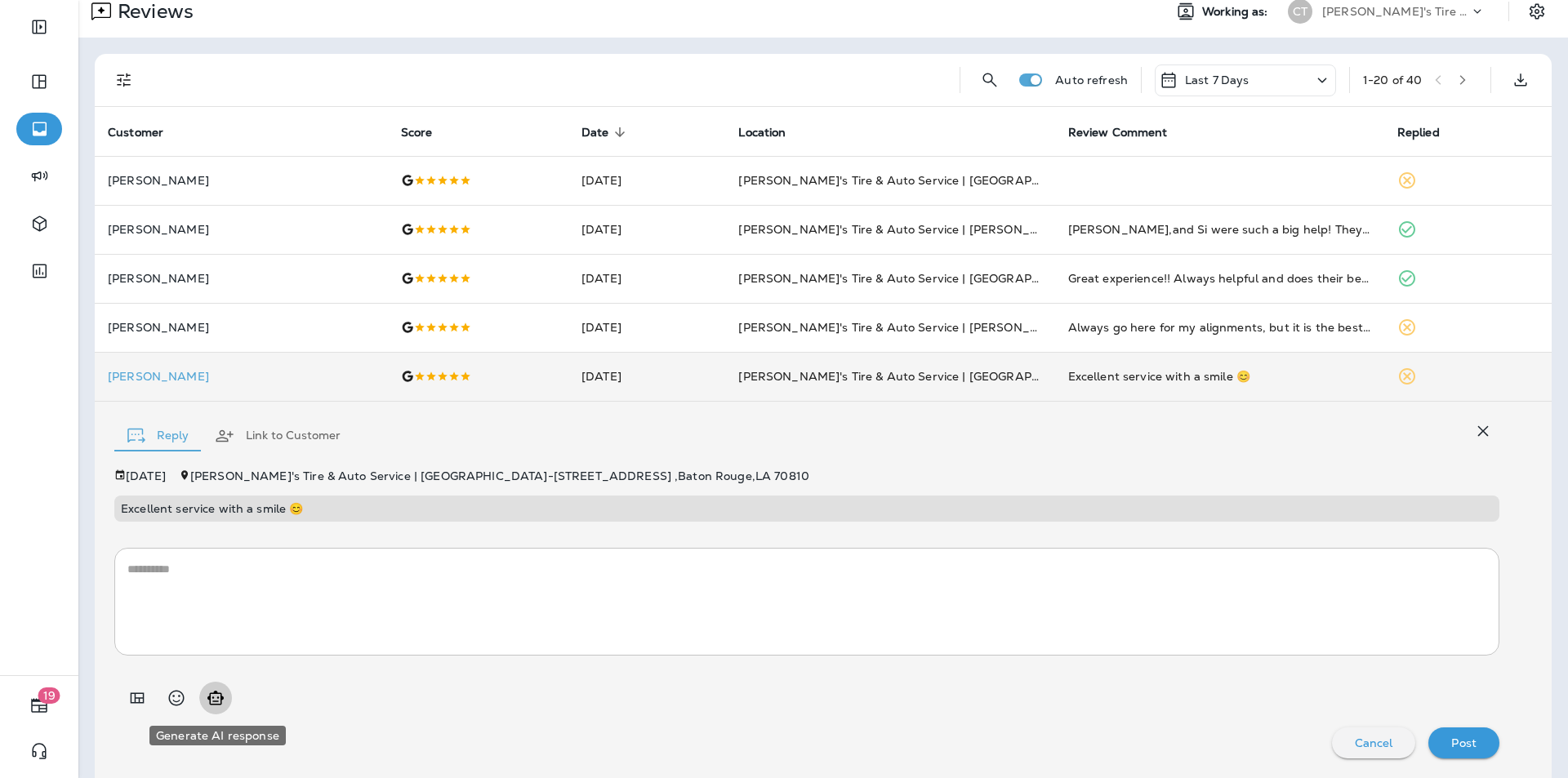
click at [219, 681] on icon "Generate AI response" at bounding box center [216, 699] width 20 height 20
type textarea "**********"
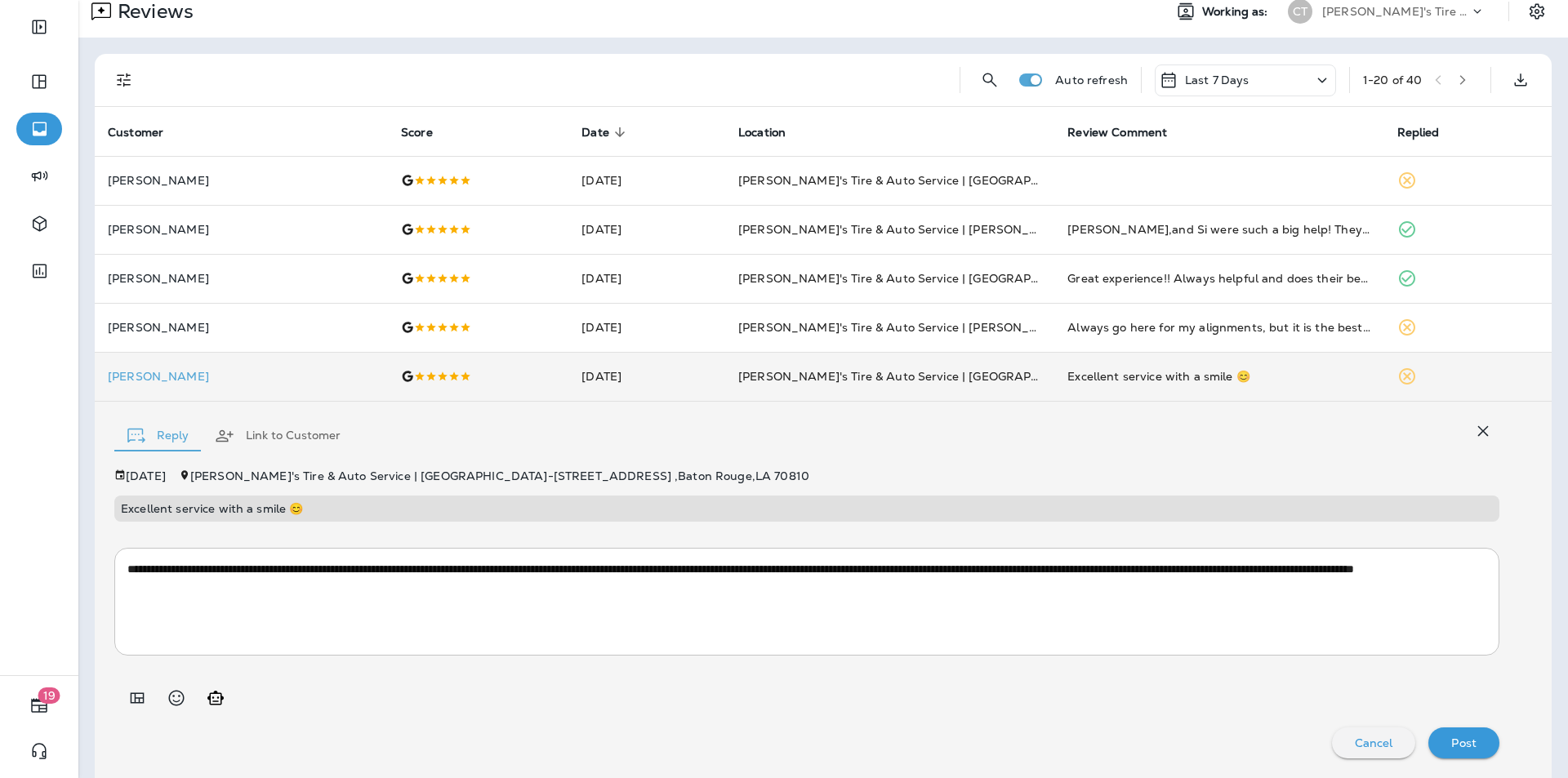
click at [824, 681] on p "Post" at bounding box center [1464, 742] width 26 height 13
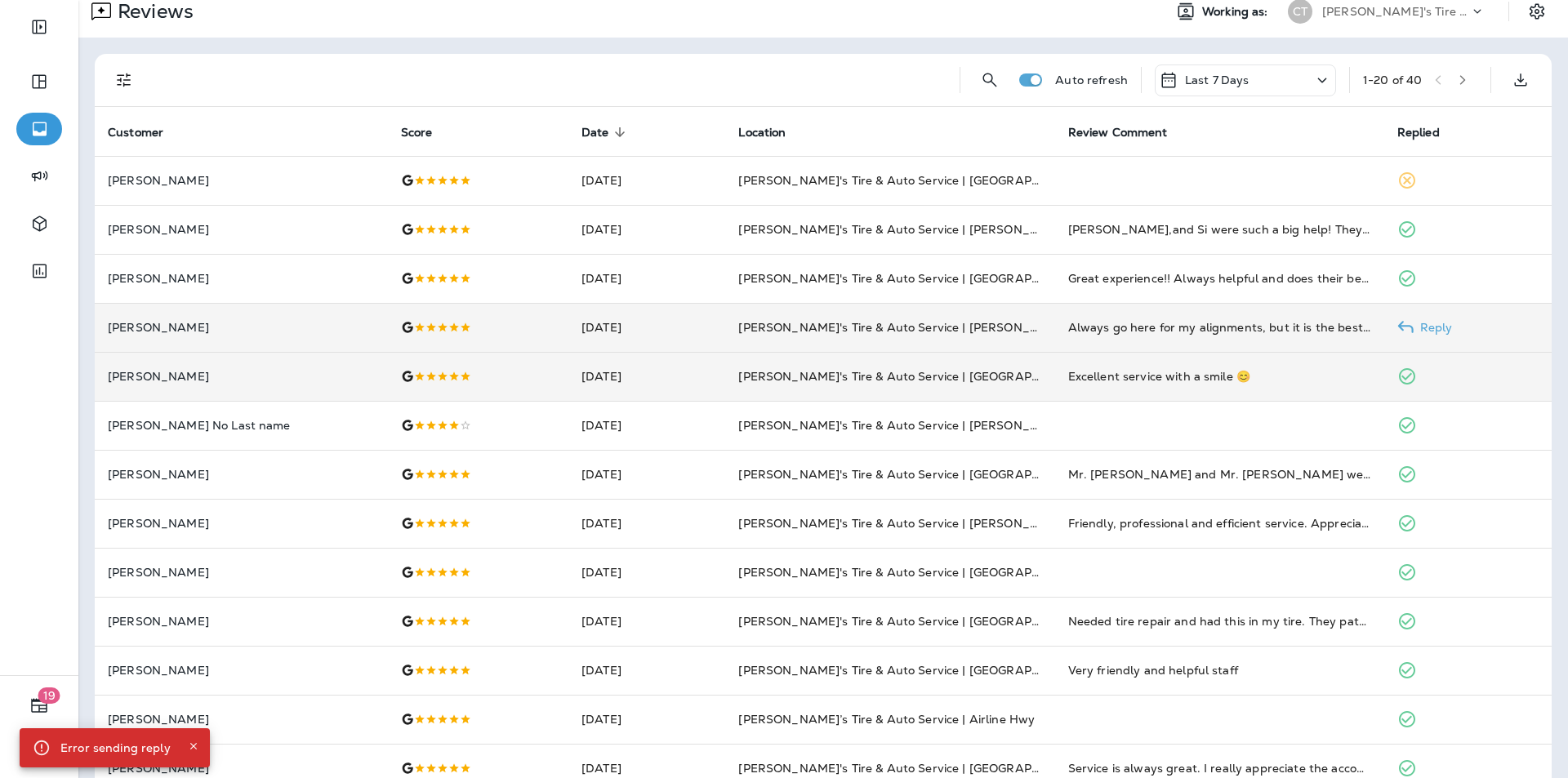
click at [824, 324] on p "Reply" at bounding box center [1433, 327] width 40 height 13
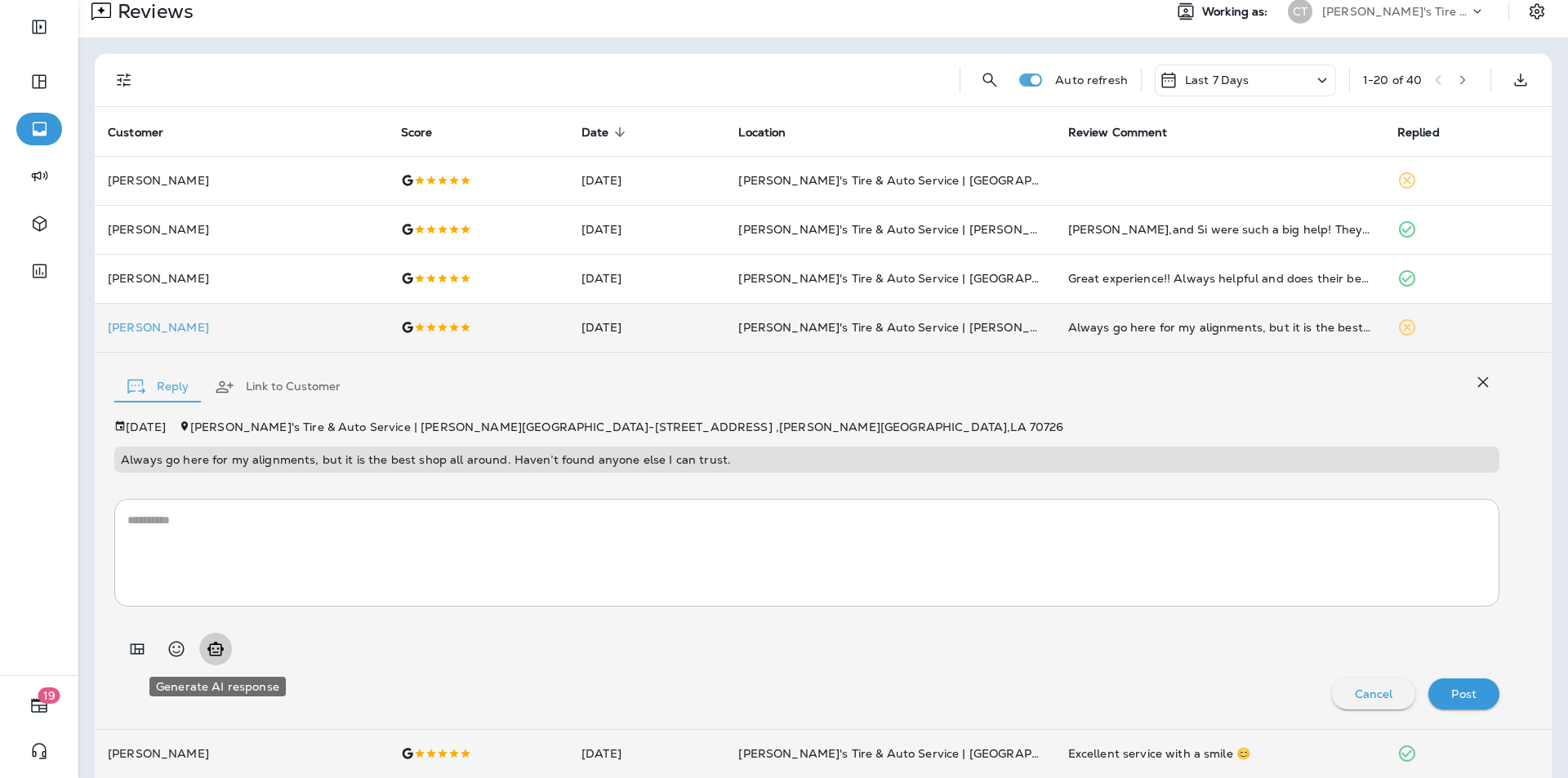
click at [219, 651] on icon "Generate AI response" at bounding box center [216, 649] width 20 height 20
type textarea "**********"
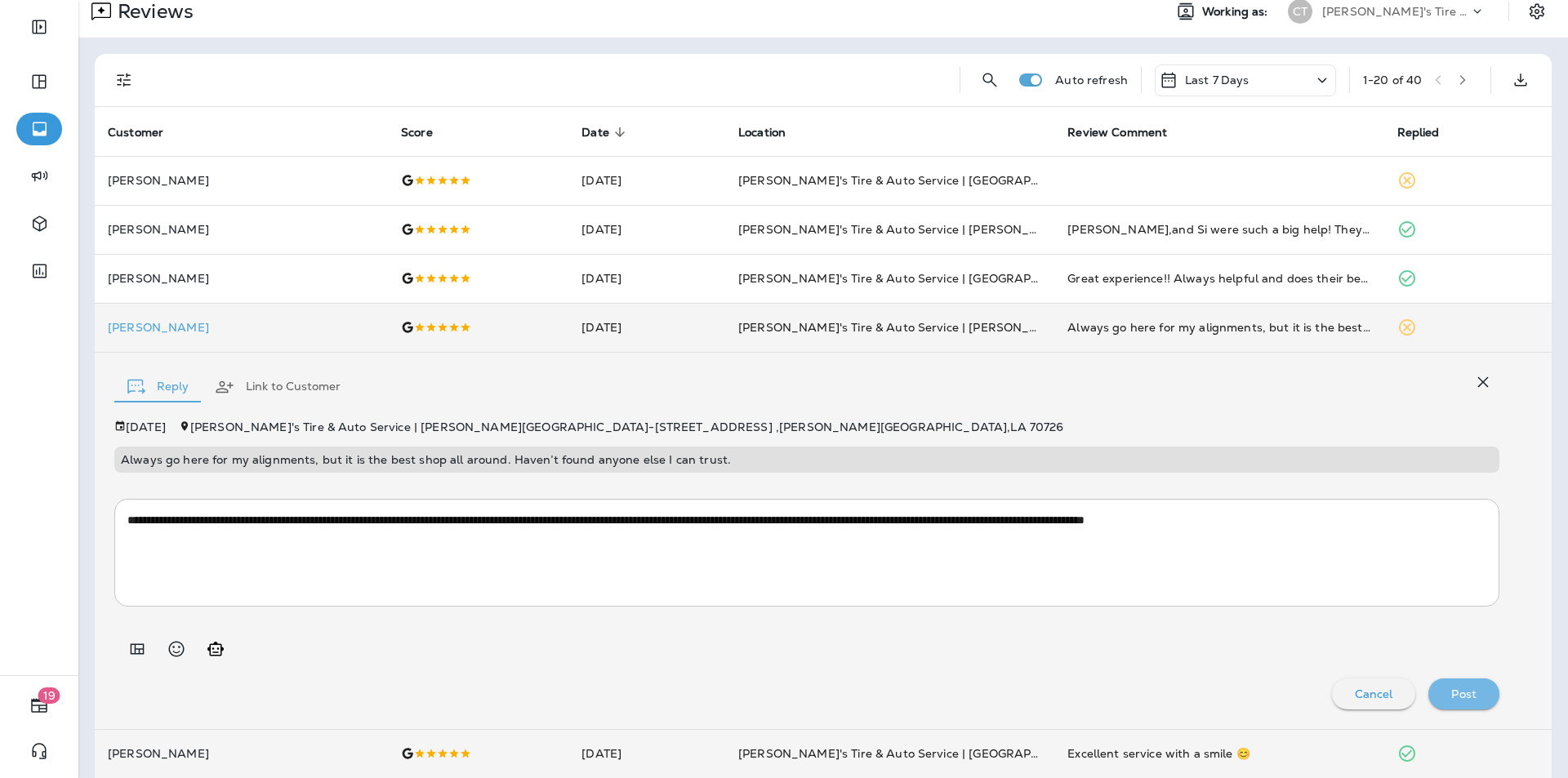
click at [824, 681] on p "Post" at bounding box center [1464, 694] width 26 height 13
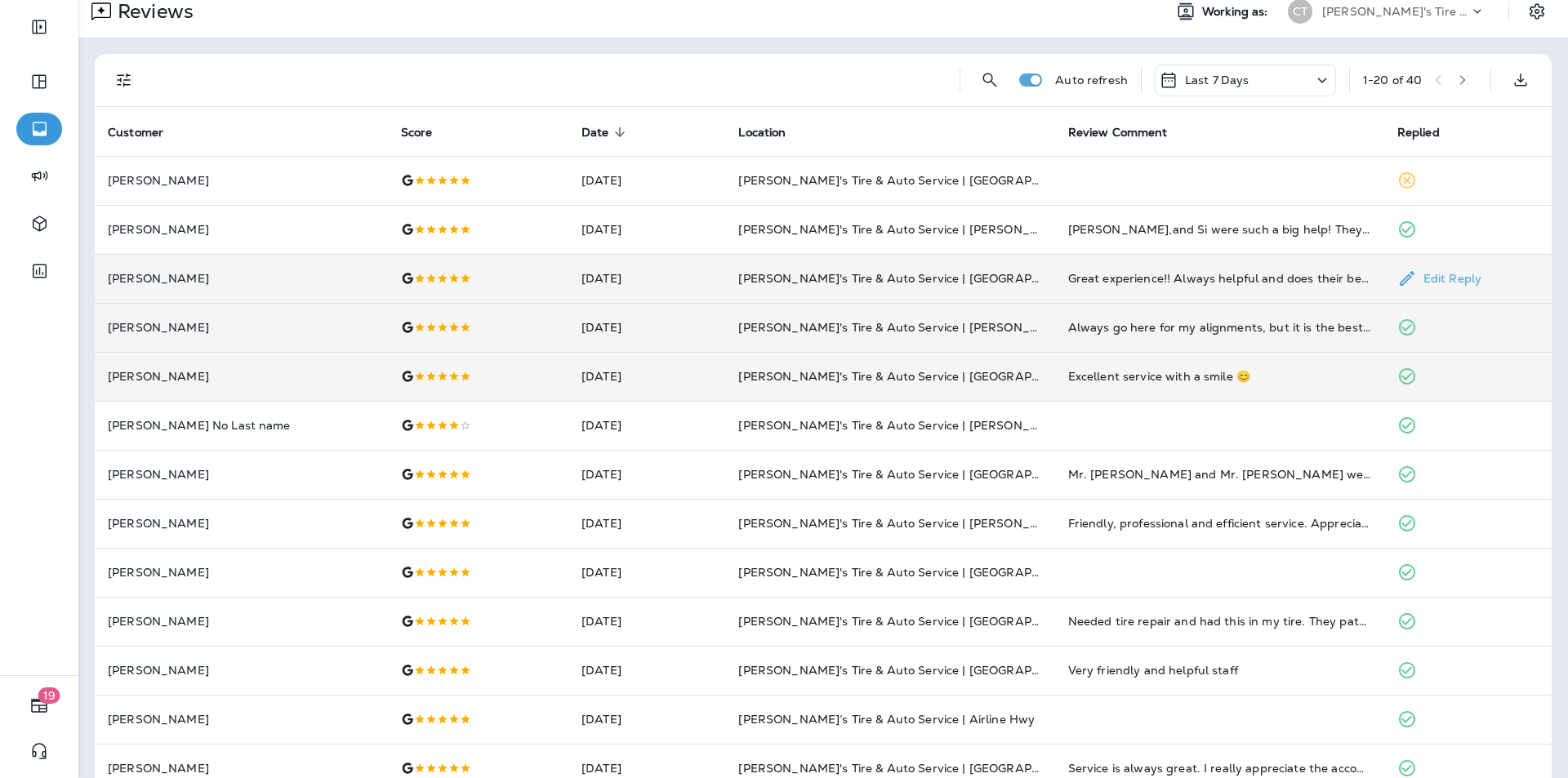
click at [824, 276] on p "Edit Reply" at bounding box center [1449, 278] width 64 height 13
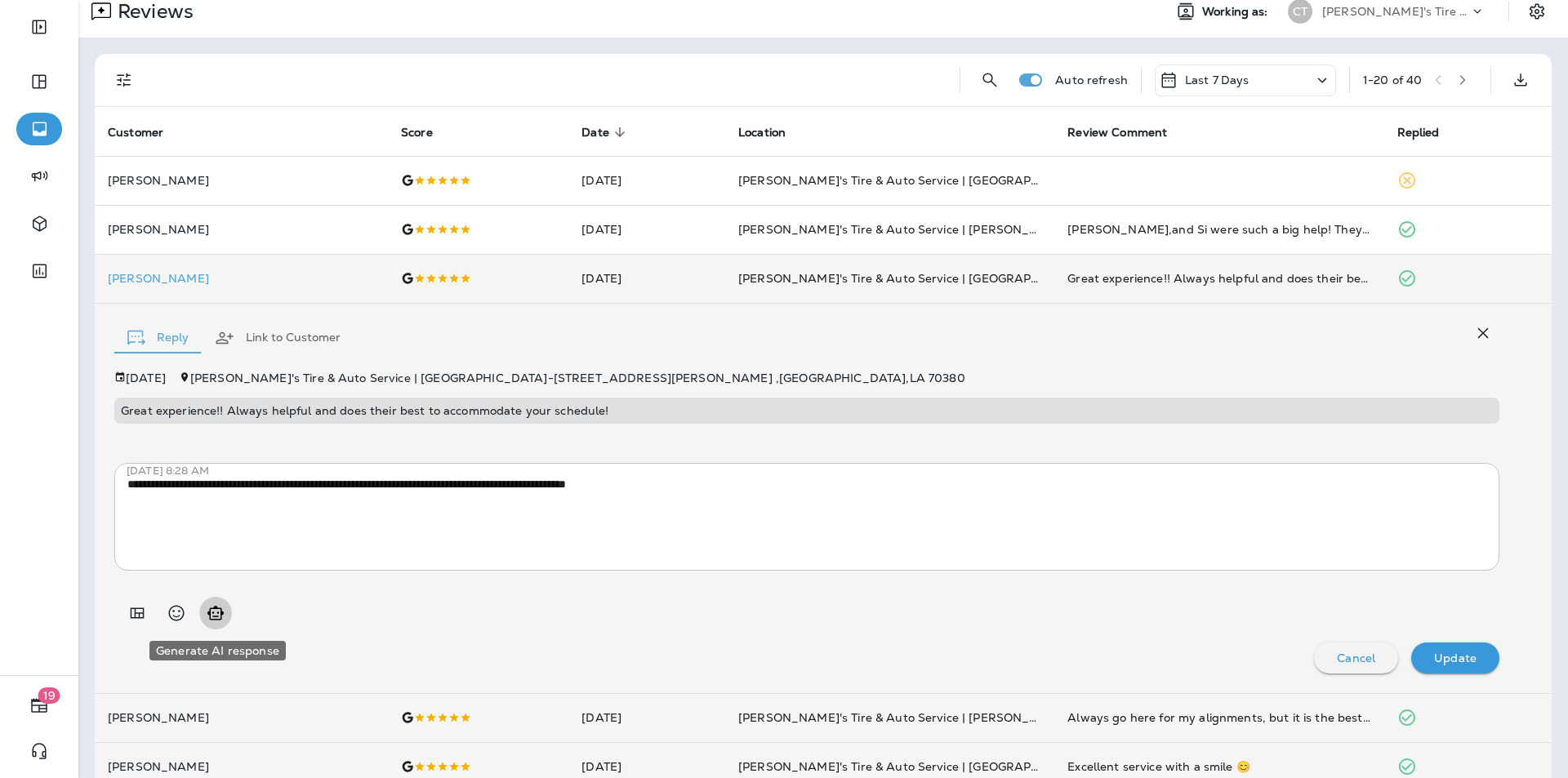
click at [215, 613] on icon "Generate AI response" at bounding box center [216, 613] width 20 height 20
type textarea "**********"
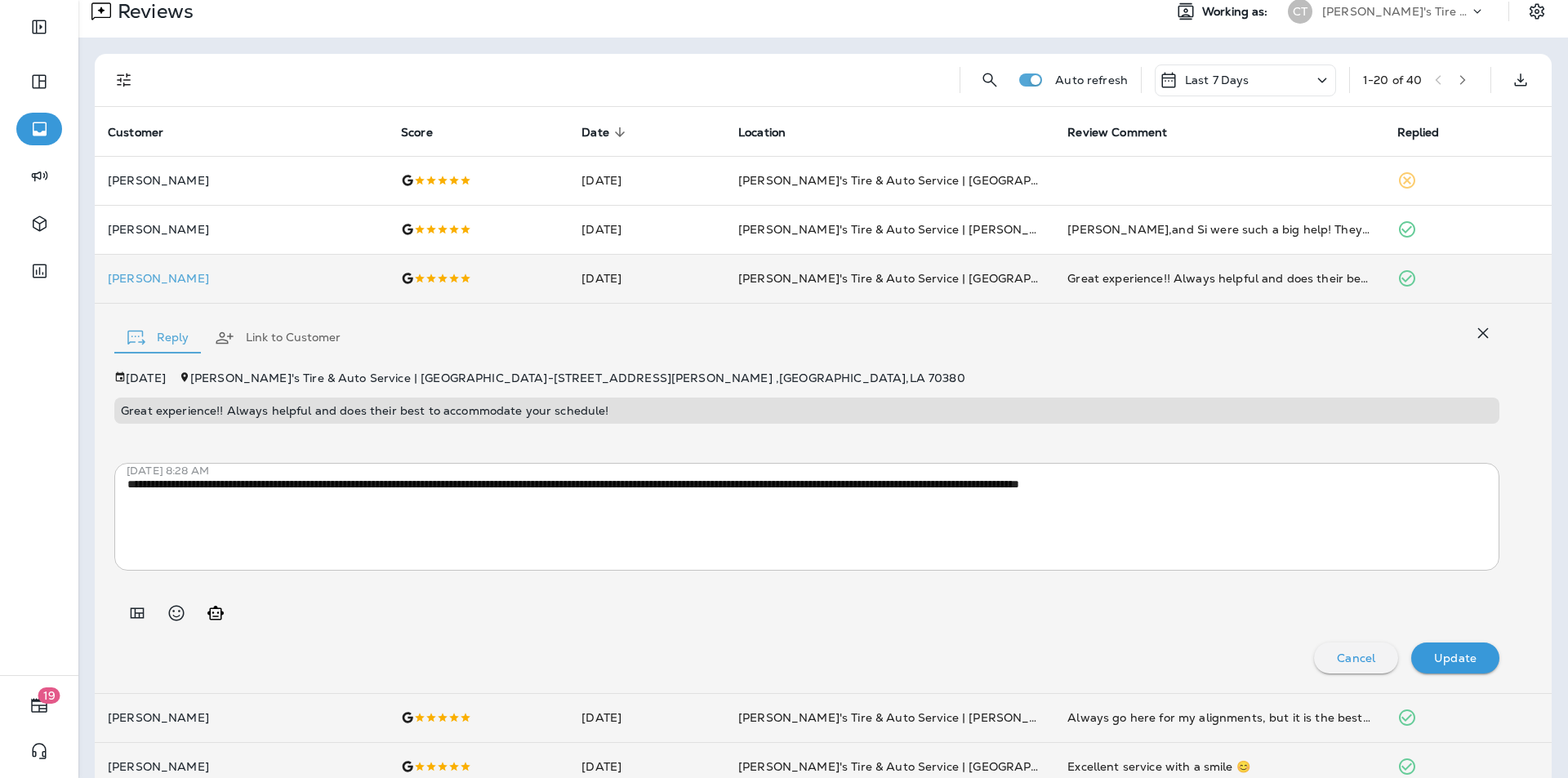
click at [824, 661] on p "Update" at bounding box center [1455, 657] width 43 height 13
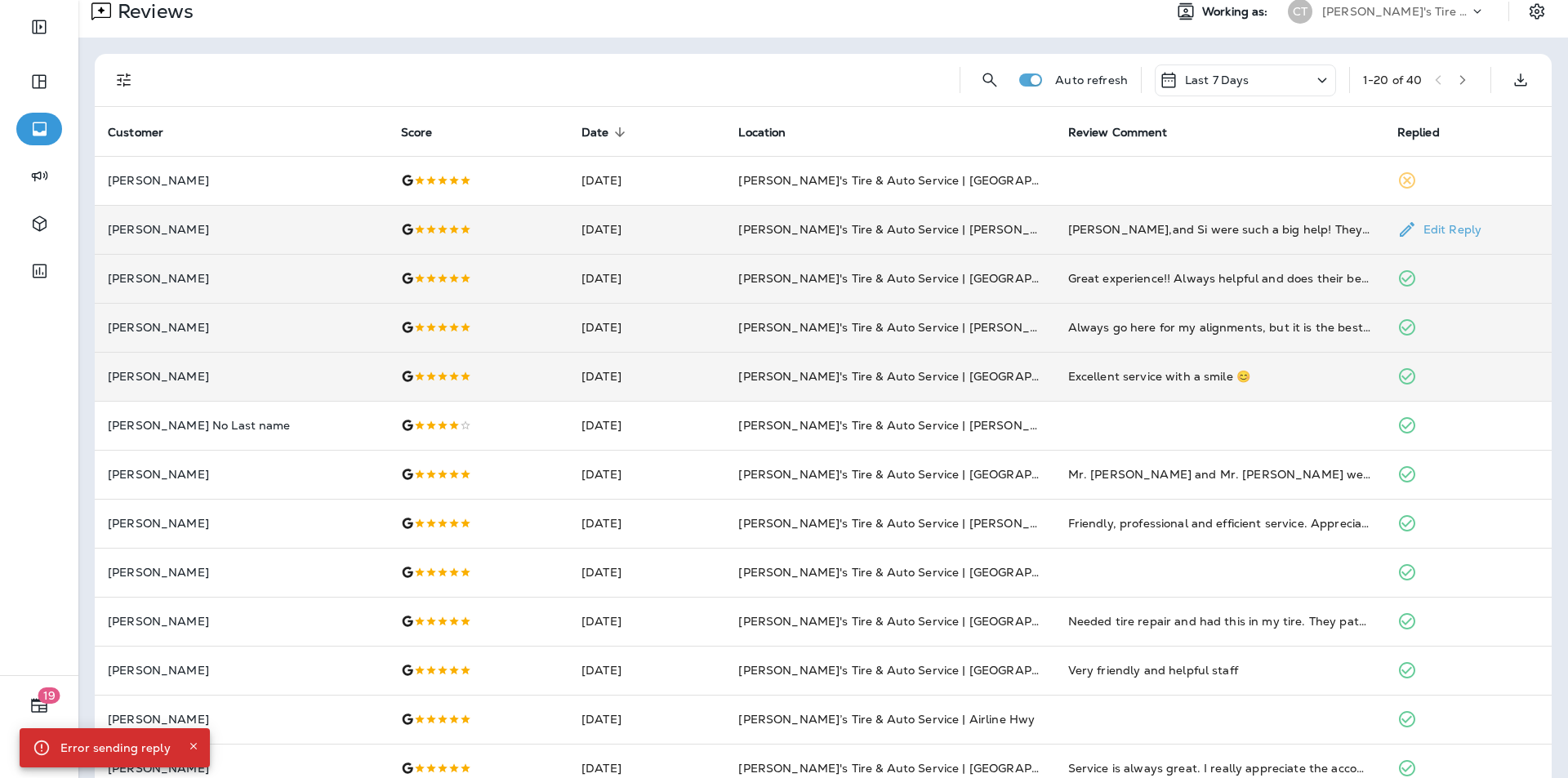
click at [824, 226] on p "Edit Reply" at bounding box center [1449, 229] width 64 height 13
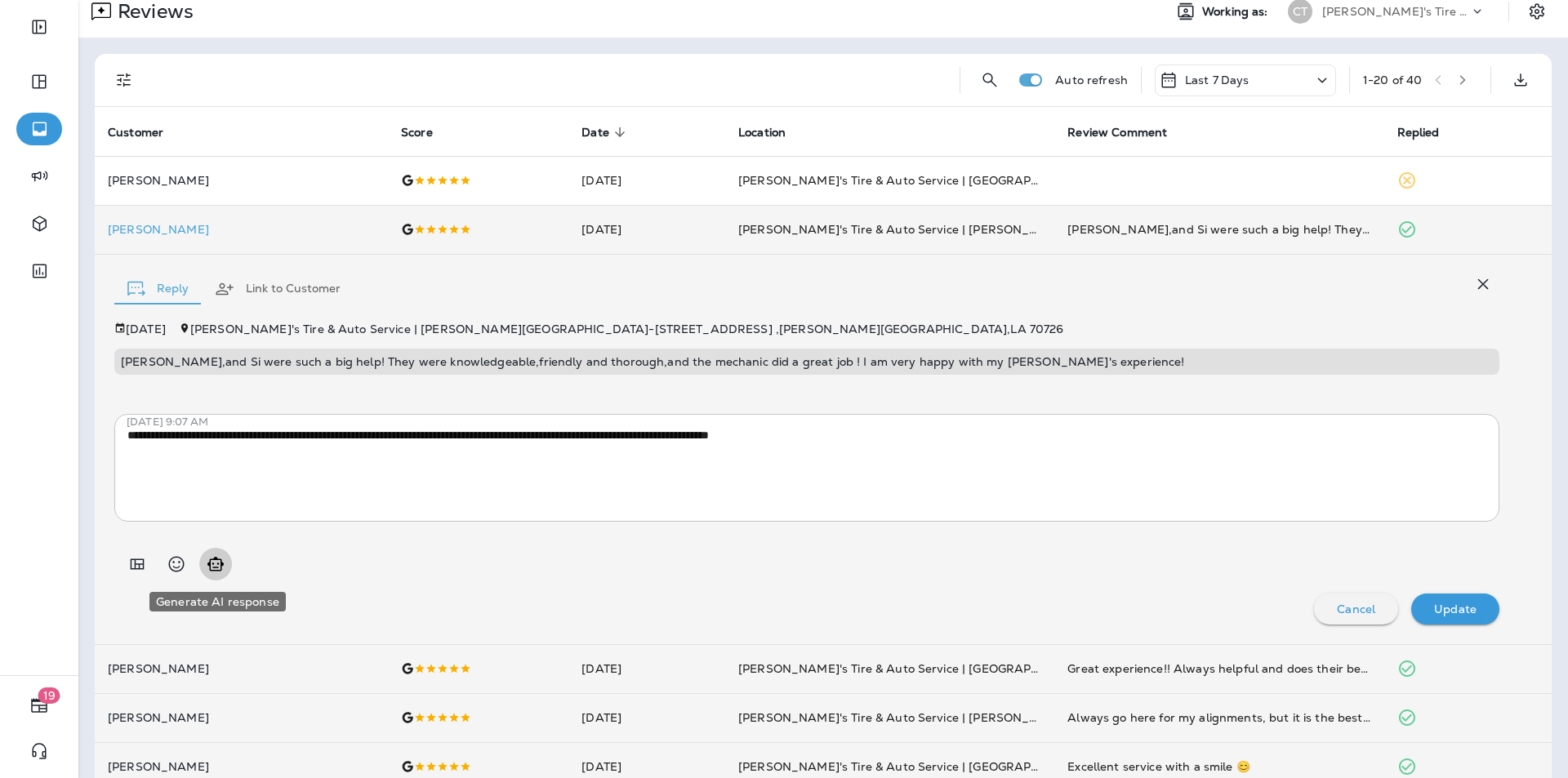
click at [215, 562] on icon "Generate AI response" at bounding box center [216, 564] width 20 height 20
type textarea "**********"
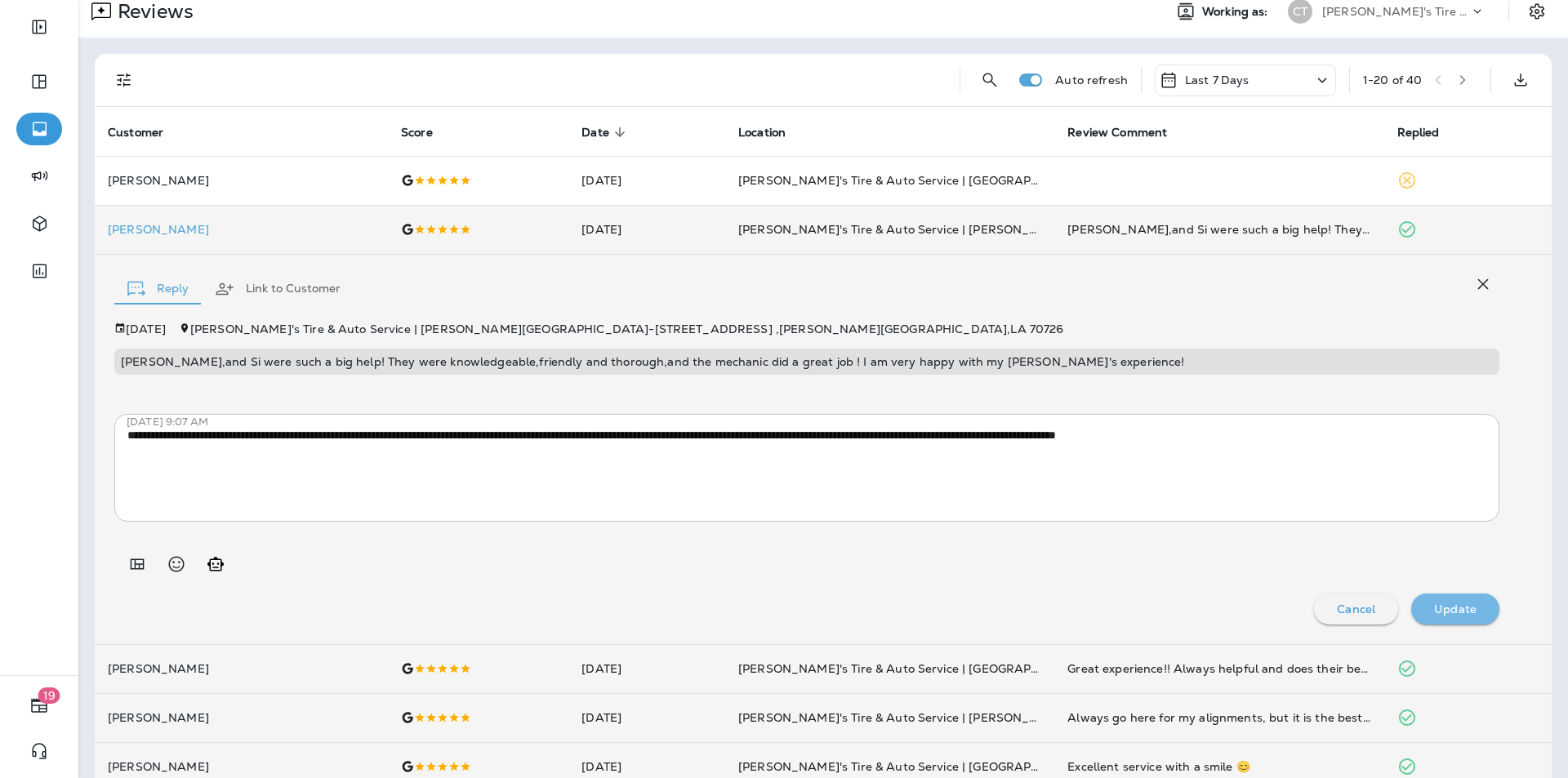
click at [824, 605] on p "Update" at bounding box center [1455, 609] width 43 height 13
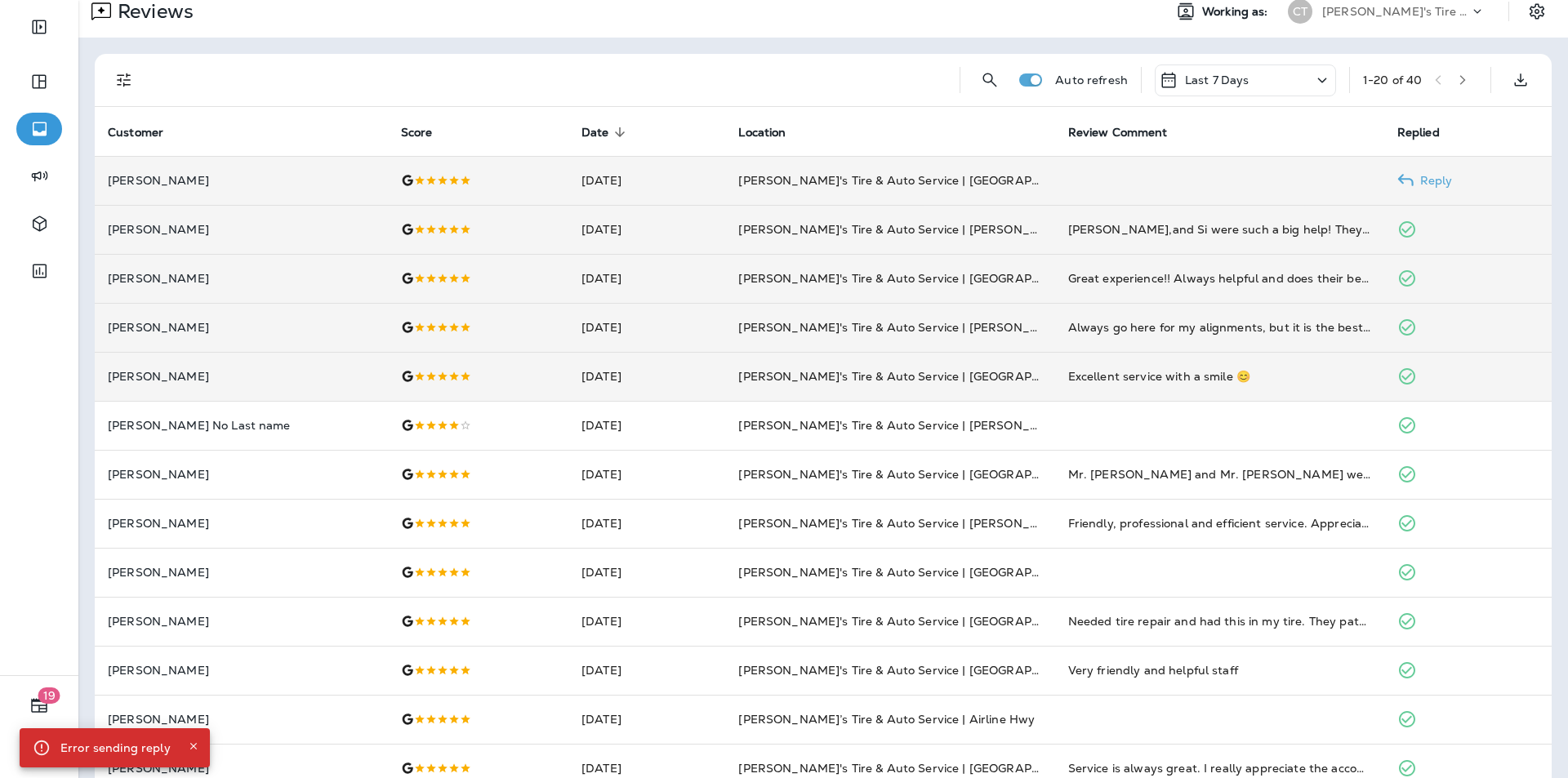
click at [824, 172] on td "Reply" at bounding box center [1468, 179] width 168 height 49
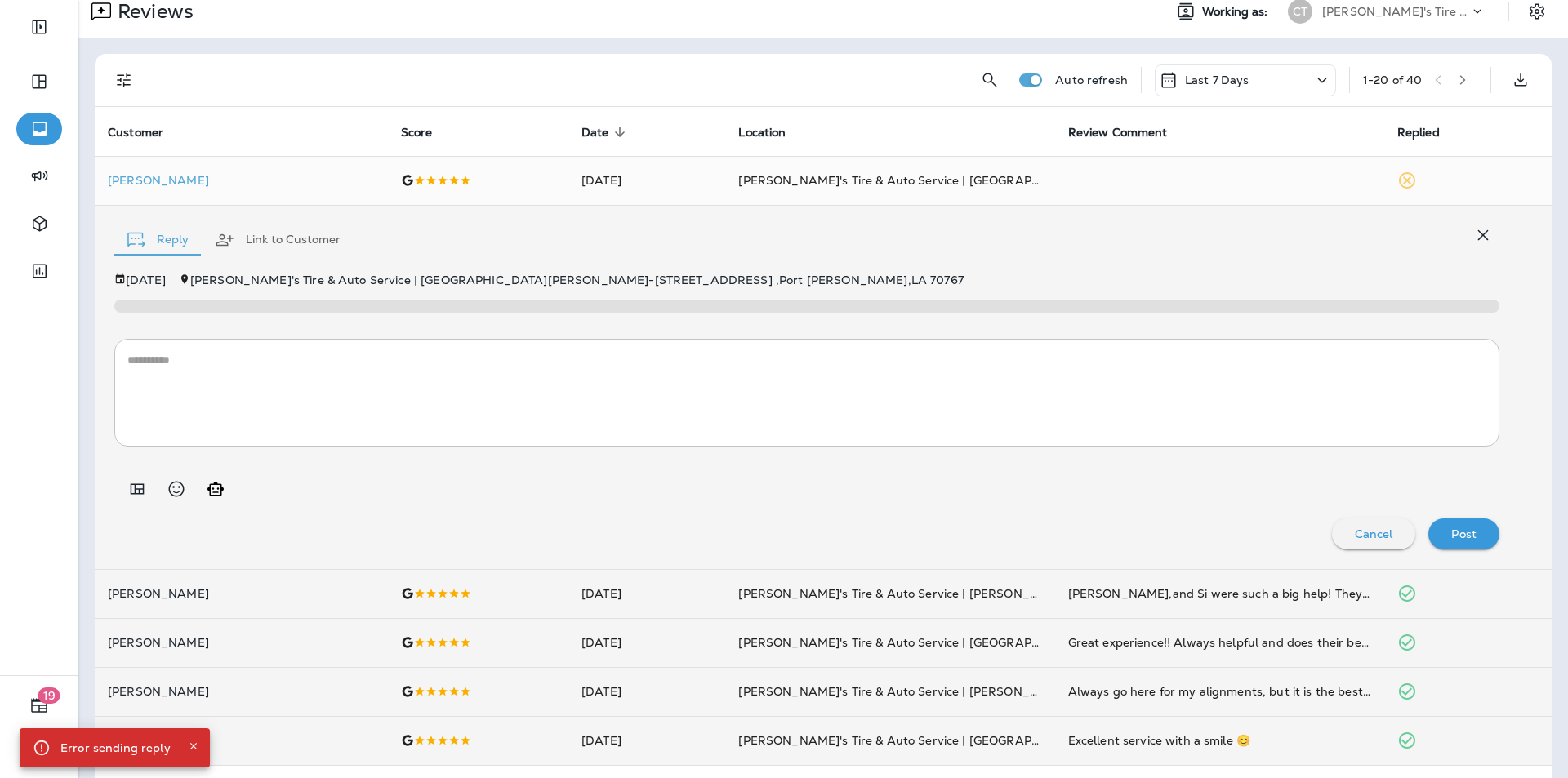
click at [213, 490] on icon "Generate AI response" at bounding box center [216, 490] width 20 height 20
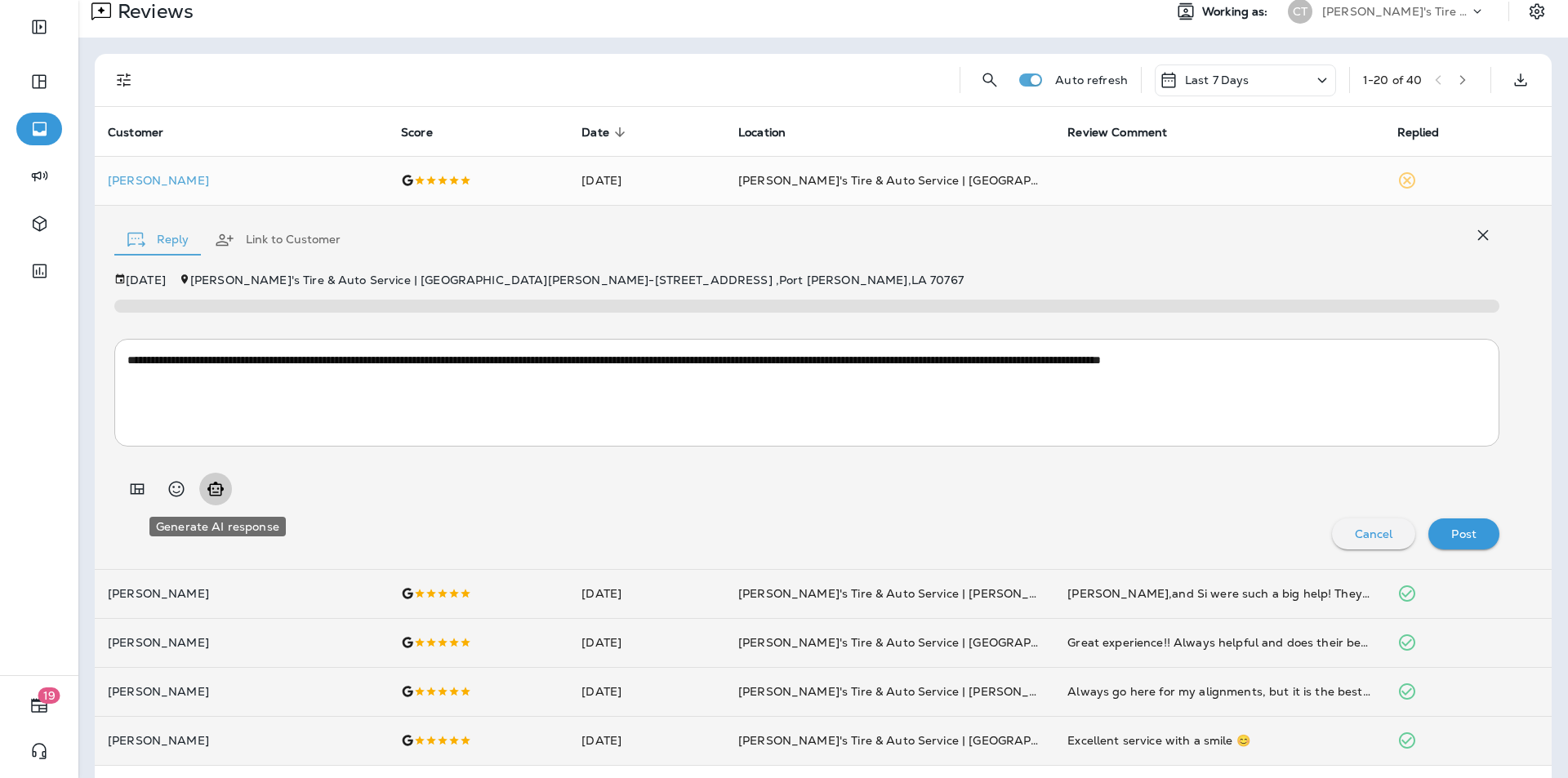
click at [206, 492] on icon "Generate AI response" at bounding box center [216, 490] width 20 height 20
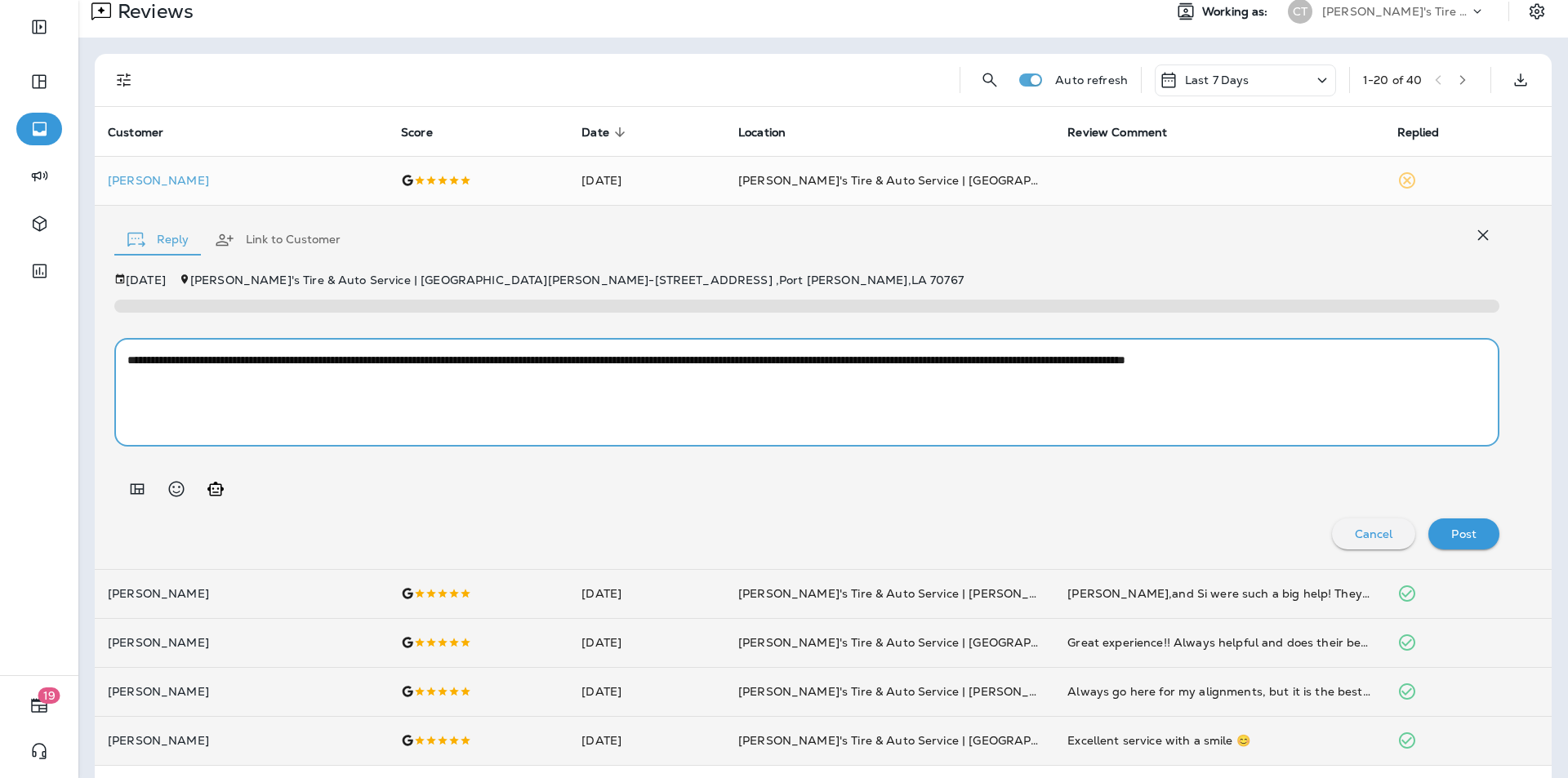
drag, startPoint x: 731, startPoint y: 360, endPoint x: 129, endPoint y: 357, distance: 602.0
click at [129, 357] on textarea "**********" at bounding box center [801, 392] width 1347 height 81
type textarea "**********"
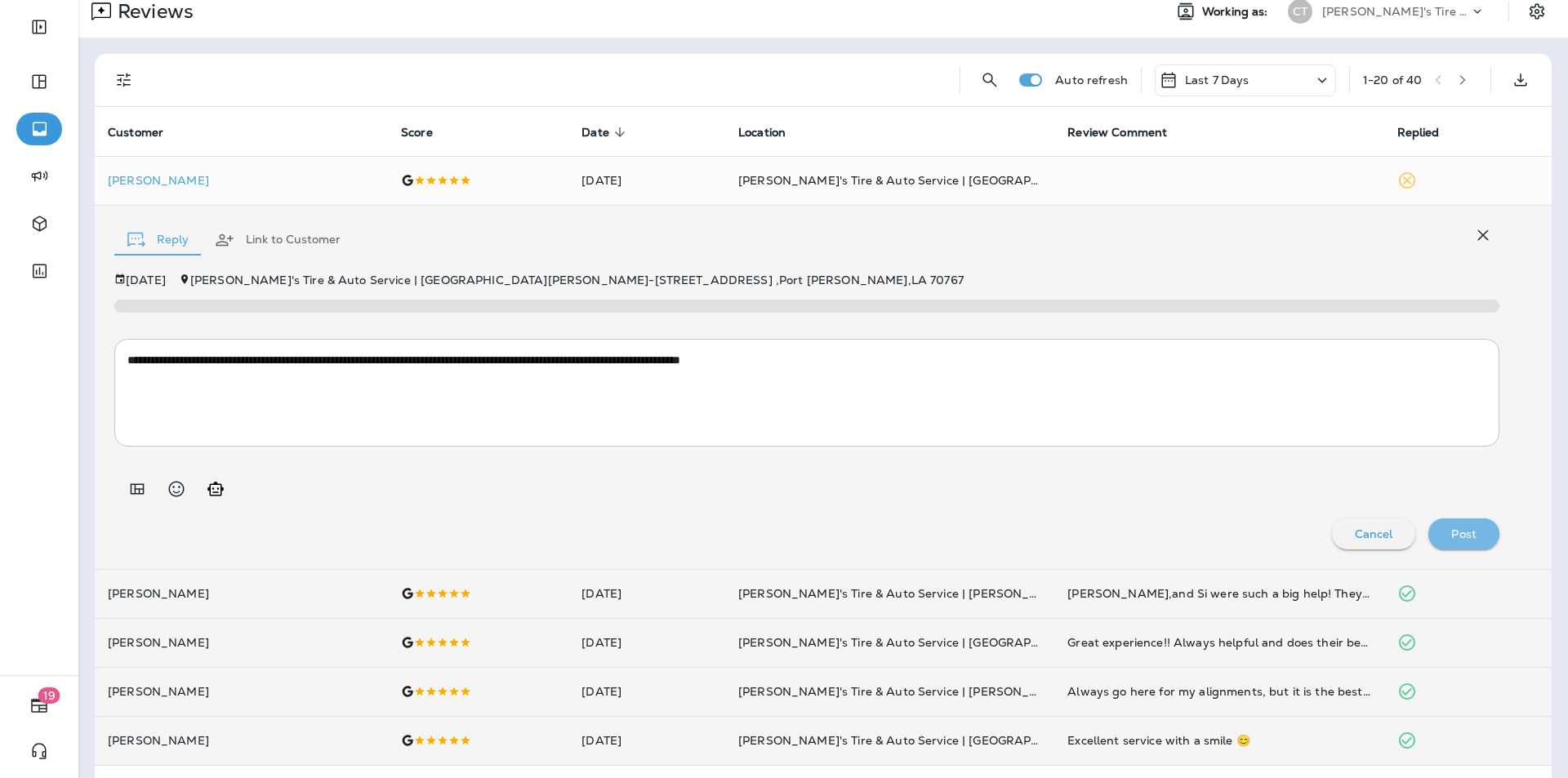
click at [824, 532] on p "Post" at bounding box center [1464, 533] width 26 height 13
